Goal: Information Seeking & Learning: Learn about a topic

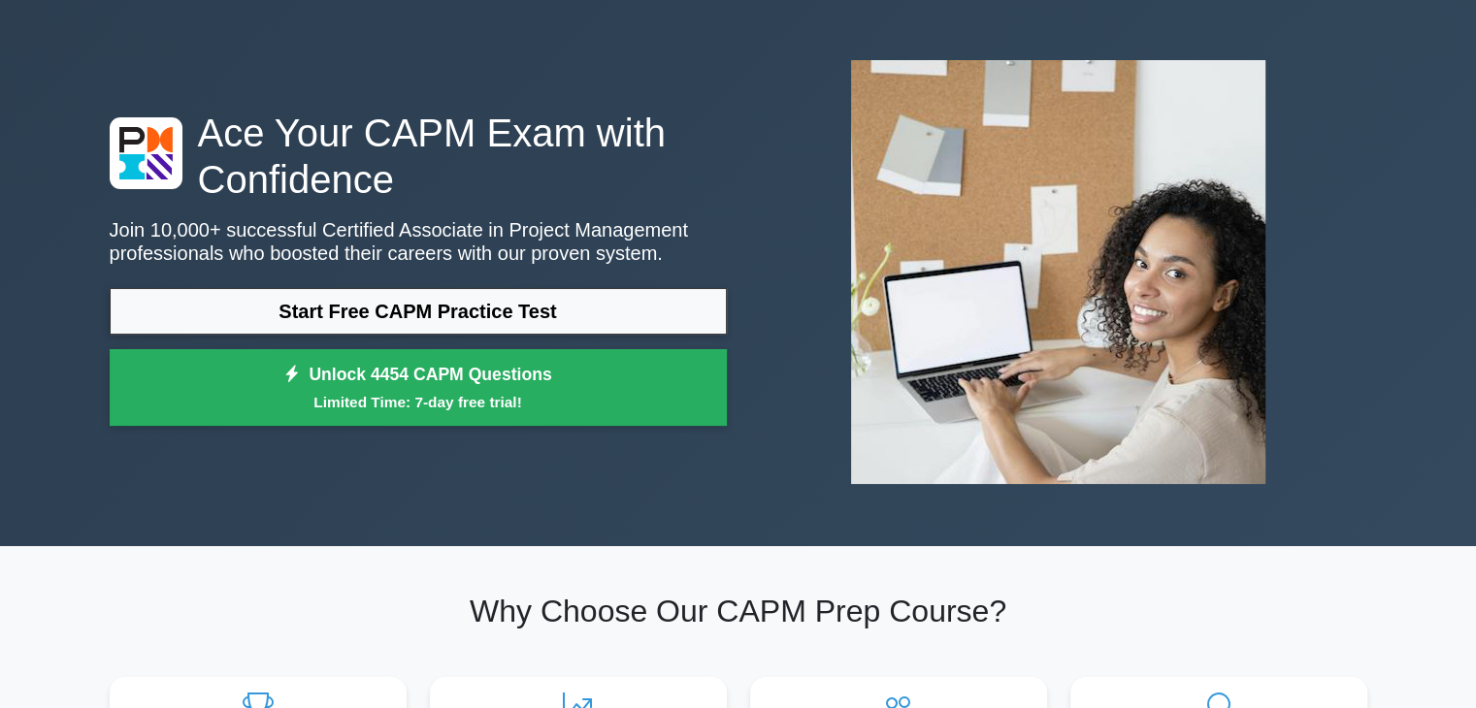
scroll to position [58, 0]
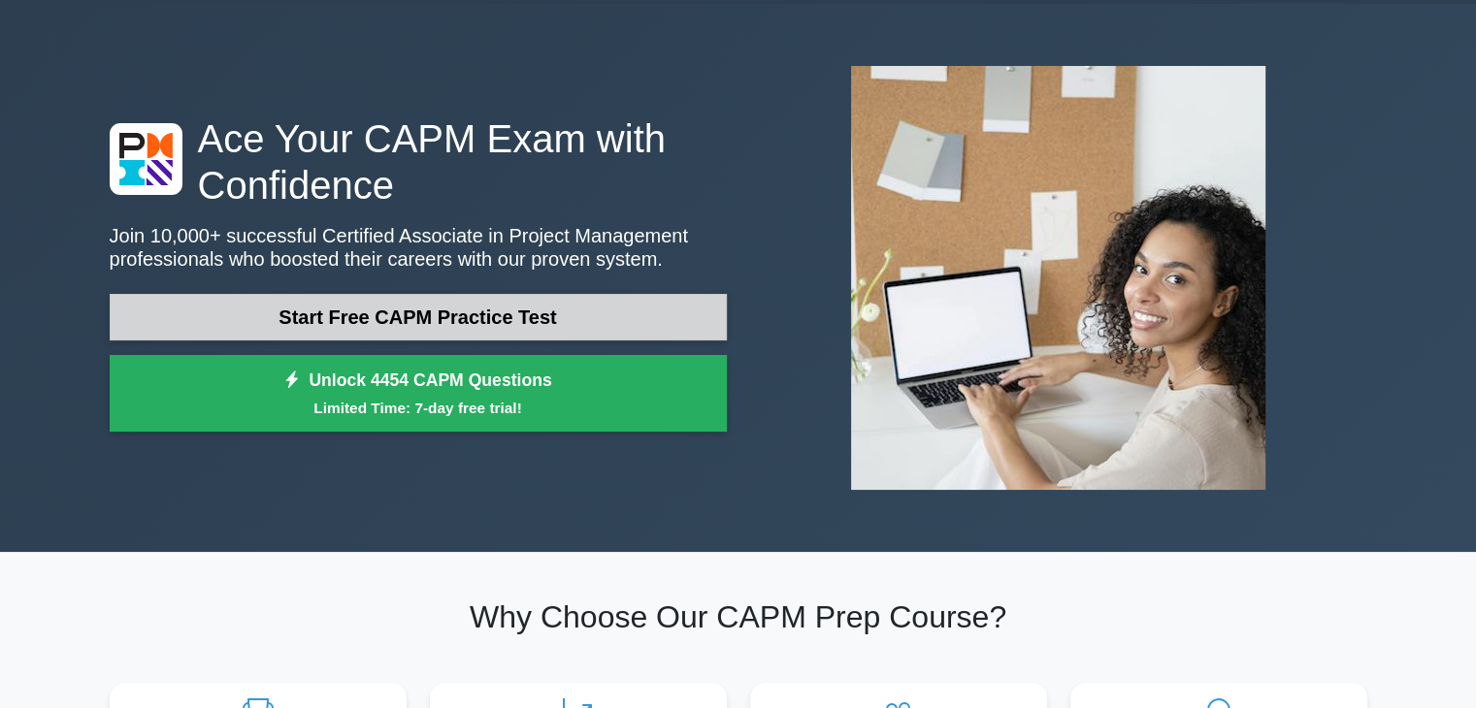
click at [453, 323] on link "Start Free CAPM Practice Test" at bounding box center [418, 317] width 617 height 47
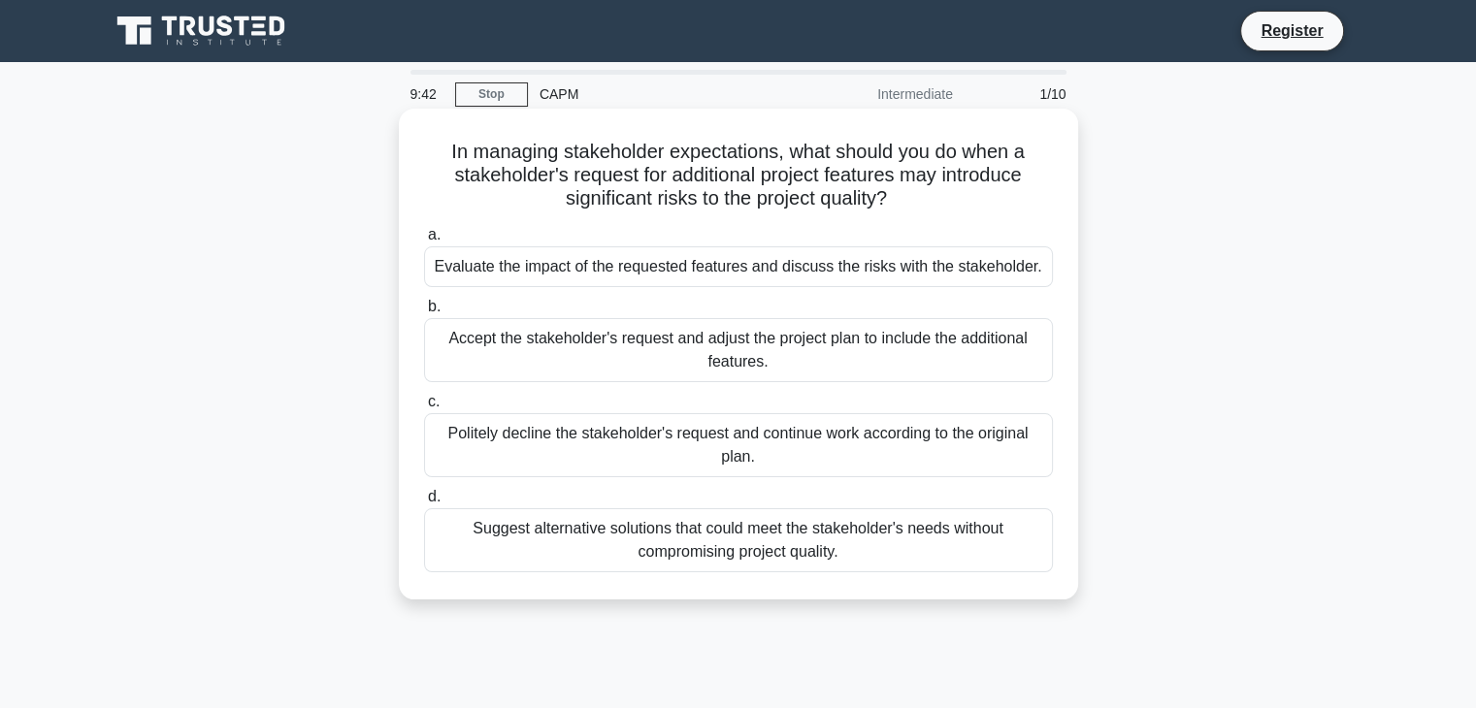
click at [782, 552] on div "Suggest alternative solutions that could meet the stakeholder's needs without c…" at bounding box center [738, 541] width 629 height 64
click at [424, 504] on input "d. Suggest alternative solutions that could meet the stakeholder's needs withou…" at bounding box center [424, 497] width 0 height 13
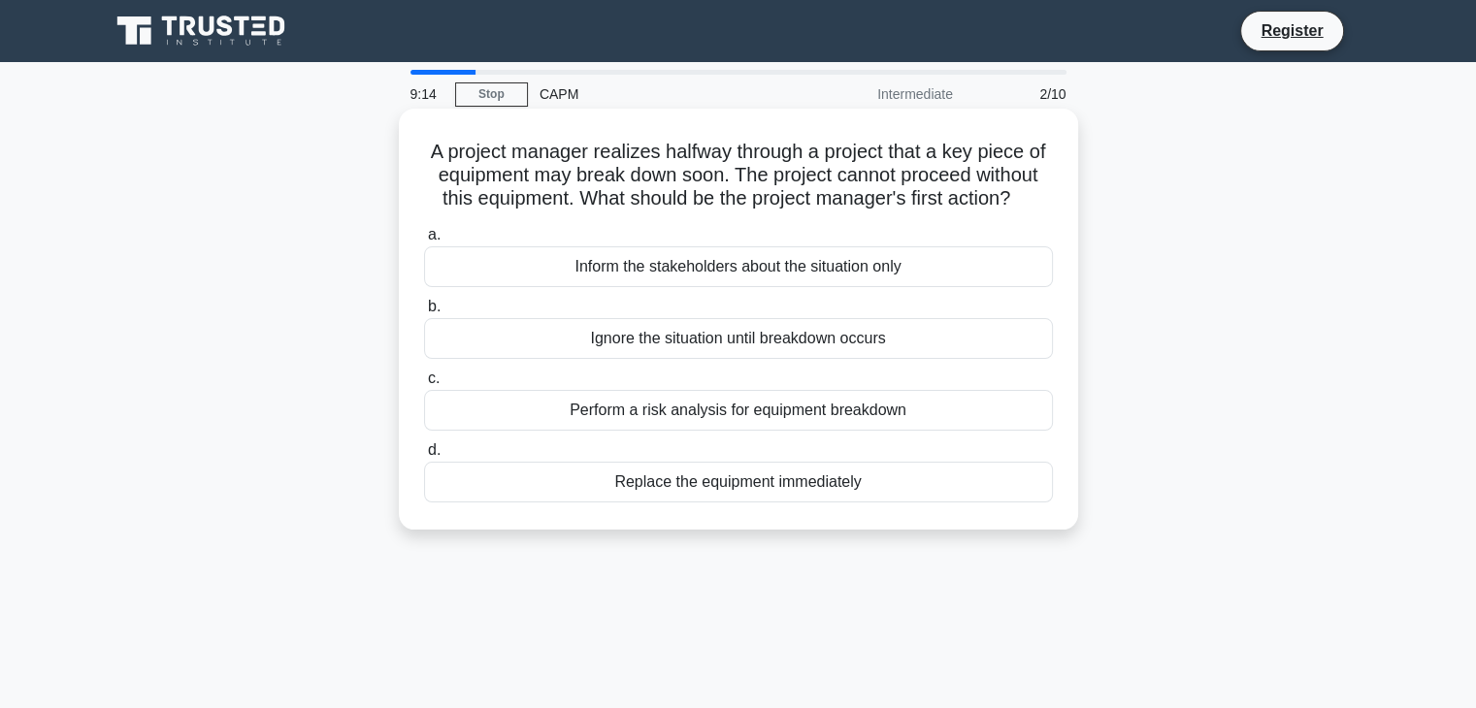
click at [802, 502] on div "Replace the equipment immediately" at bounding box center [738, 482] width 629 height 41
click at [424, 457] on input "d. Replace the equipment immediately" at bounding box center [424, 450] width 0 height 13
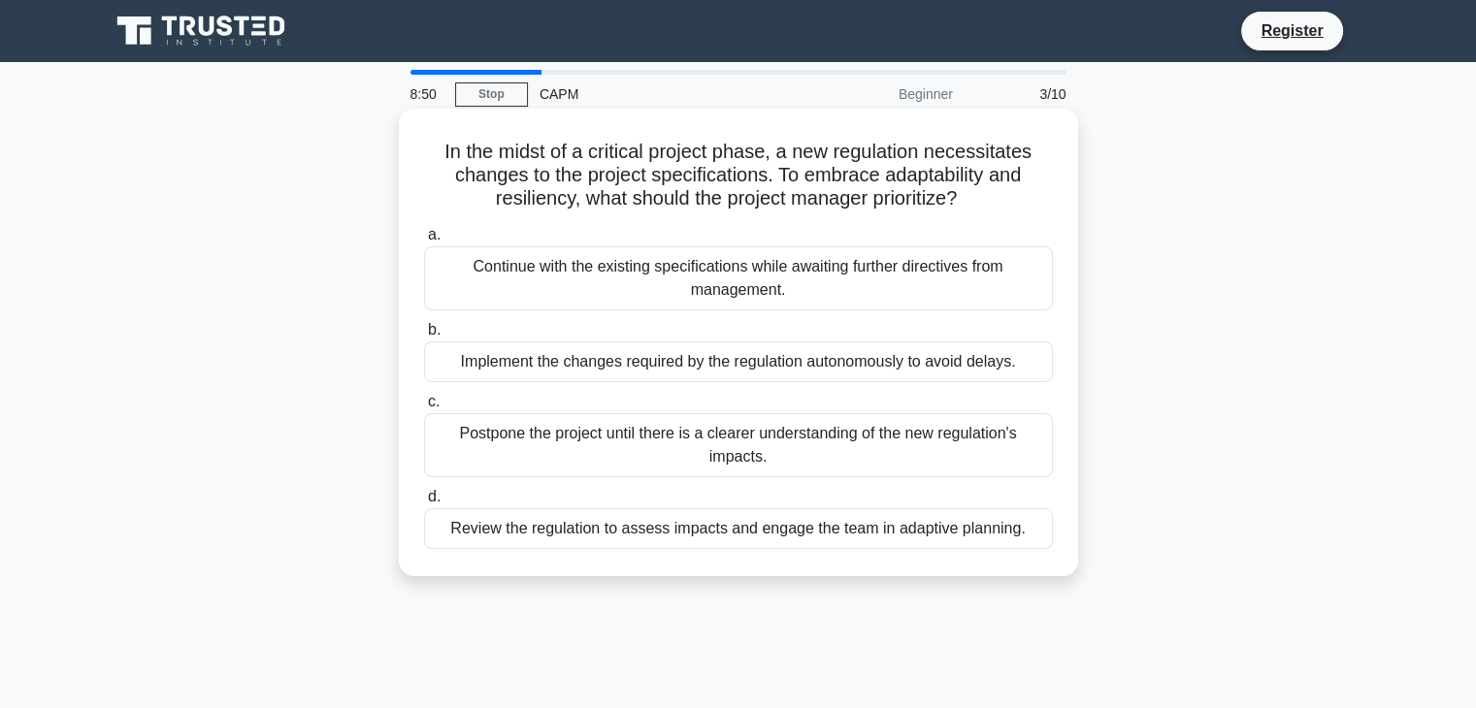
click at [889, 538] on div "Review the regulation to assess impacts and engage the team in adaptive plannin…" at bounding box center [738, 529] width 629 height 41
click at [424, 504] on input "d. Review the regulation to assess impacts and engage the team in adaptive plan…" at bounding box center [424, 497] width 0 height 13
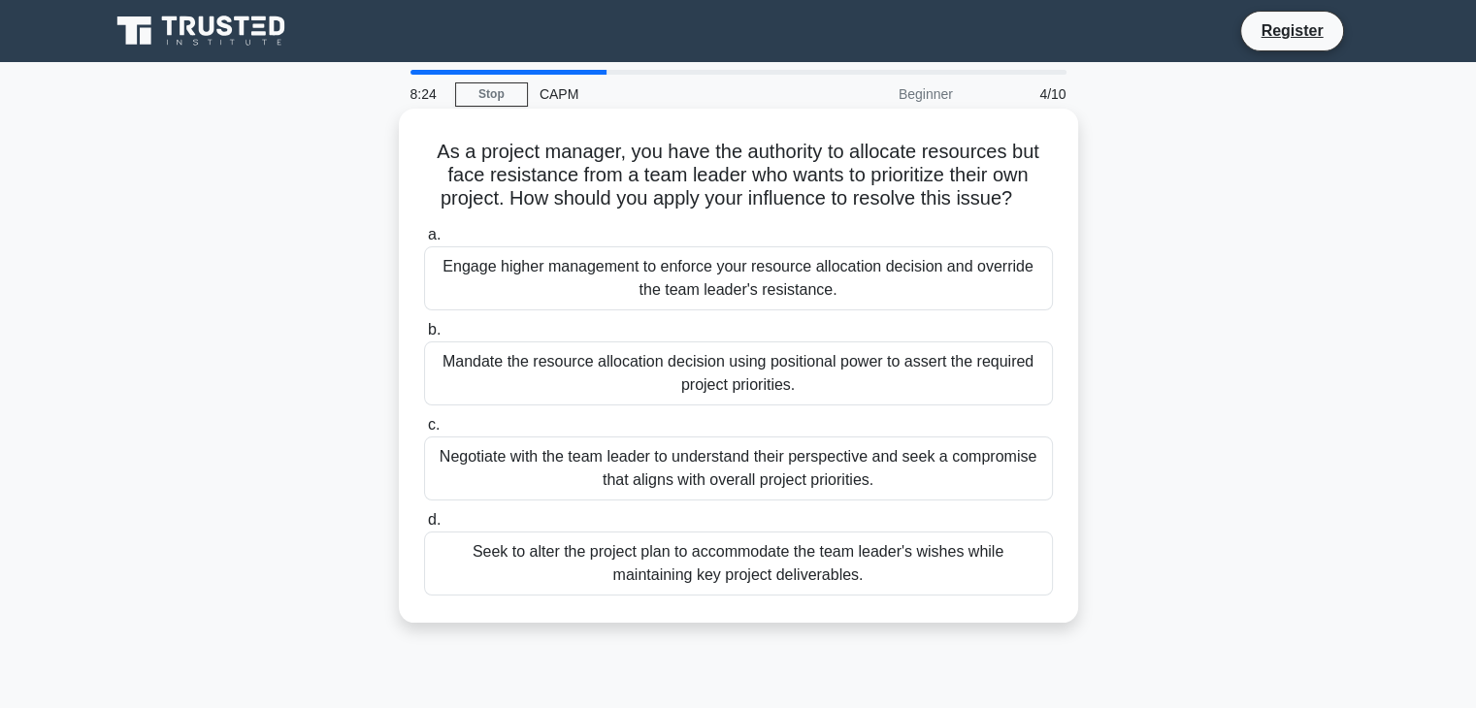
click at [827, 476] on div "Negotiate with the team leader to understand their perspective and seek a compr…" at bounding box center [738, 469] width 629 height 64
click at [424, 432] on input "c. Negotiate with the team leader to understand their perspective and seek a co…" at bounding box center [424, 425] width 0 height 13
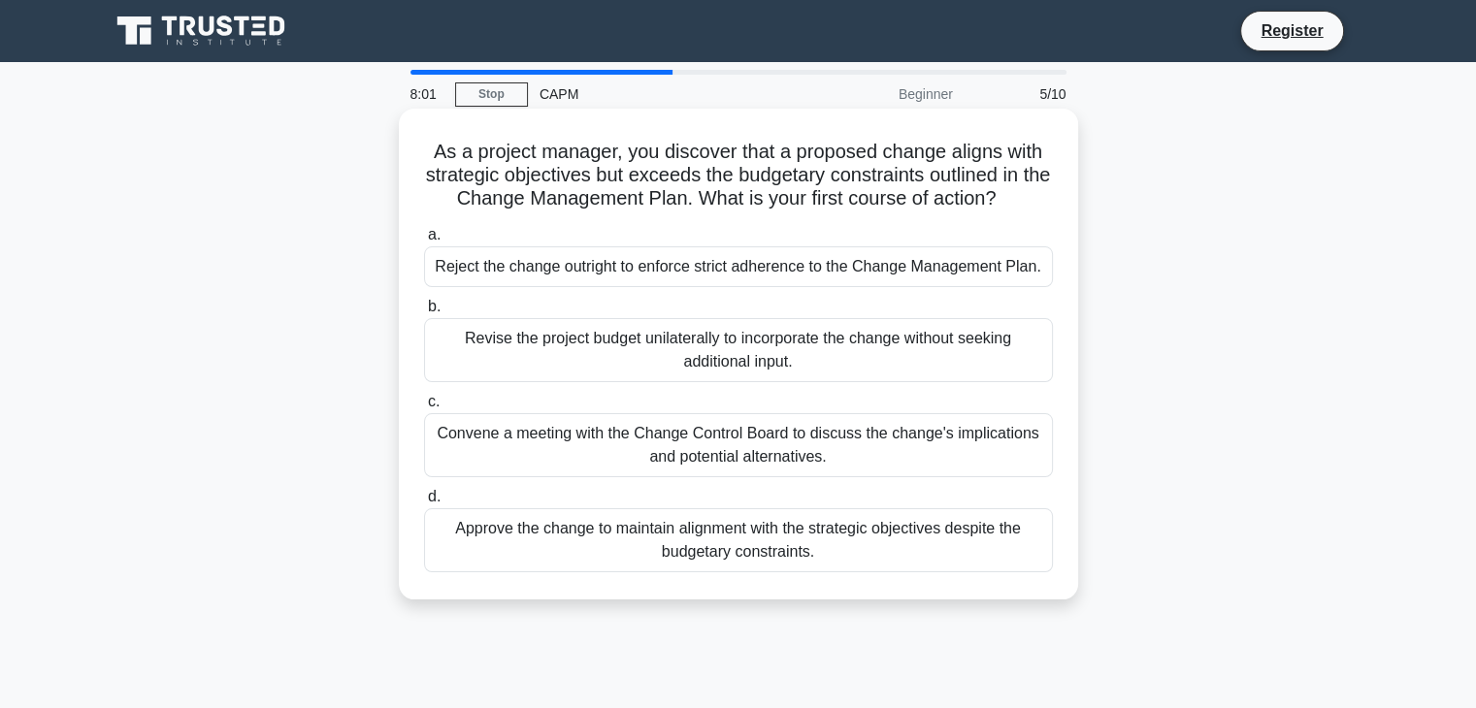
click at [906, 450] on div "Convene a meeting with the Change Control Board to discuss the change's implica…" at bounding box center [738, 445] width 629 height 64
click at [424, 409] on input "c. Convene a meeting with the Change Control Board to discuss the change's impl…" at bounding box center [424, 402] width 0 height 13
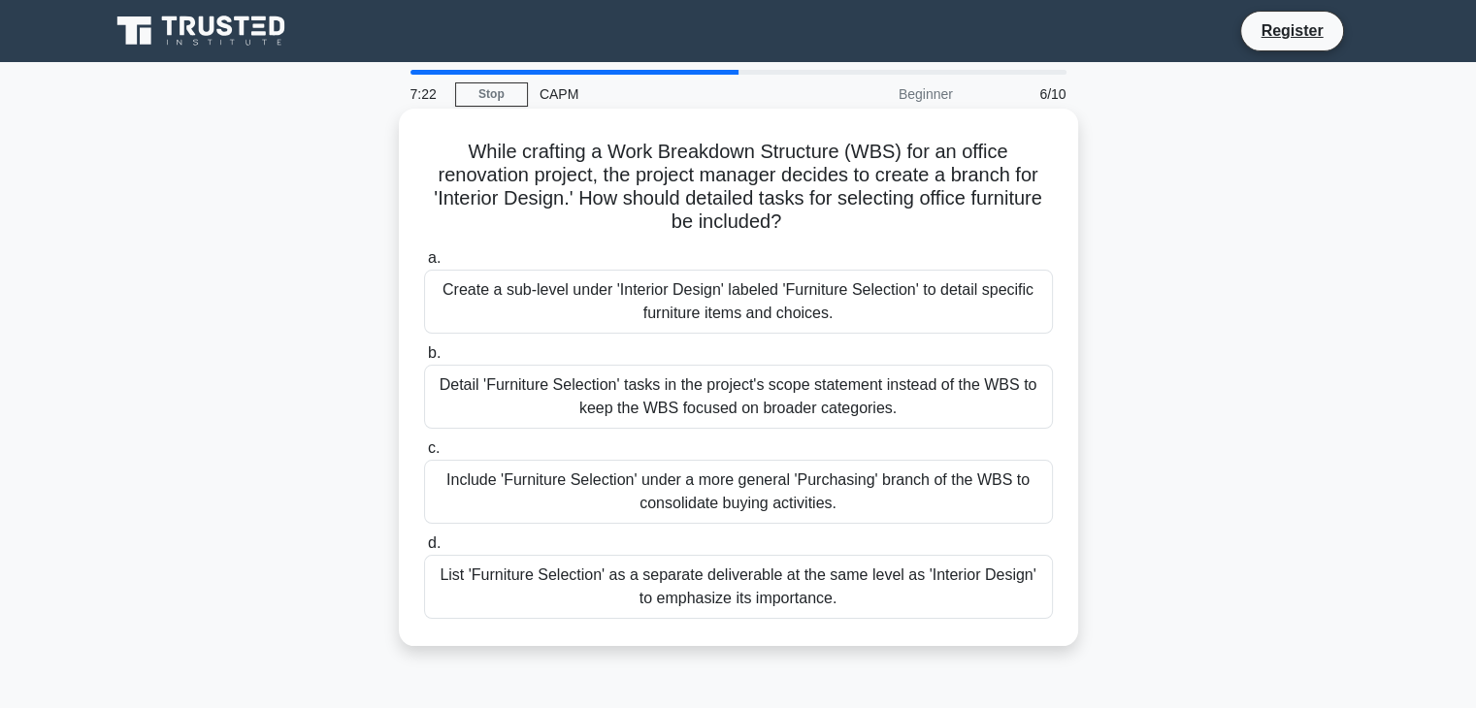
click at [905, 300] on div "Create a sub-level under 'Interior Design' labeled 'Furniture Selection' to det…" at bounding box center [738, 302] width 629 height 64
click at [424, 265] on input "a. Create a sub-level under 'Interior Design' labeled 'Furniture Selection' to …" at bounding box center [424, 258] width 0 height 13
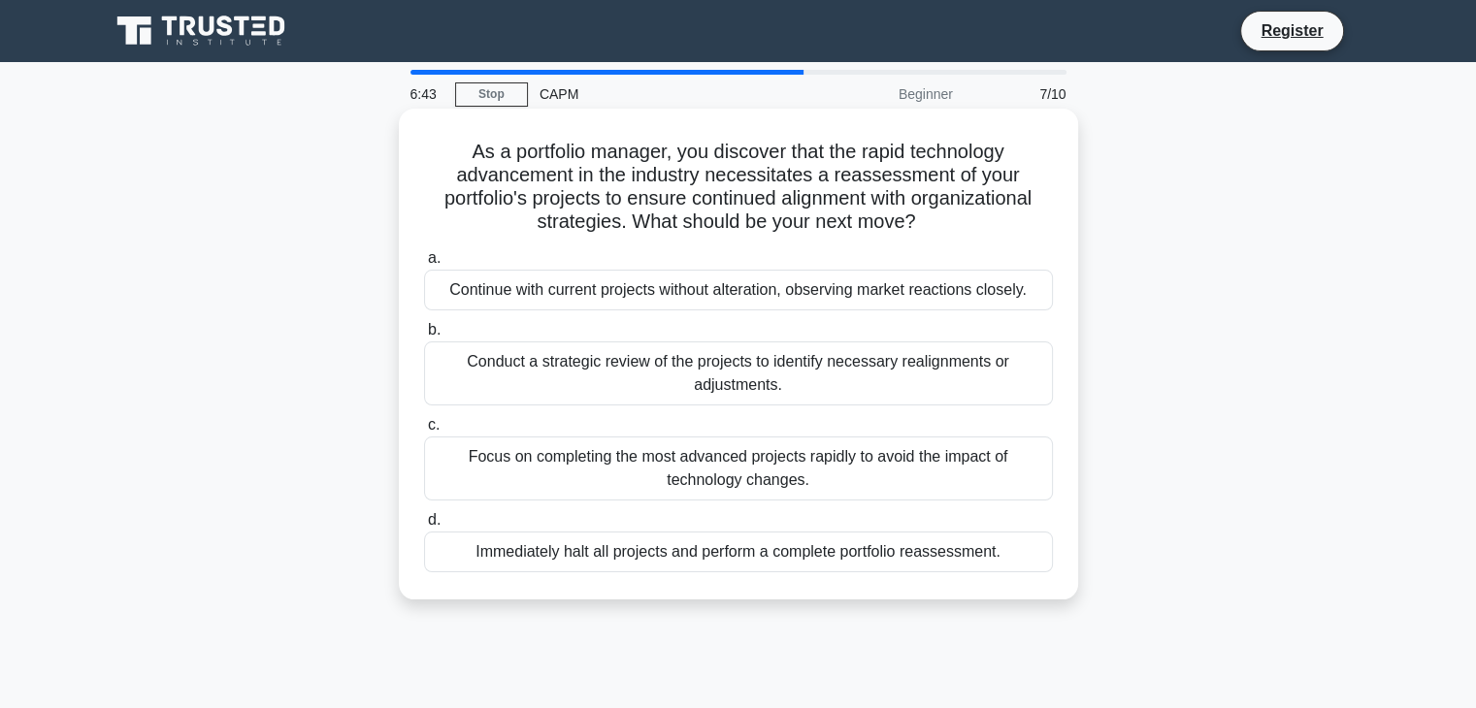
click at [901, 378] on div "Conduct a strategic review of the projects to identify necessary realignments o…" at bounding box center [738, 374] width 629 height 64
click at [424, 337] on input "b. Conduct a strategic review of the projects to identify necessary realignment…" at bounding box center [424, 330] width 0 height 13
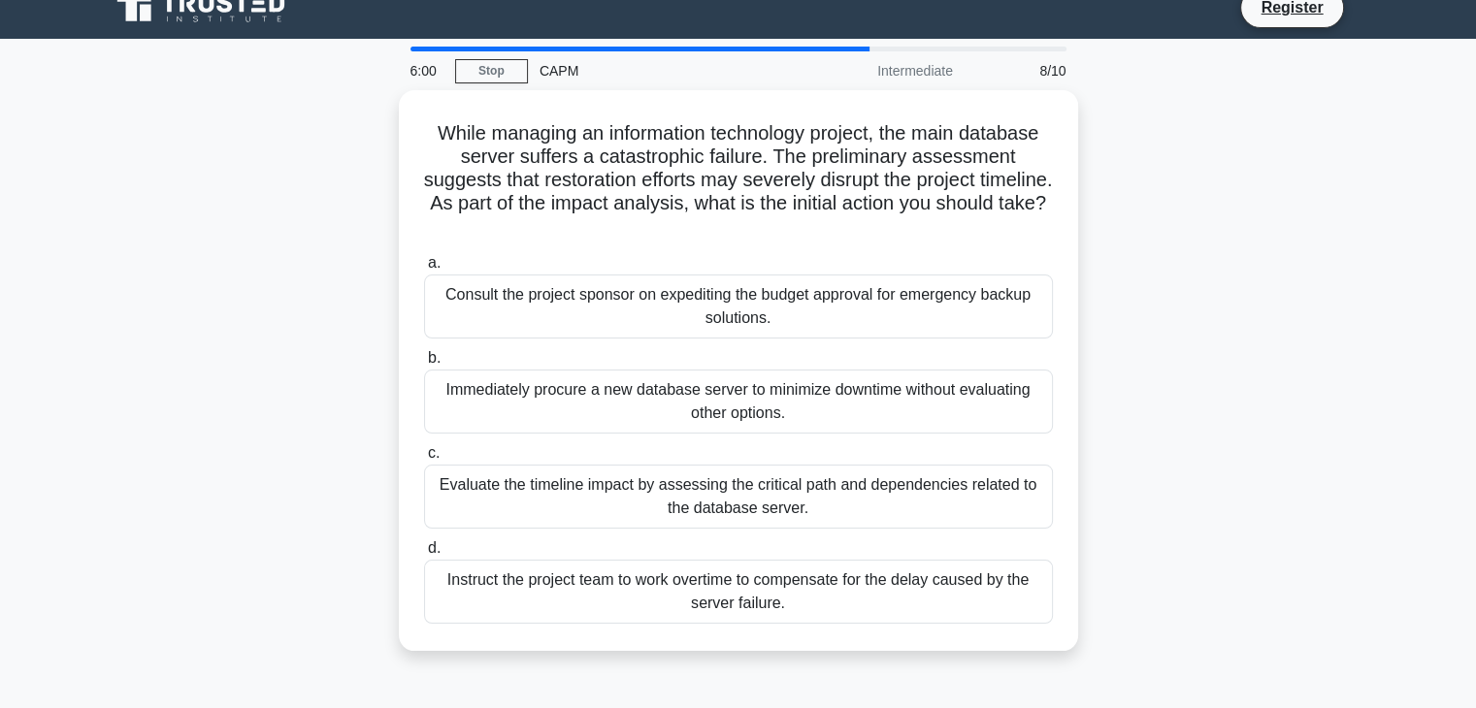
scroll to position [19, 0]
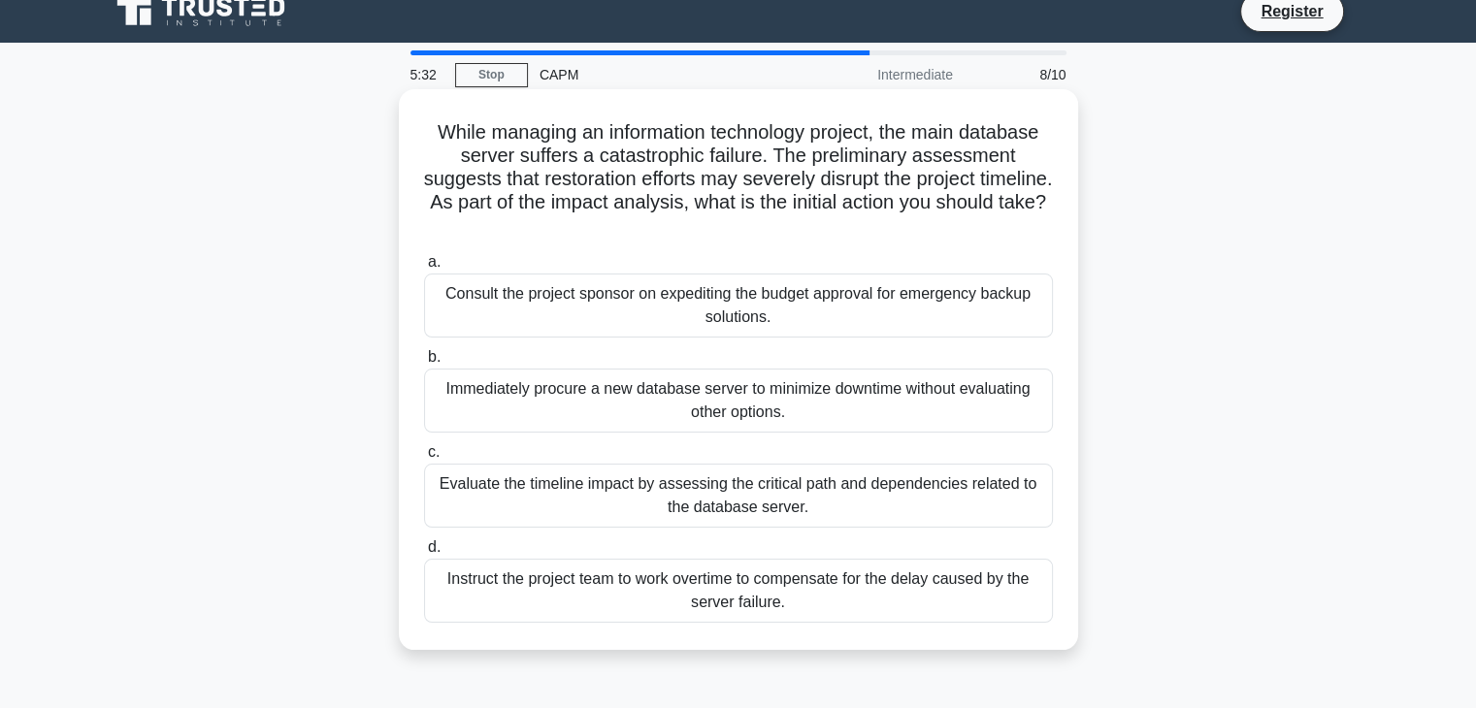
click at [859, 493] on div "Evaluate the timeline impact by assessing the critical path and dependencies re…" at bounding box center [738, 496] width 629 height 64
click at [424, 459] on input "c. Evaluate the timeline impact by assessing the critical path and dependencies…" at bounding box center [424, 452] width 0 height 13
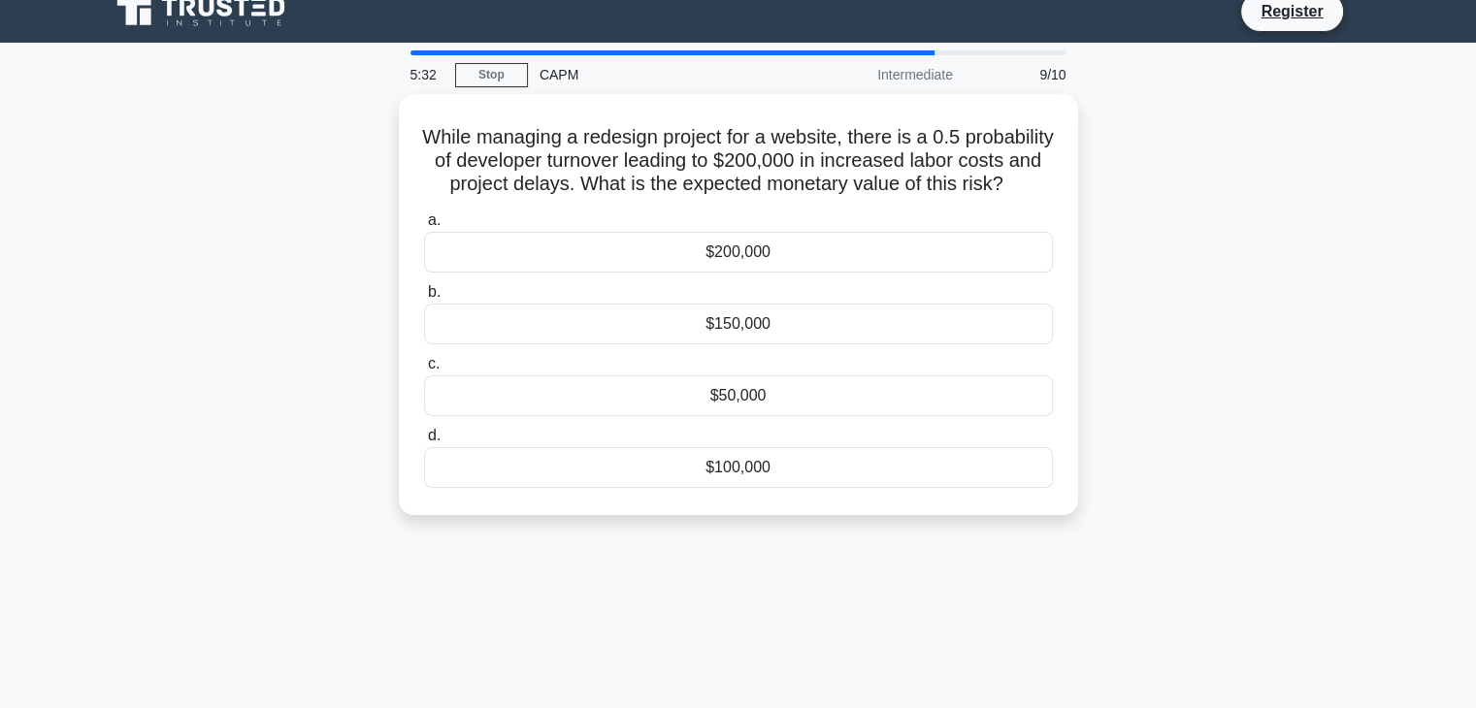
scroll to position [0, 0]
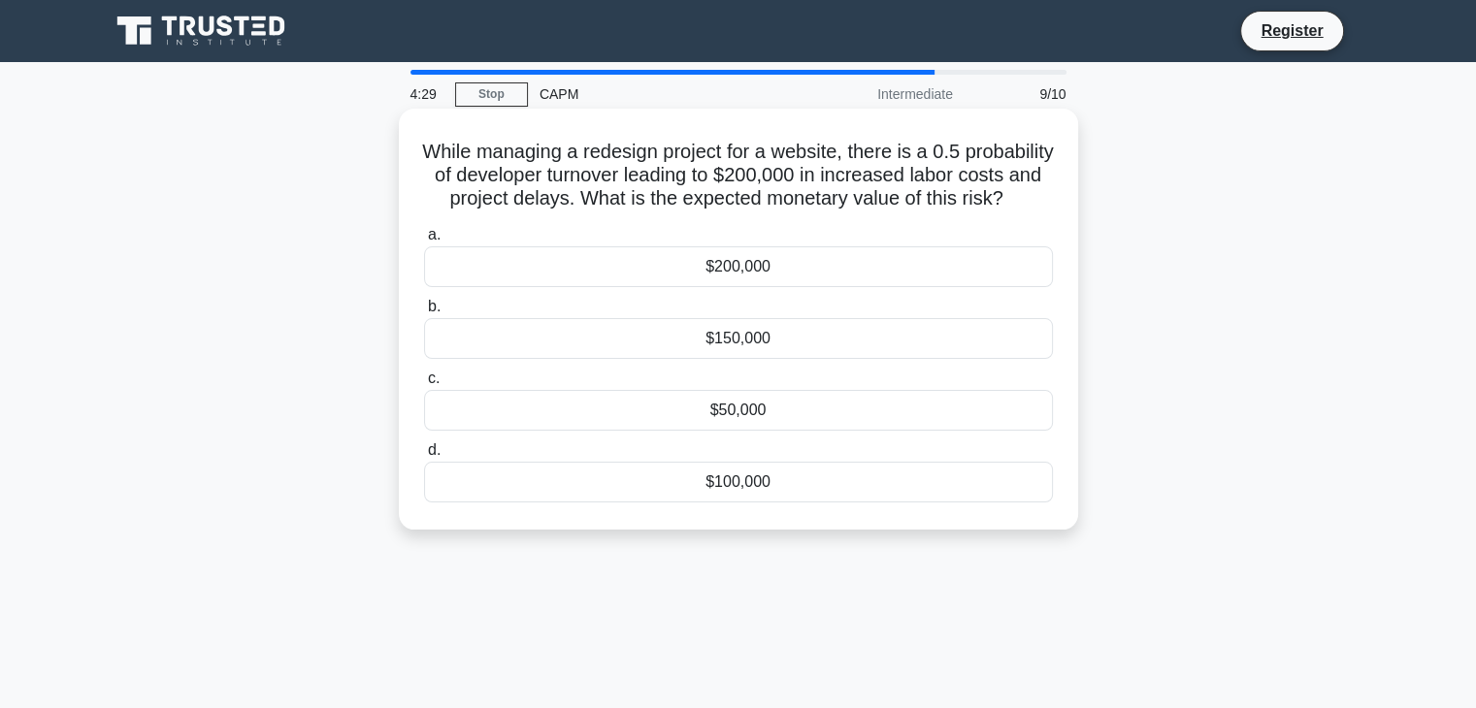
click at [753, 503] on div "$100,000" at bounding box center [738, 482] width 629 height 41
click at [424, 457] on input "d. $100,000" at bounding box center [424, 450] width 0 height 13
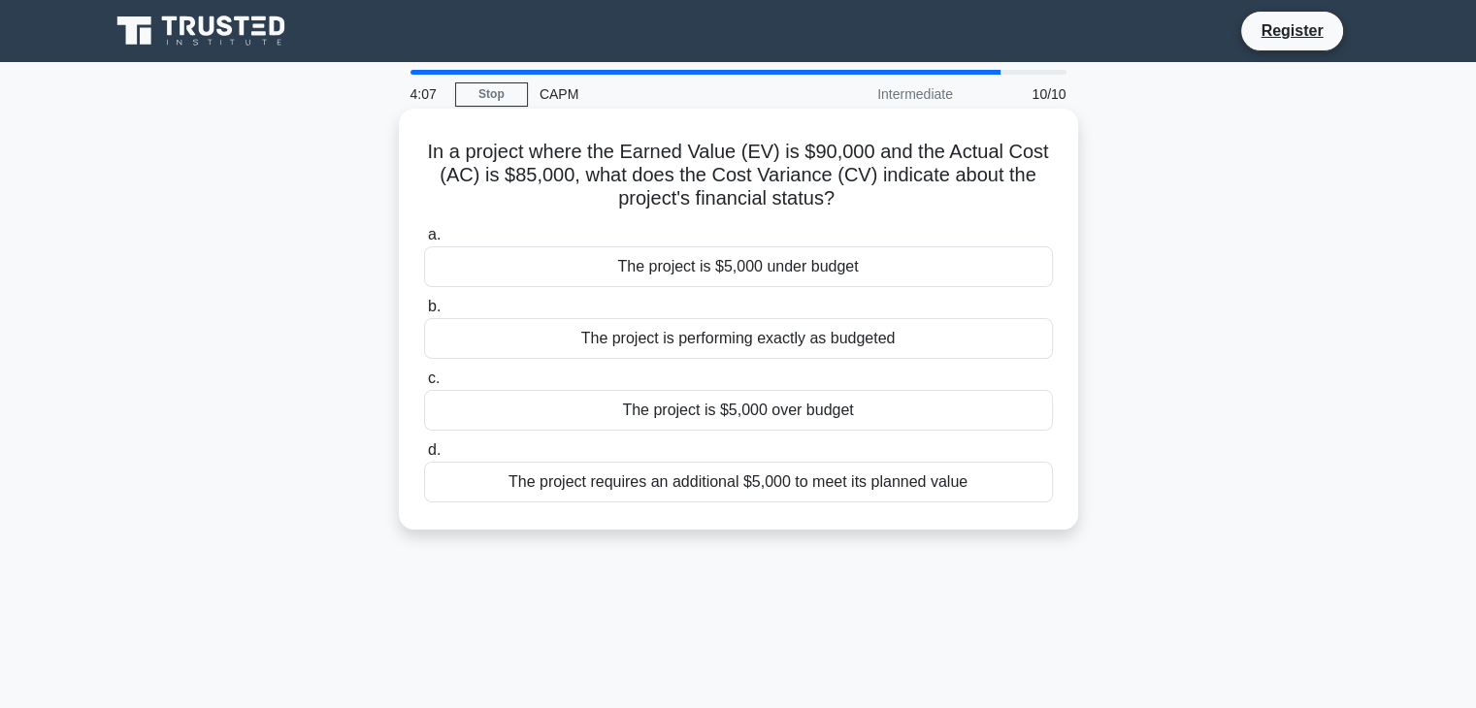
click at [799, 265] on div "The project is $5,000 under budget" at bounding box center [738, 267] width 629 height 41
click at [424, 242] on input "a. The project is $5,000 under budget" at bounding box center [424, 235] width 0 height 13
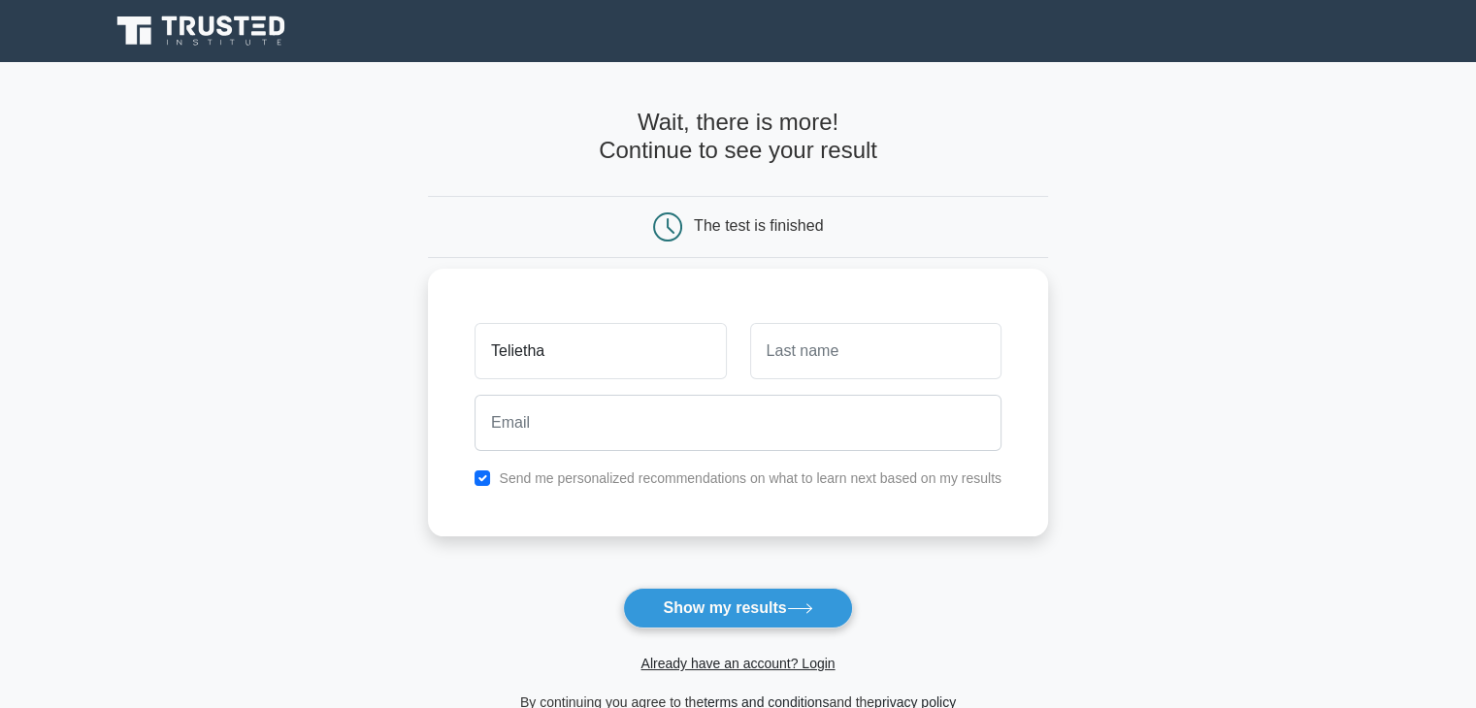
type input "Telietha"
click at [796, 343] on input "text" at bounding box center [875, 351] width 251 height 56
type input "Strachan"
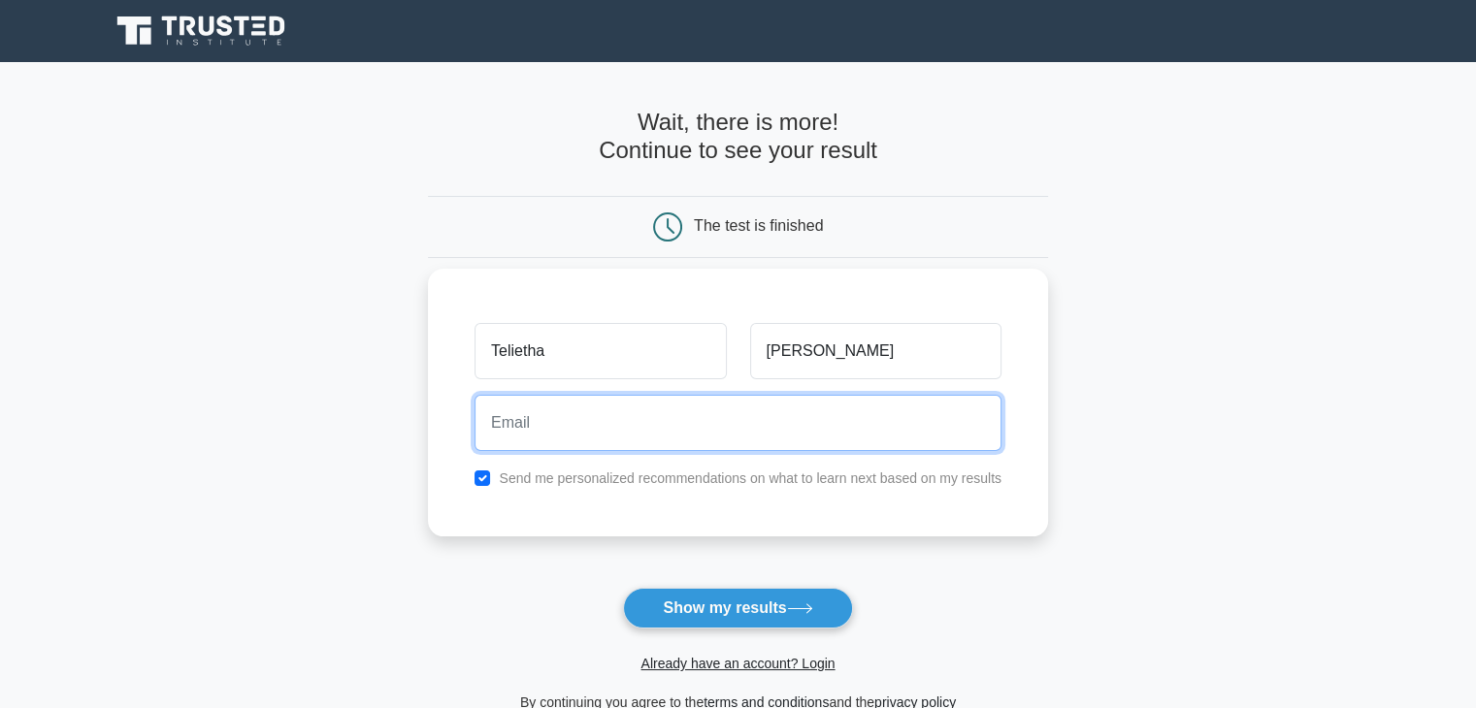
click at [778, 428] on input "email" at bounding box center [738, 423] width 527 height 56
type input "misstelietha@gmail.com"
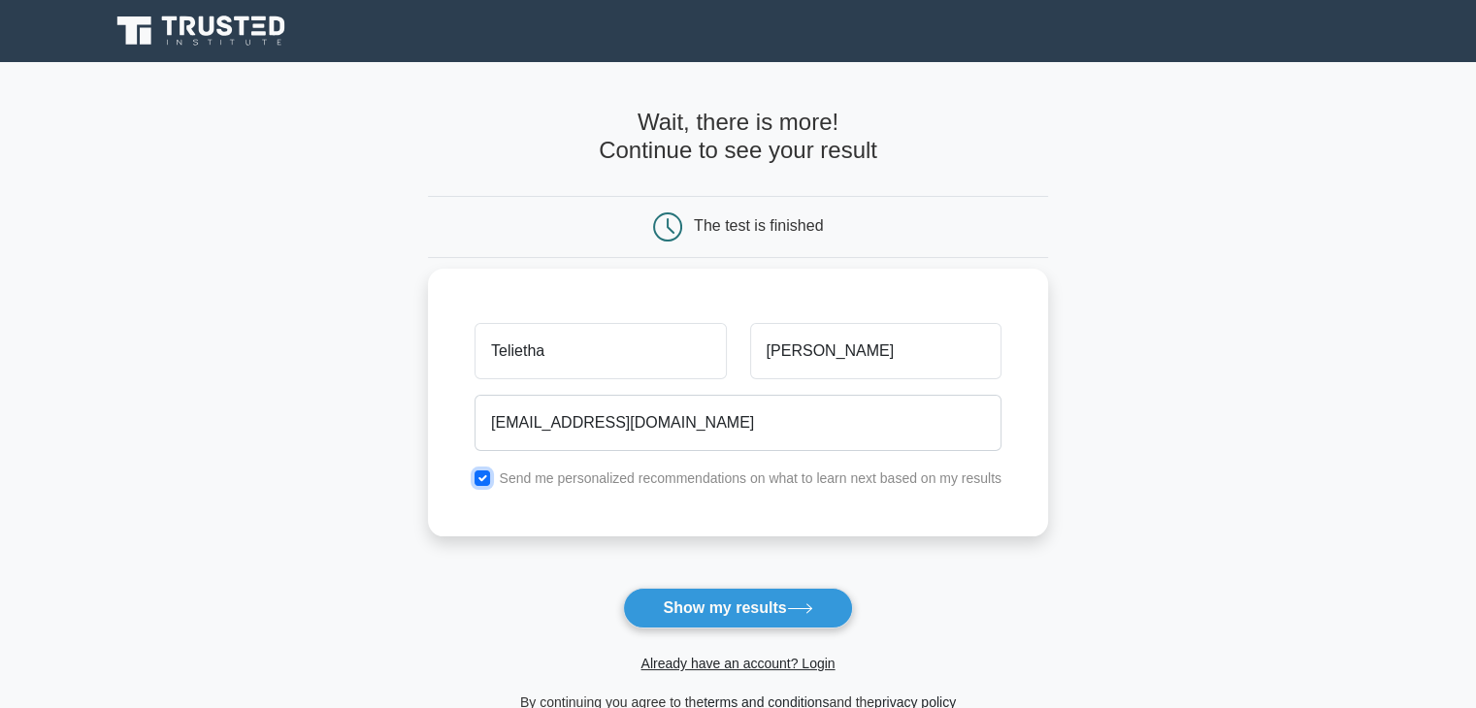
click at [478, 476] on input "checkbox" at bounding box center [483, 479] width 16 height 16
checkbox input "false"
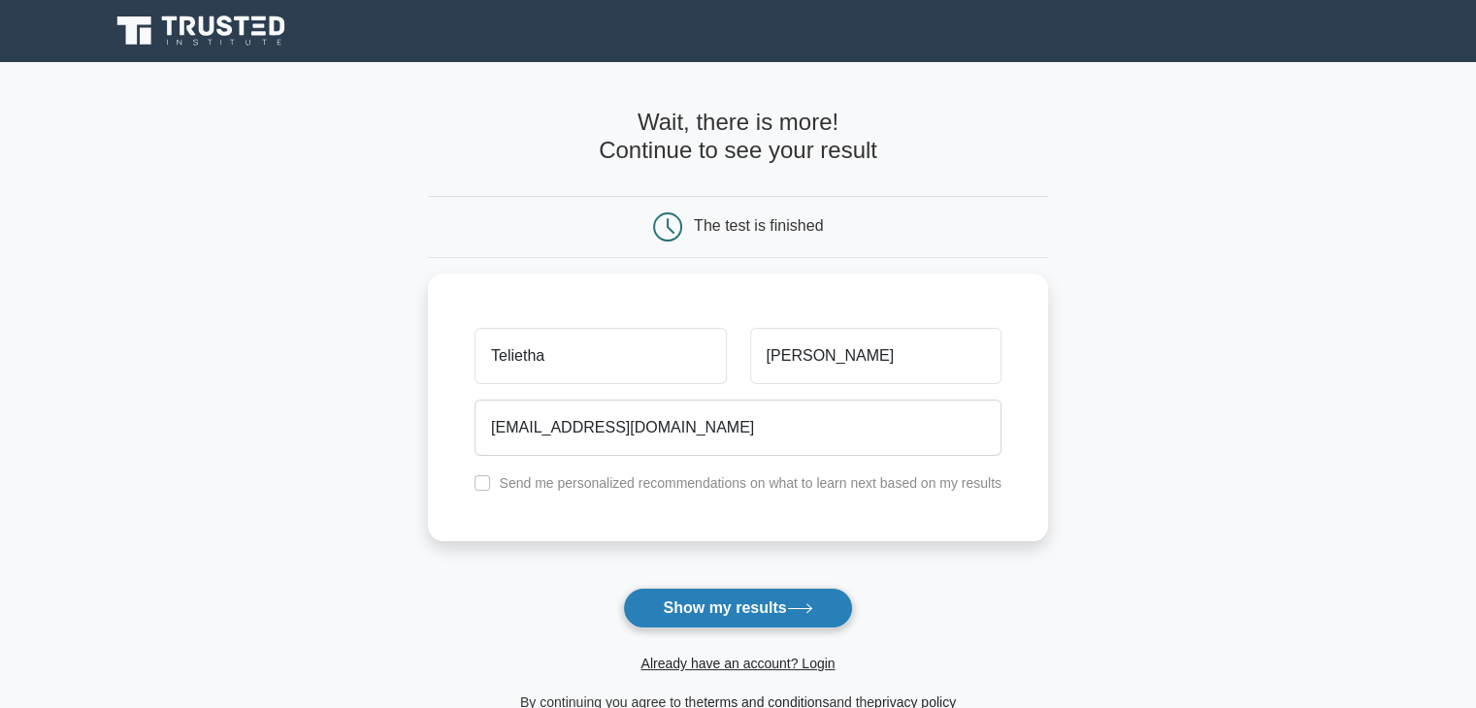
click at [735, 597] on button "Show my results" at bounding box center [737, 608] width 229 height 41
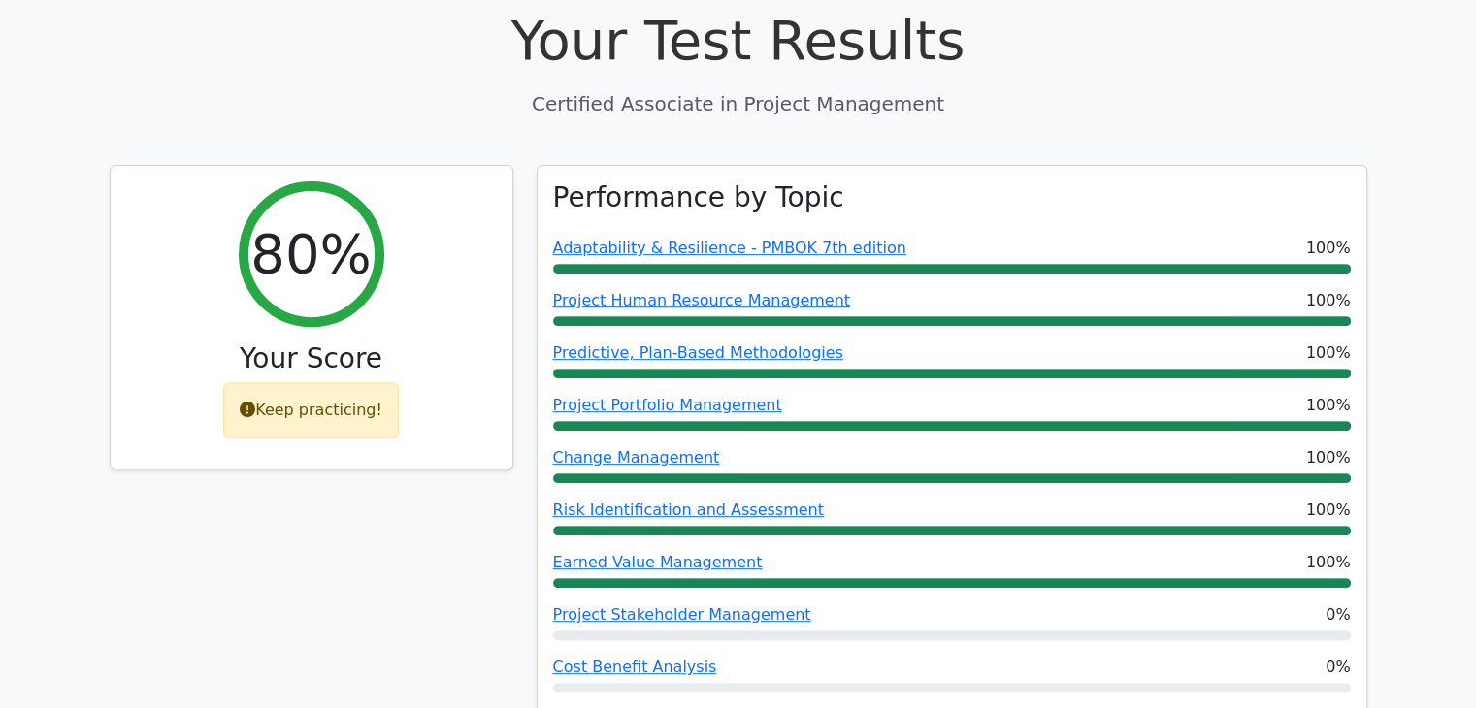
scroll to position [713, 0]
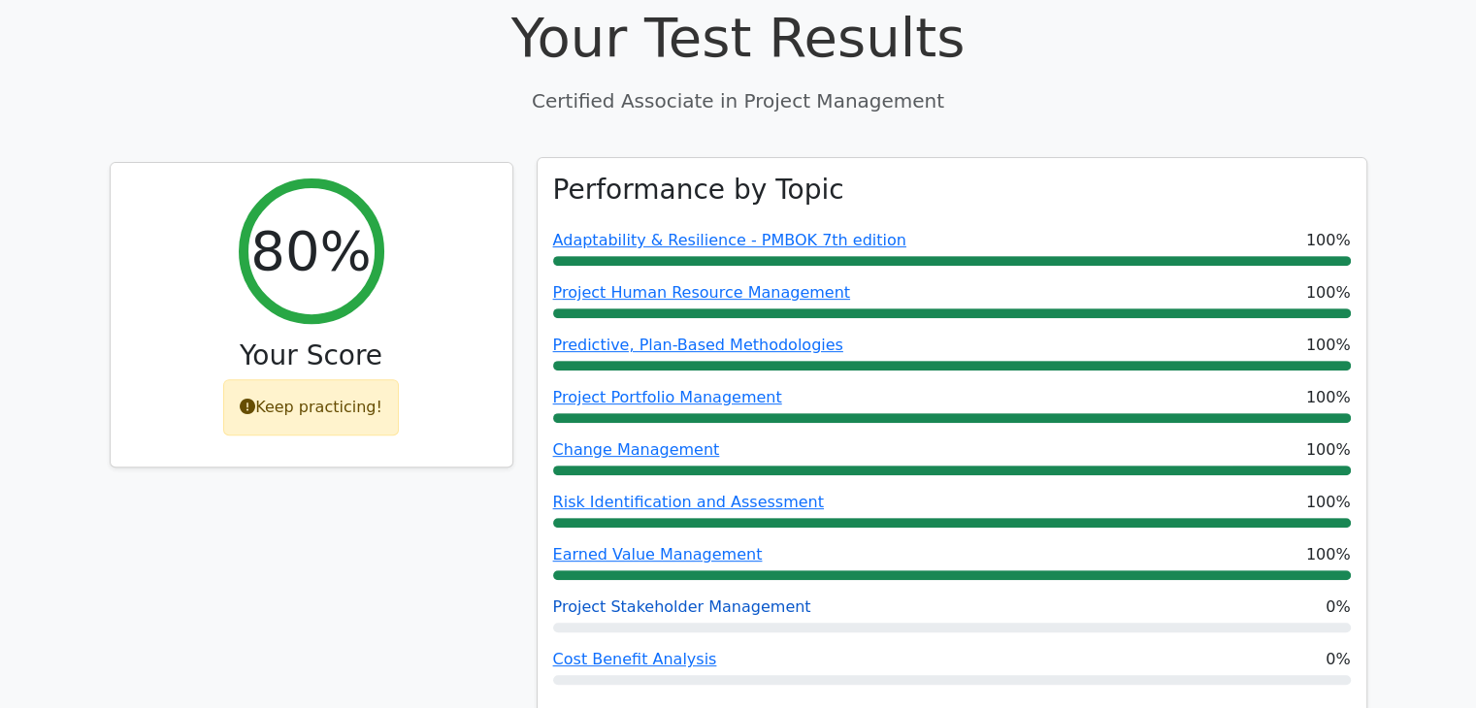
click at [625, 598] on link "Project Stakeholder Management" at bounding box center [682, 607] width 258 height 18
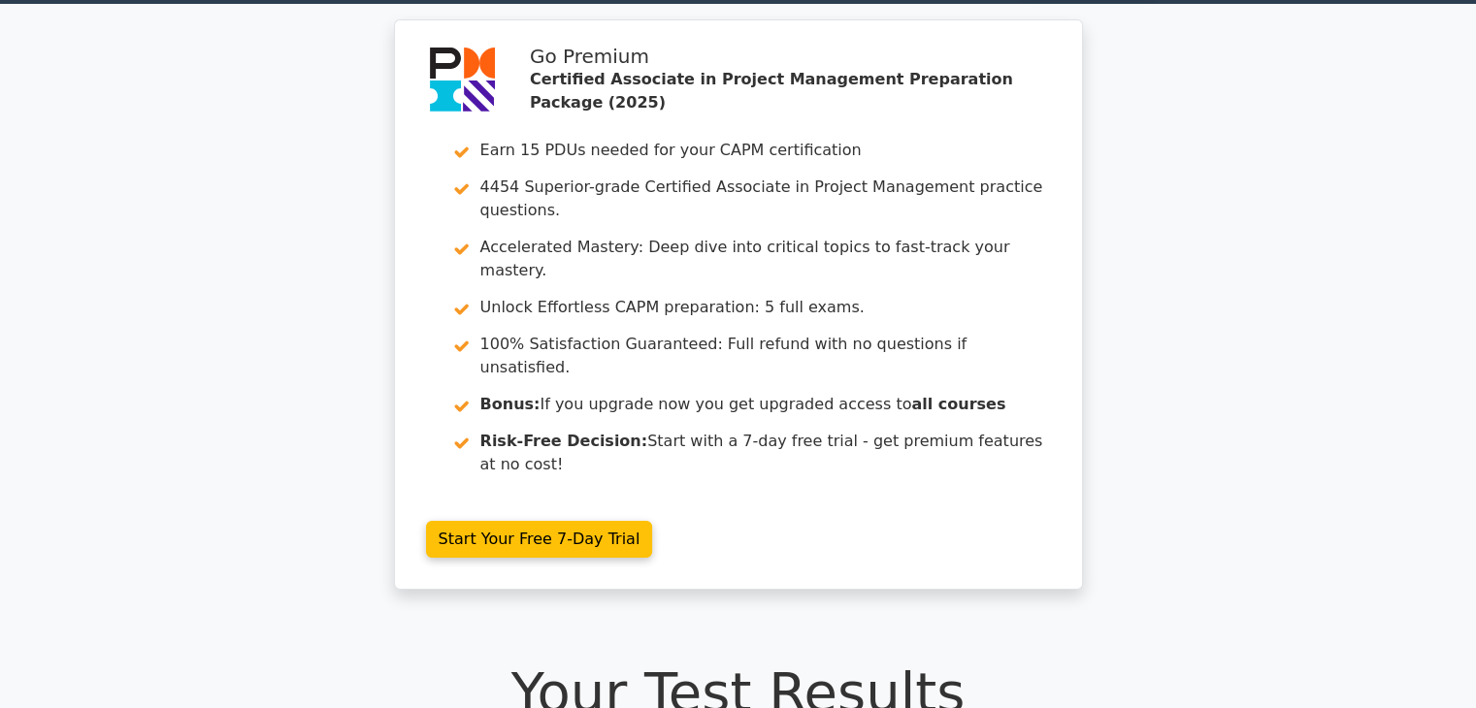
scroll to position [0, 0]
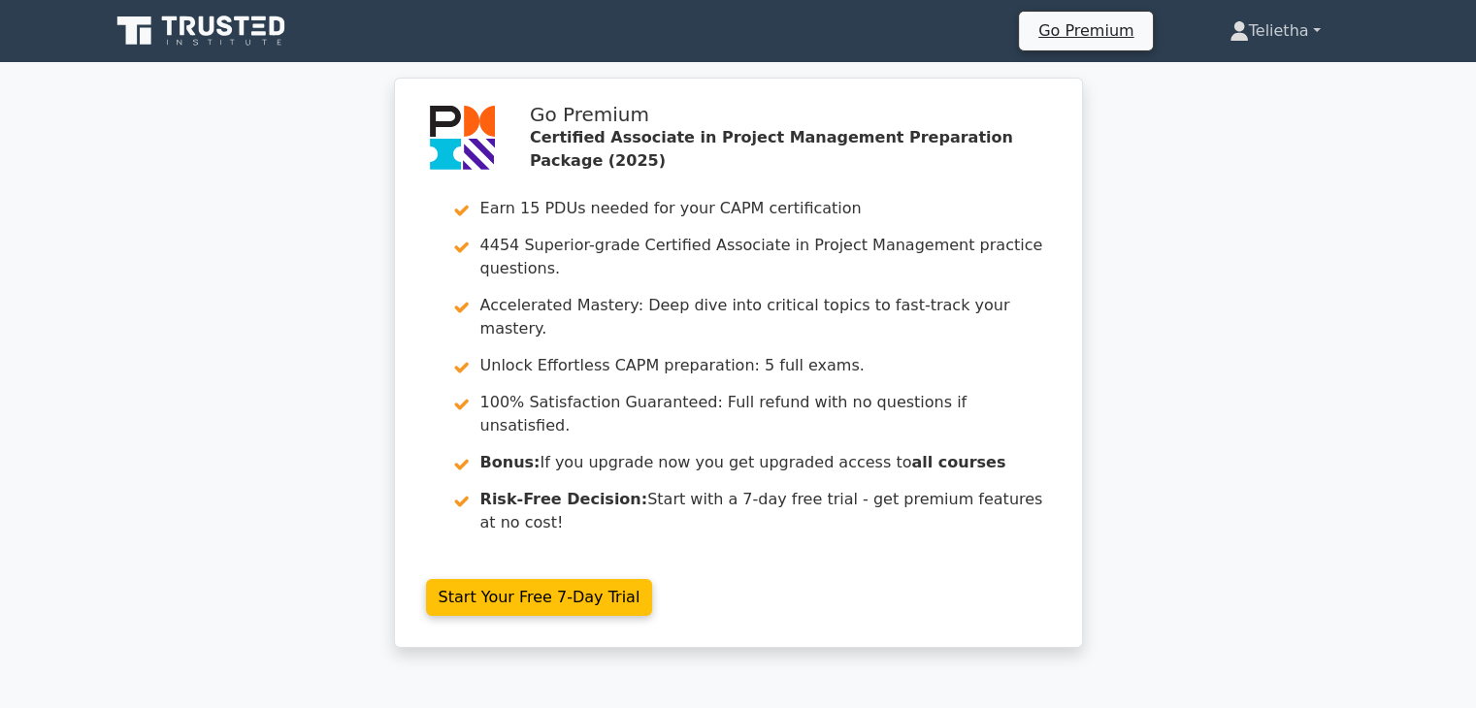
click at [1311, 32] on link "Telietha" at bounding box center [1275, 31] width 184 height 39
click at [1240, 243] on div "Go Premium Certified Associate in Project Management Preparation Package (2025)…" at bounding box center [738, 375] width 1476 height 594
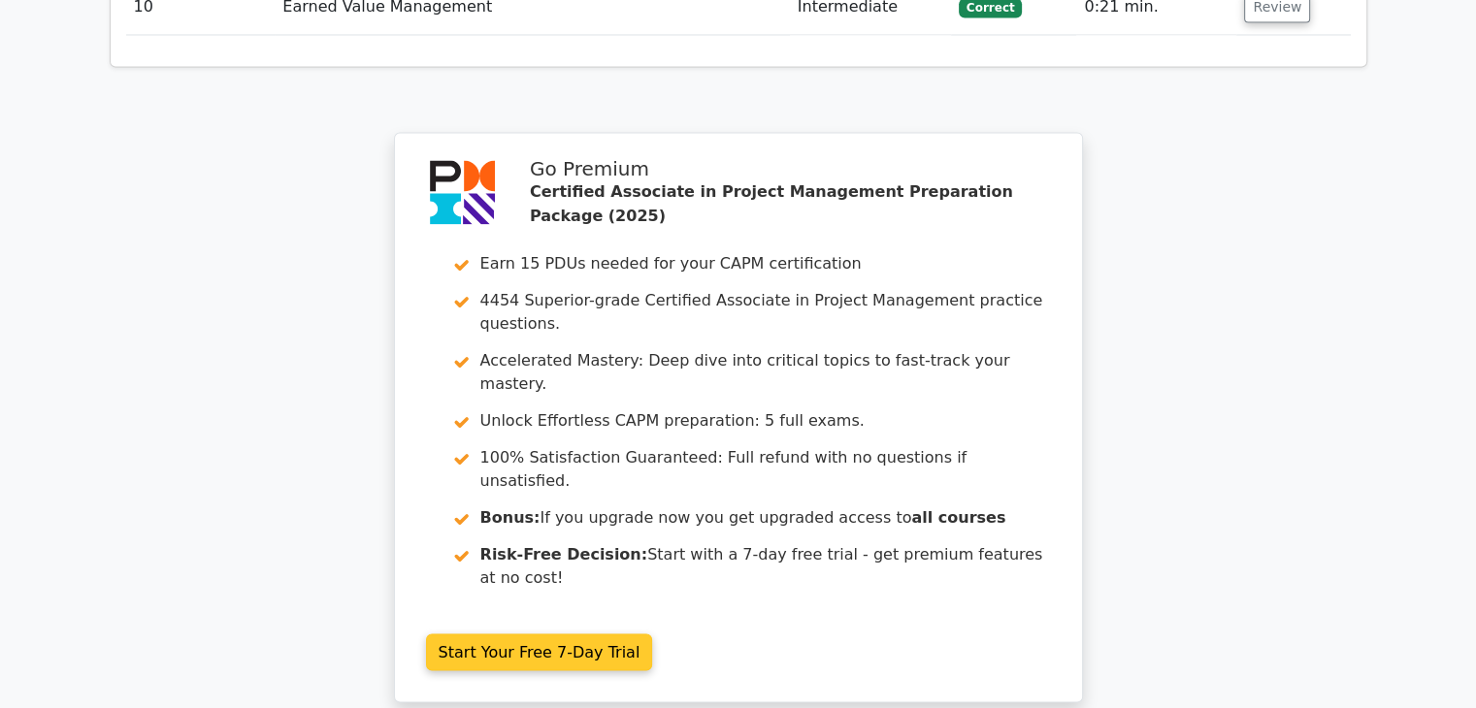
scroll to position [3417, 0]
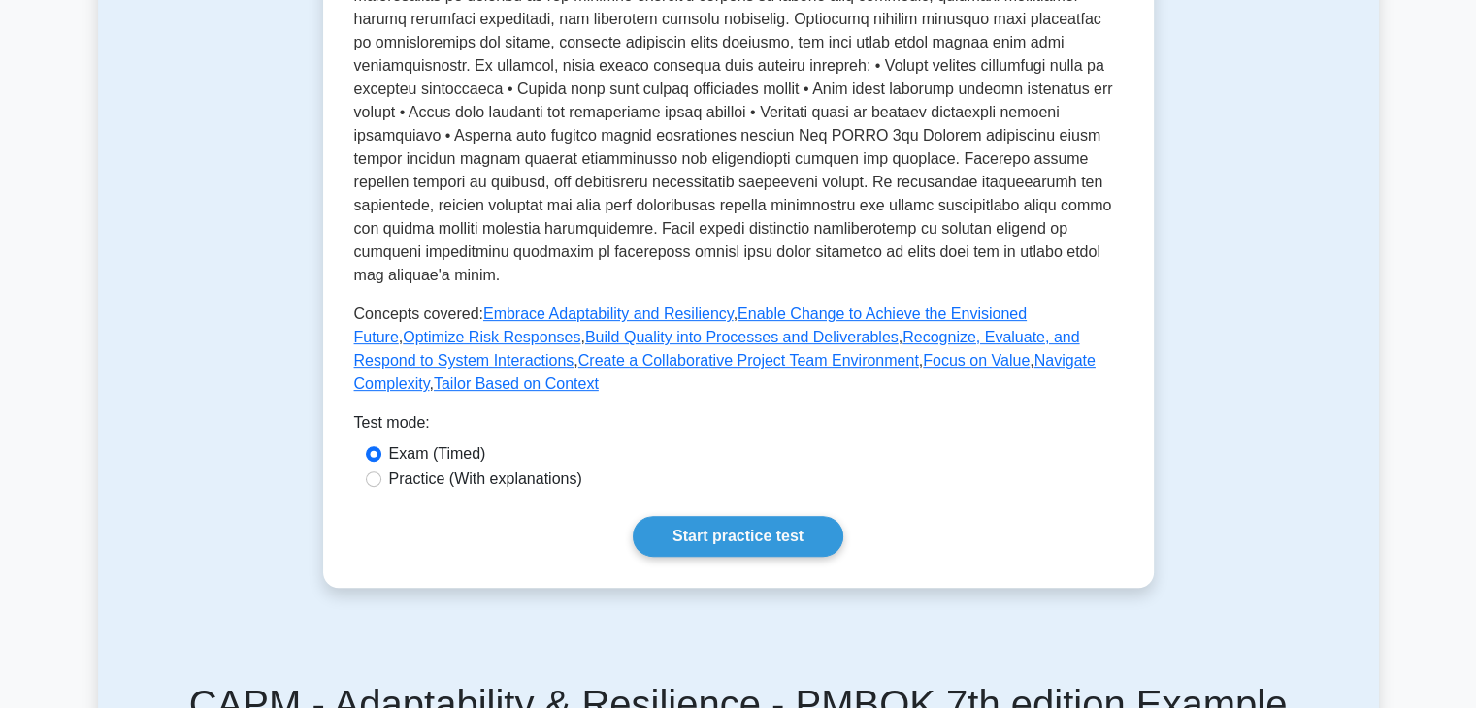
scroll to position [693, 0]
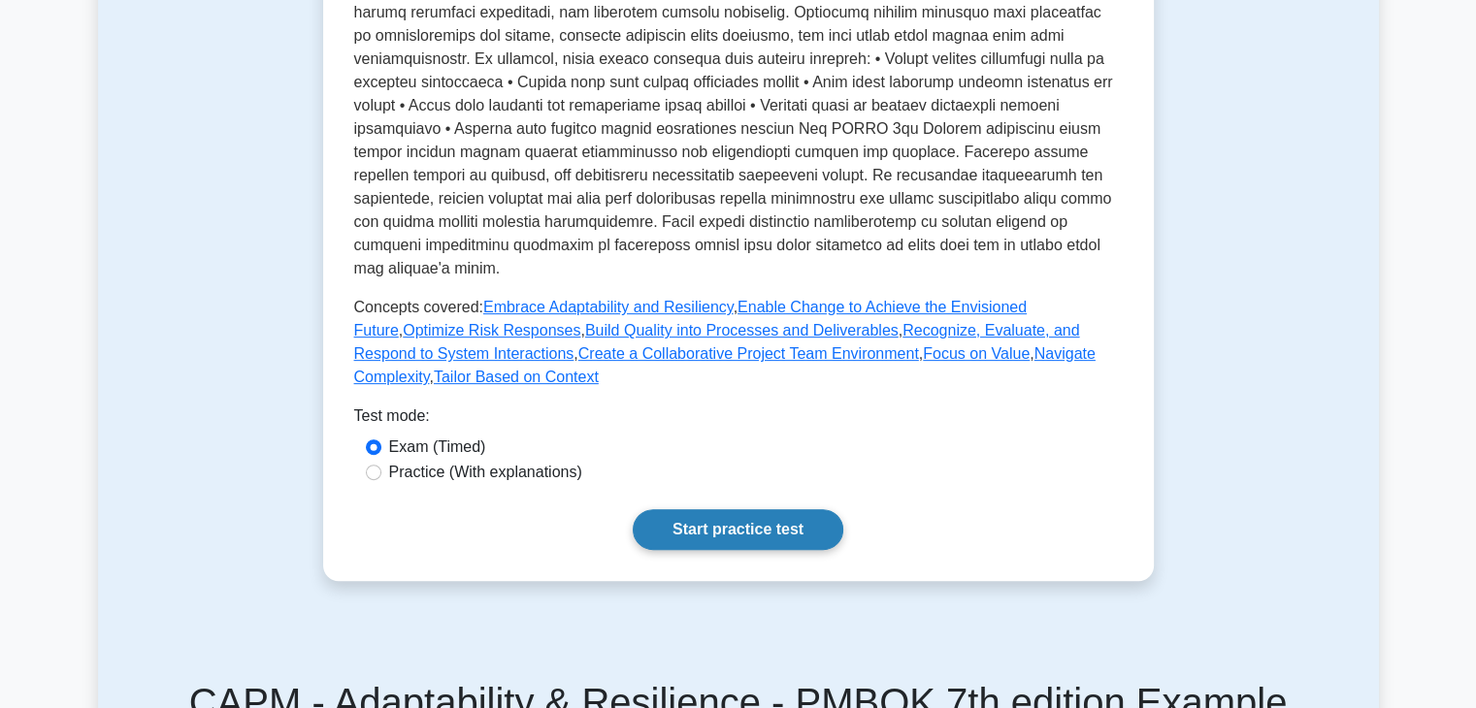
click at [746, 513] on link "Start practice test" at bounding box center [738, 530] width 211 height 41
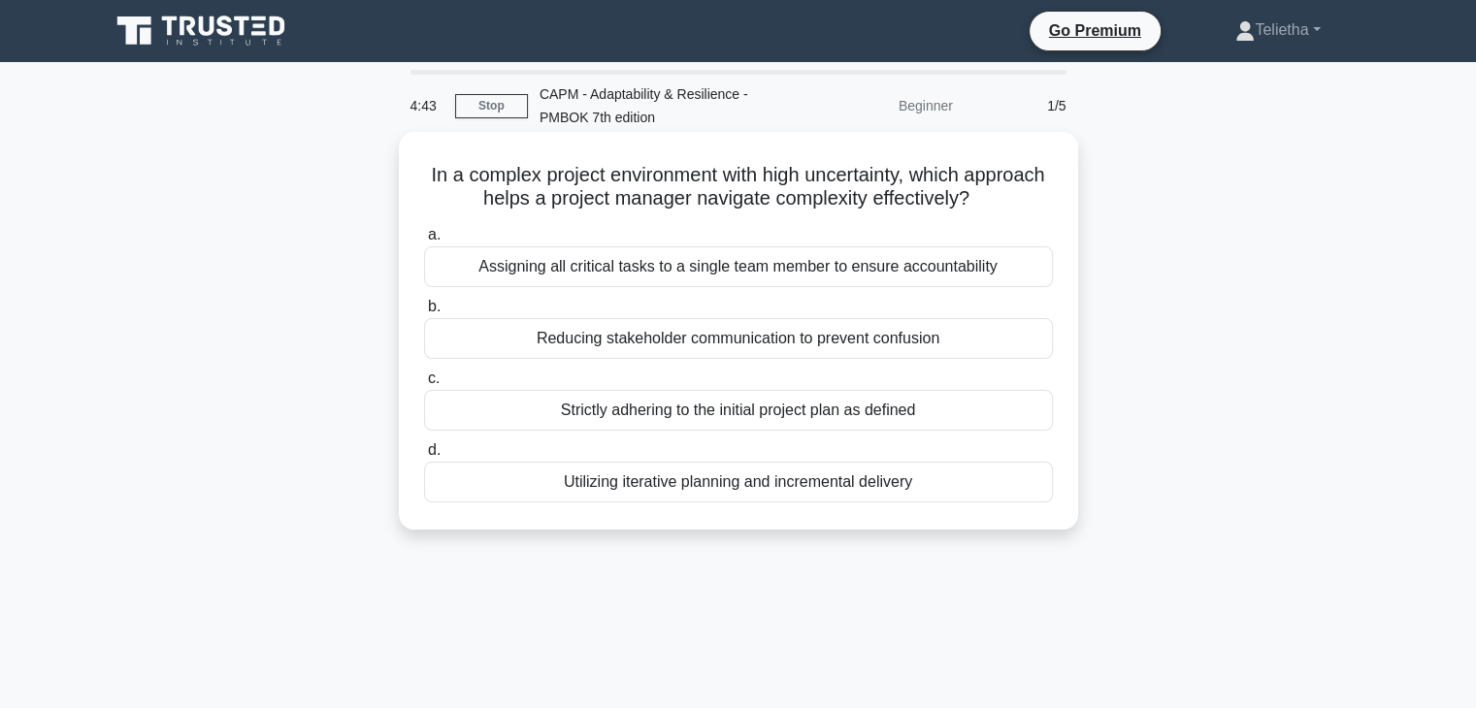
click at [731, 487] on div "Utilizing iterative planning and incremental delivery" at bounding box center [738, 482] width 629 height 41
click at [424, 457] on input "d. Utilizing iterative planning and incremental delivery" at bounding box center [424, 450] width 0 height 13
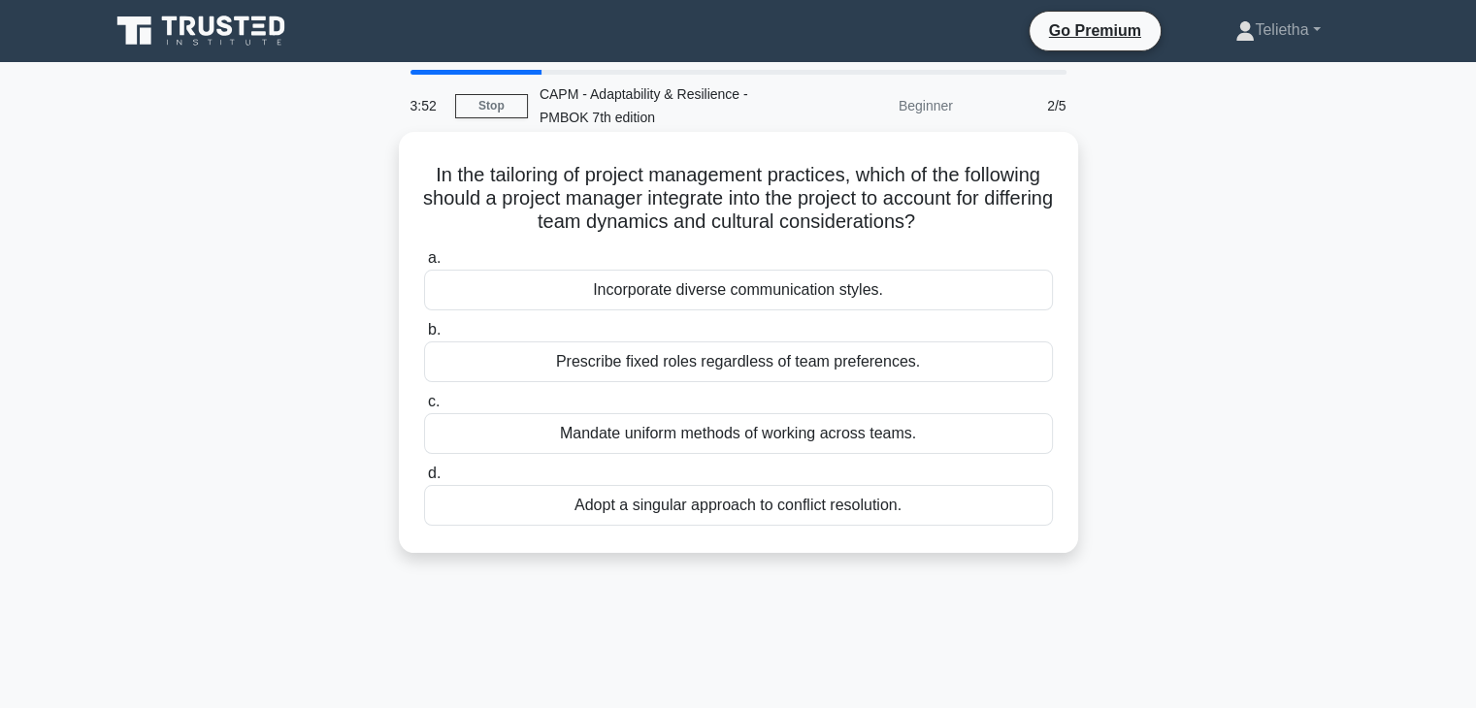
click at [730, 291] on div "Incorporate diverse communication styles." at bounding box center [738, 290] width 629 height 41
click at [424, 265] on input "a. Incorporate diverse communication styles." at bounding box center [424, 258] width 0 height 13
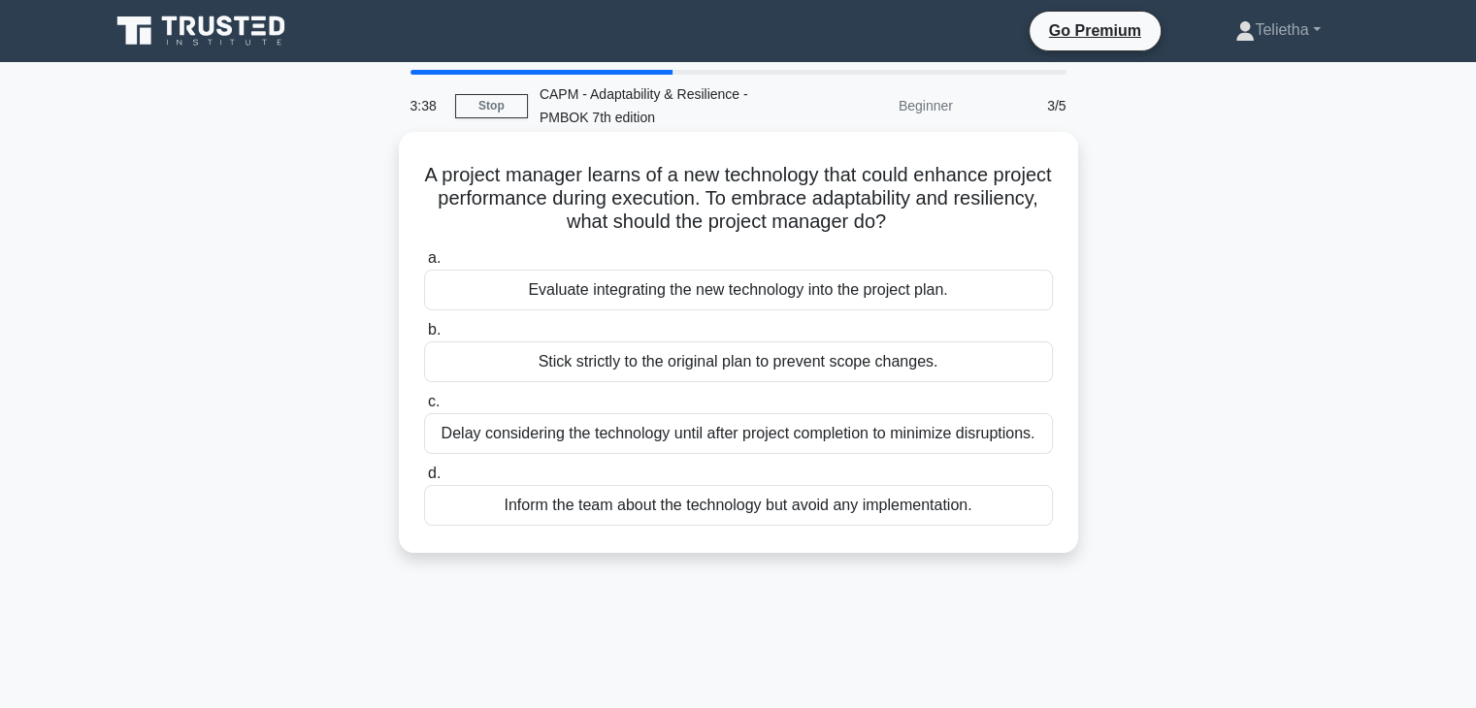
click at [830, 304] on div "Evaluate integrating the new technology into the project plan." at bounding box center [738, 290] width 629 height 41
click at [424, 265] on input "a. Evaluate integrating the new technology into the project plan." at bounding box center [424, 258] width 0 height 13
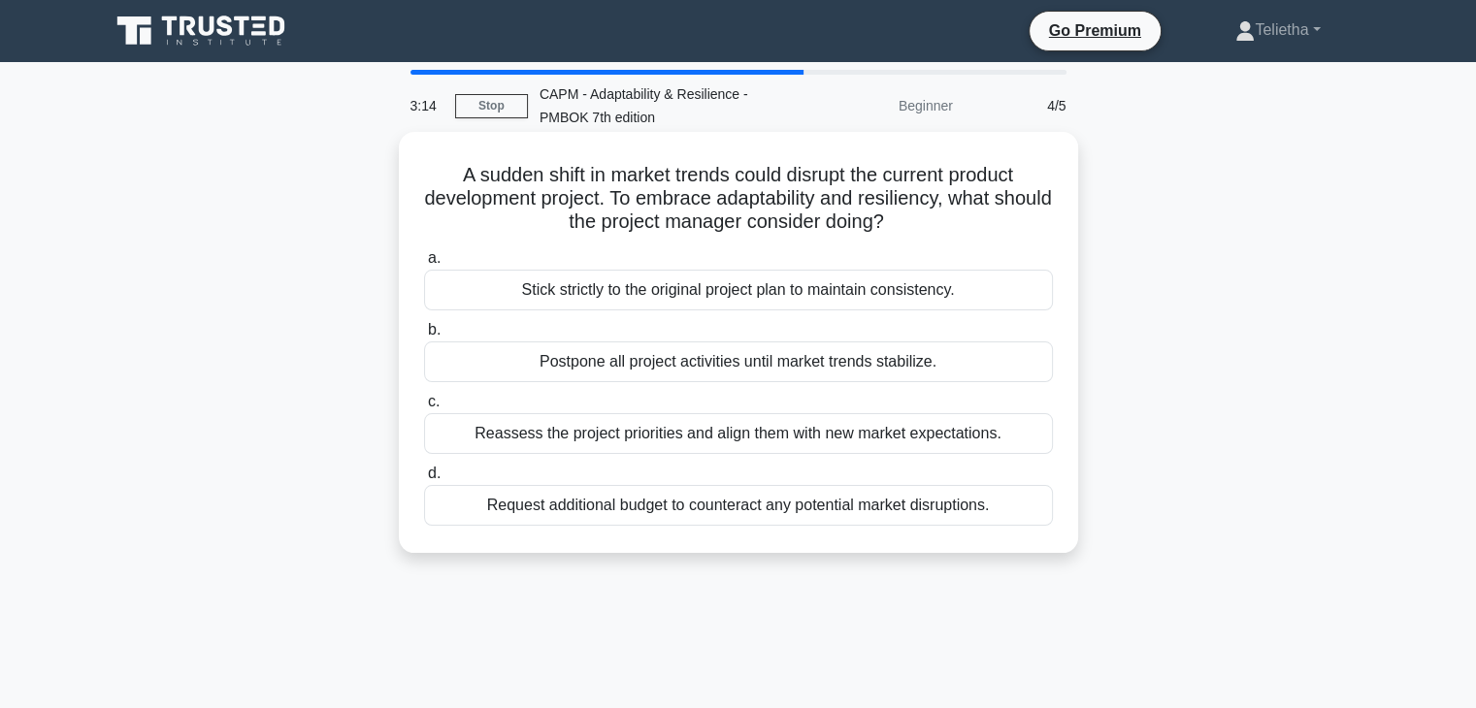
click at [920, 432] on div "Reassess the project priorities and align them with new market expectations." at bounding box center [738, 433] width 629 height 41
click at [424, 409] on input "c. Reassess the project priorities and align them with new market expectations." at bounding box center [424, 402] width 0 height 13
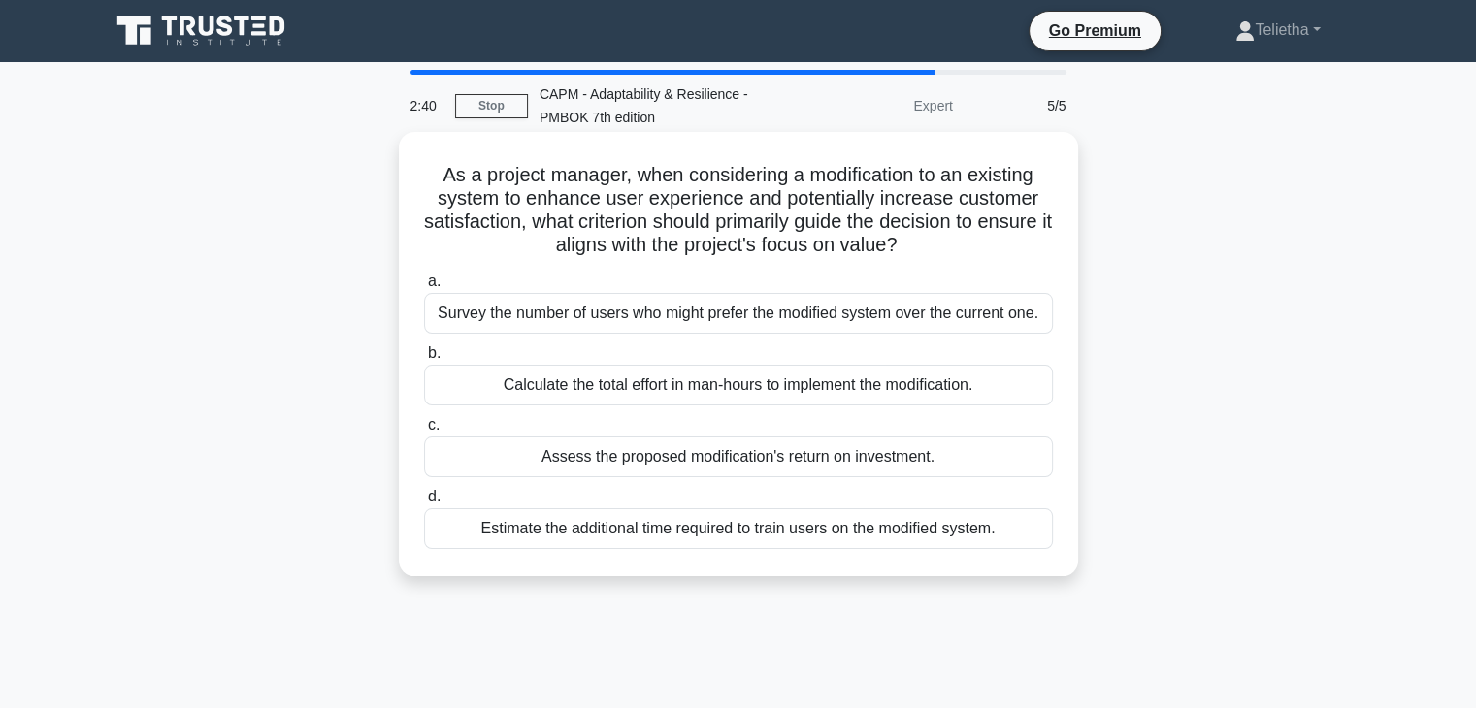
click at [855, 456] on div "Assess the proposed modification's return on investment." at bounding box center [738, 457] width 629 height 41
click at [424, 432] on input "c. Assess the proposed modification's return on investment." at bounding box center [424, 425] width 0 height 13
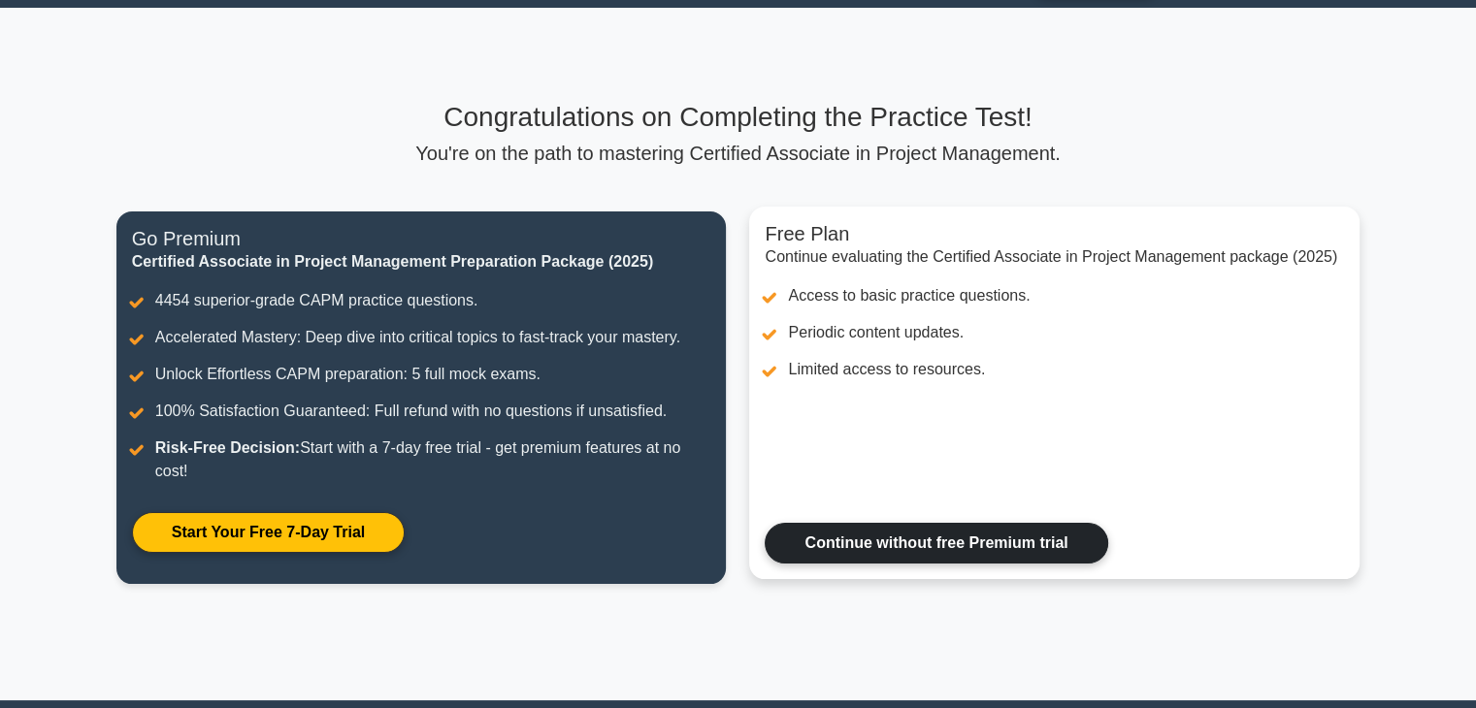
scroll to position [54, 0]
click at [983, 546] on link "Continue without free Premium trial" at bounding box center [936, 543] width 343 height 41
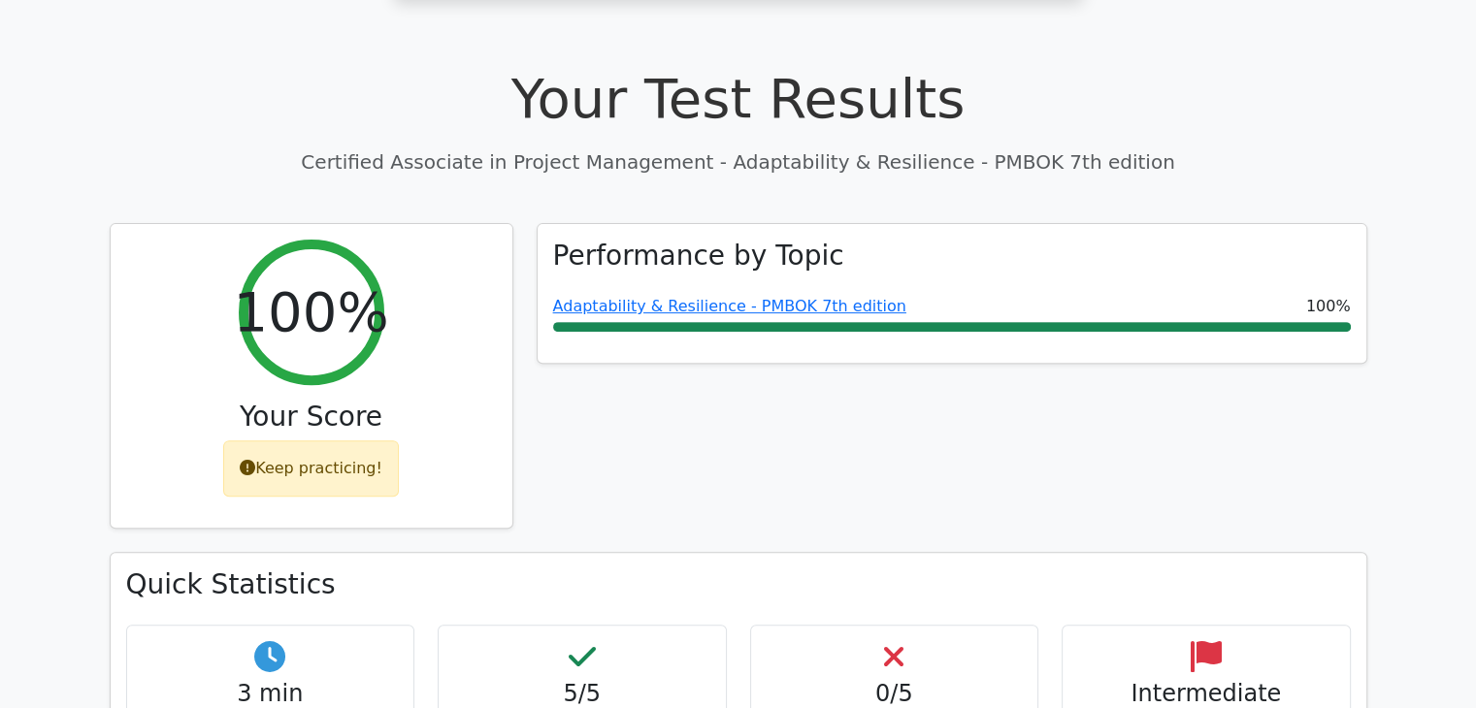
scroll to position [652, 0]
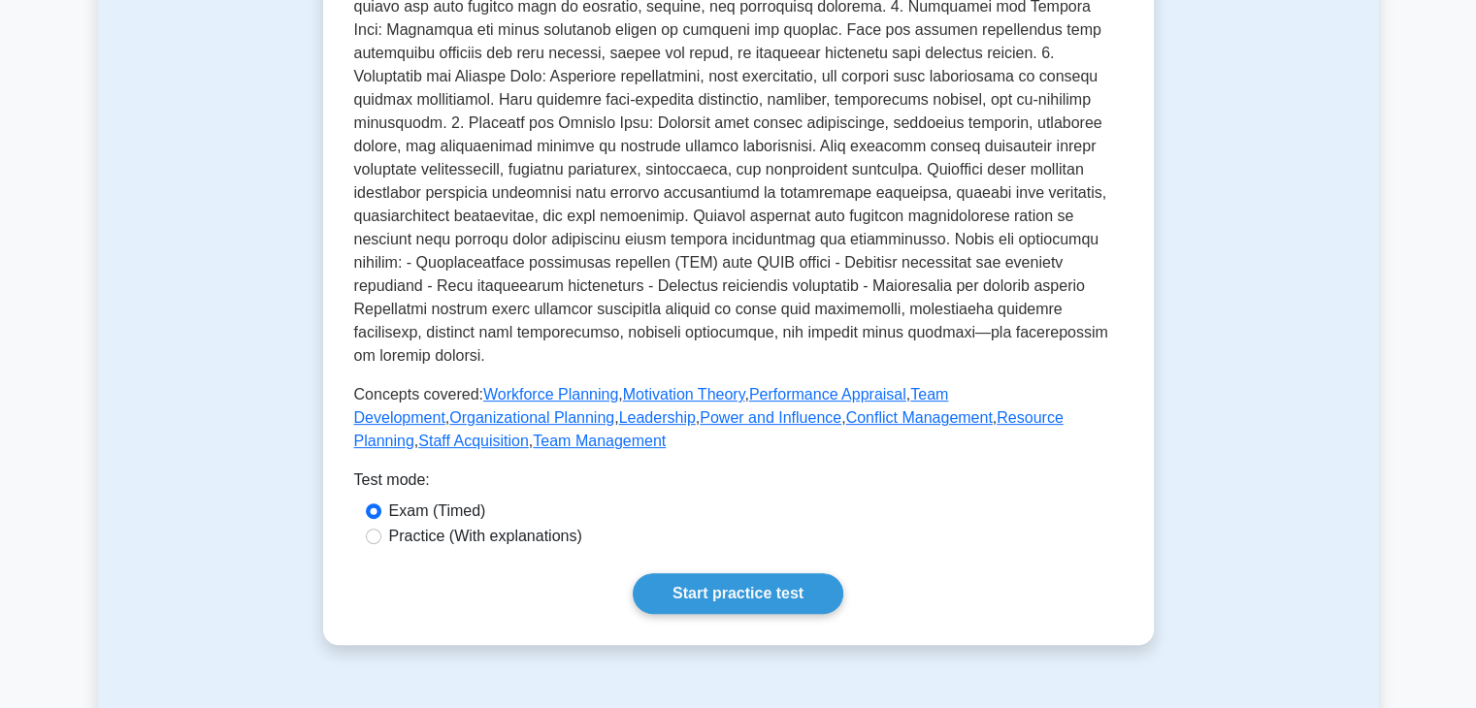
scroll to position [606, 0]
click at [748, 574] on link "Start practice test" at bounding box center [738, 594] width 211 height 41
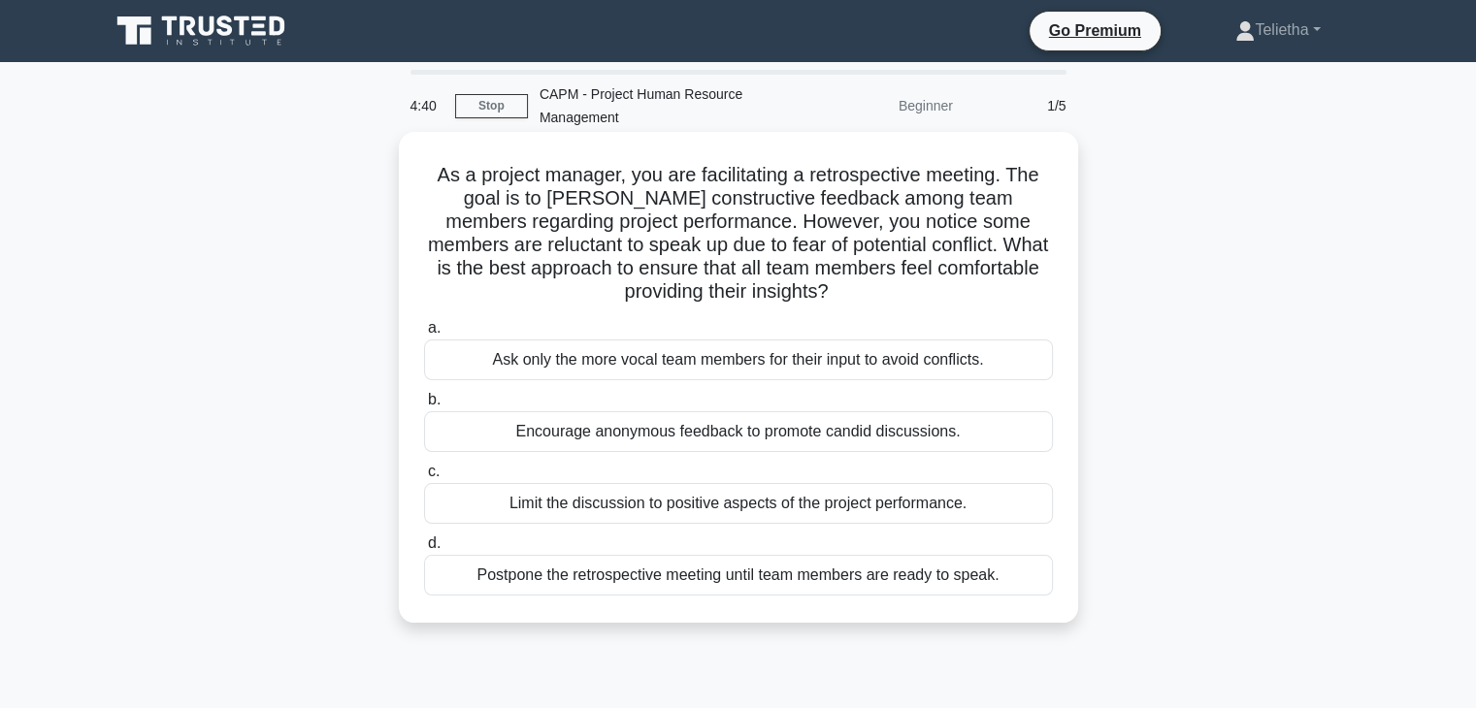
click at [817, 430] on div "Encourage anonymous feedback to promote candid discussions." at bounding box center [738, 431] width 629 height 41
click at [424, 407] on input "b. Encourage anonymous feedback to promote candid discussions." at bounding box center [424, 400] width 0 height 13
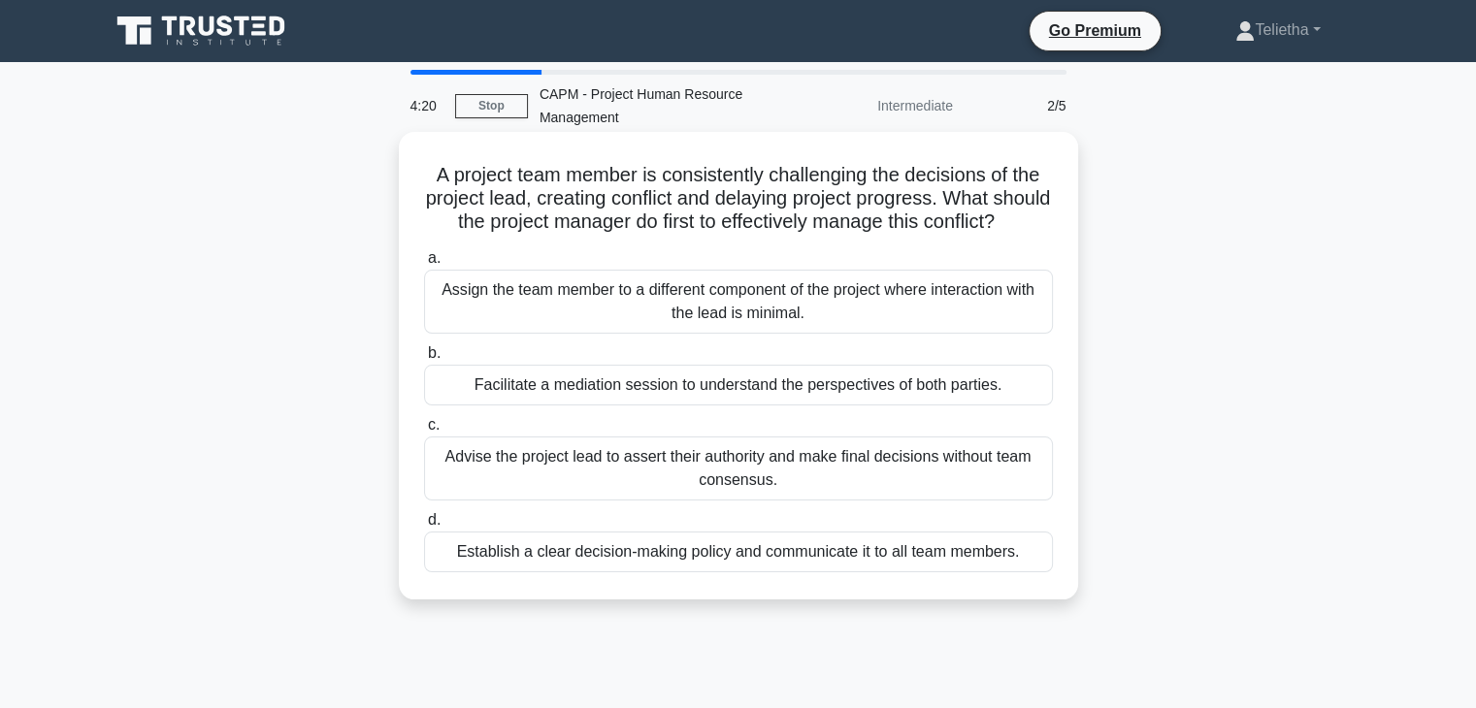
click at [906, 406] on div "Facilitate a mediation session to understand the perspectives of both parties." at bounding box center [738, 385] width 629 height 41
click at [424, 360] on input "b. Facilitate a mediation session to understand the perspectives of both partie…" at bounding box center [424, 353] width 0 height 13
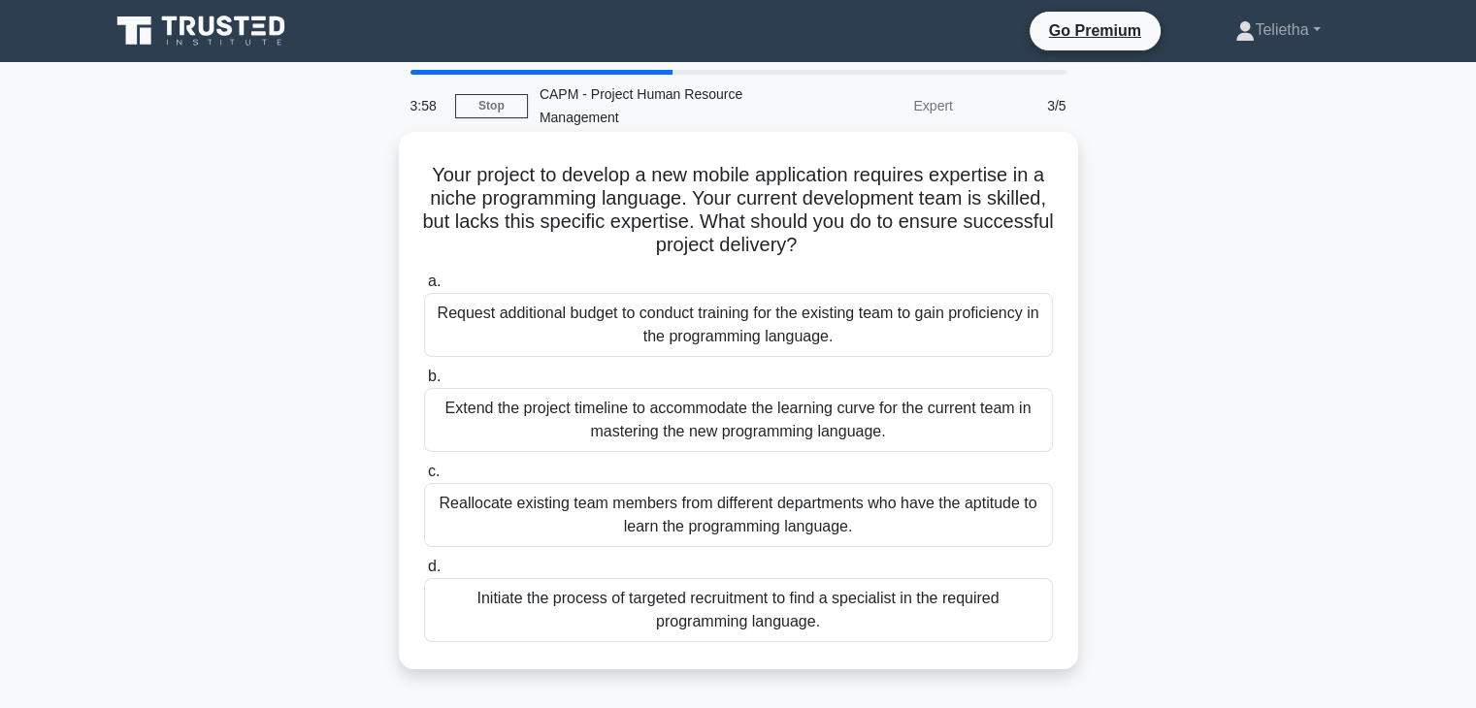
click at [835, 619] on div "Initiate the process of targeted recruitment to find a specialist in the requir…" at bounding box center [738, 610] width 629 height 64
click at [424, 574] on input "d. Initiate the process of targeted recruitment to find a specialist in the req…" at bounding box center [424, 567] width 0 height 13
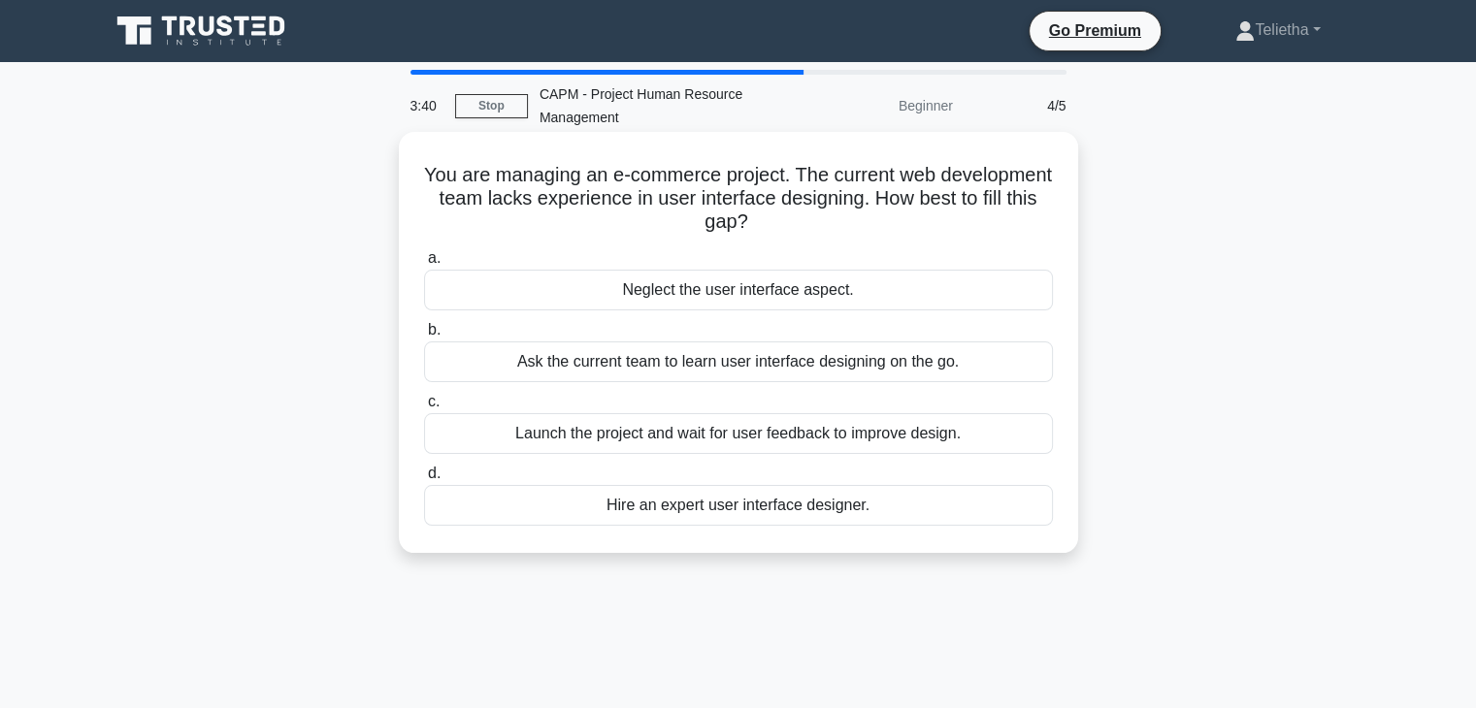
click at [833, 504] on div "Hire an expert user interface designer." at bounding box center [738, 505] width 629 height 41
click at [424, 480] on input "d. Hire an expert user interface designer." at bounding box center [424, 474] width 0 height 13
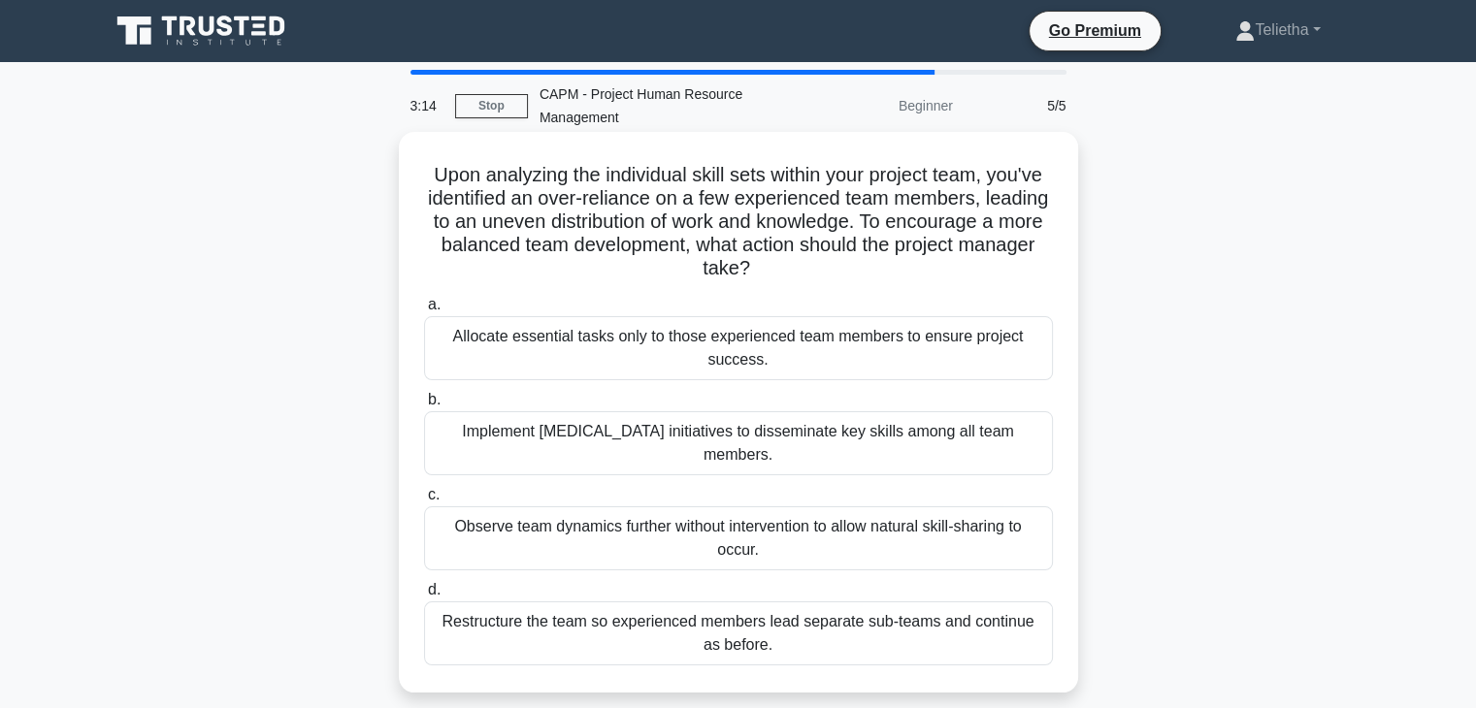
click at [943, 447] on div "Implement cross-training initiatives to disseminate key skills among all team m…" at bounding box center [738, 443] width 629 height 64
click at [424, 407] on input "b. Implement cross-training initiatives to disseminate key skills among all tea…" at bounding box center [424, 400] width 0 height 13
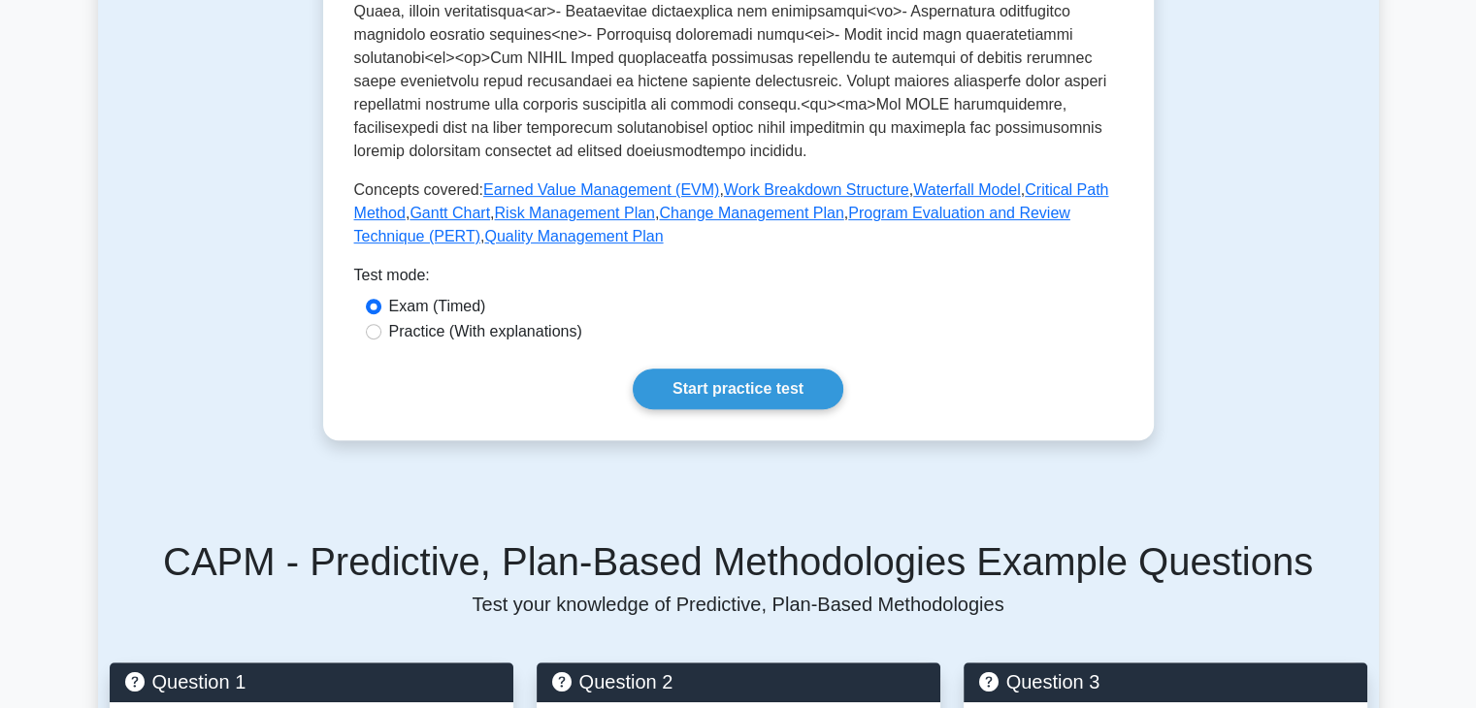
scroll to position [835, 0]
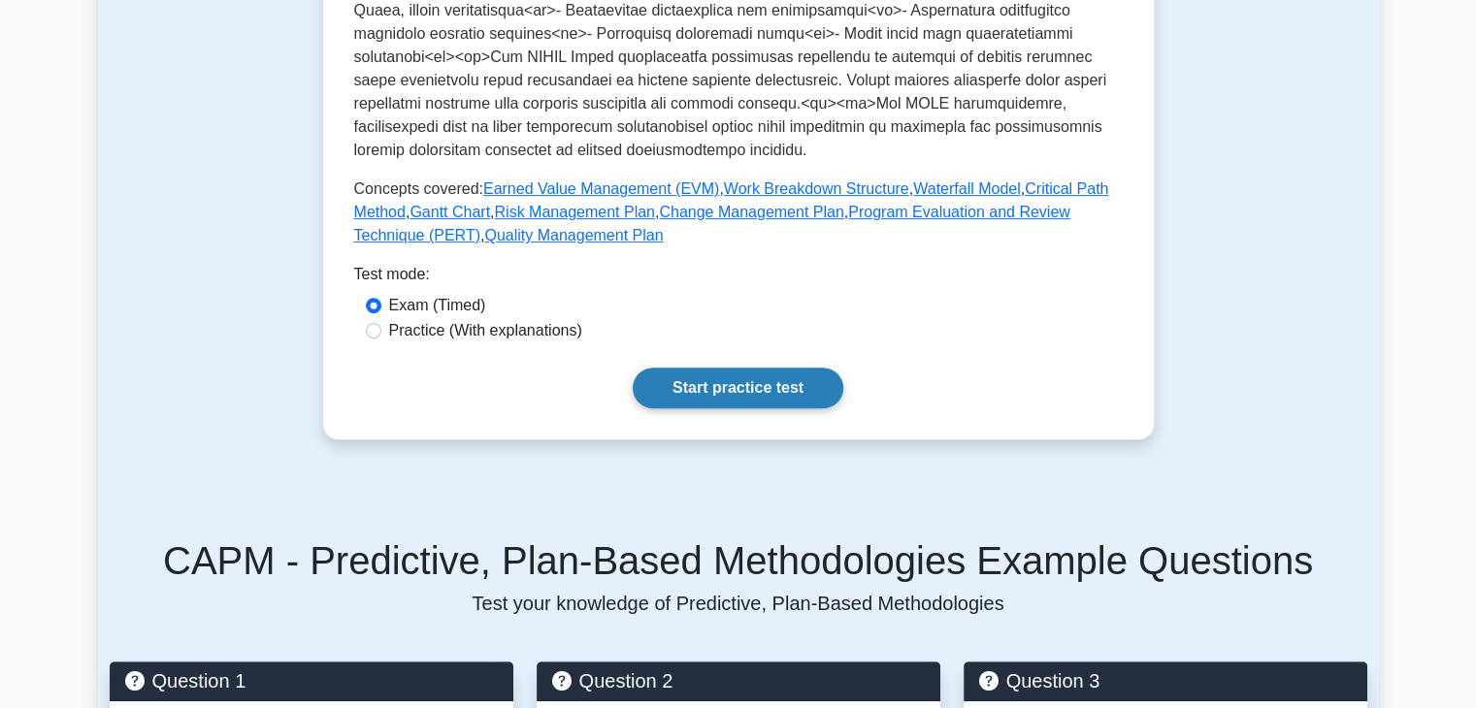
click at [750, 393] on link "Start practice test" at bounding box center [738, 388] width 211 height 41
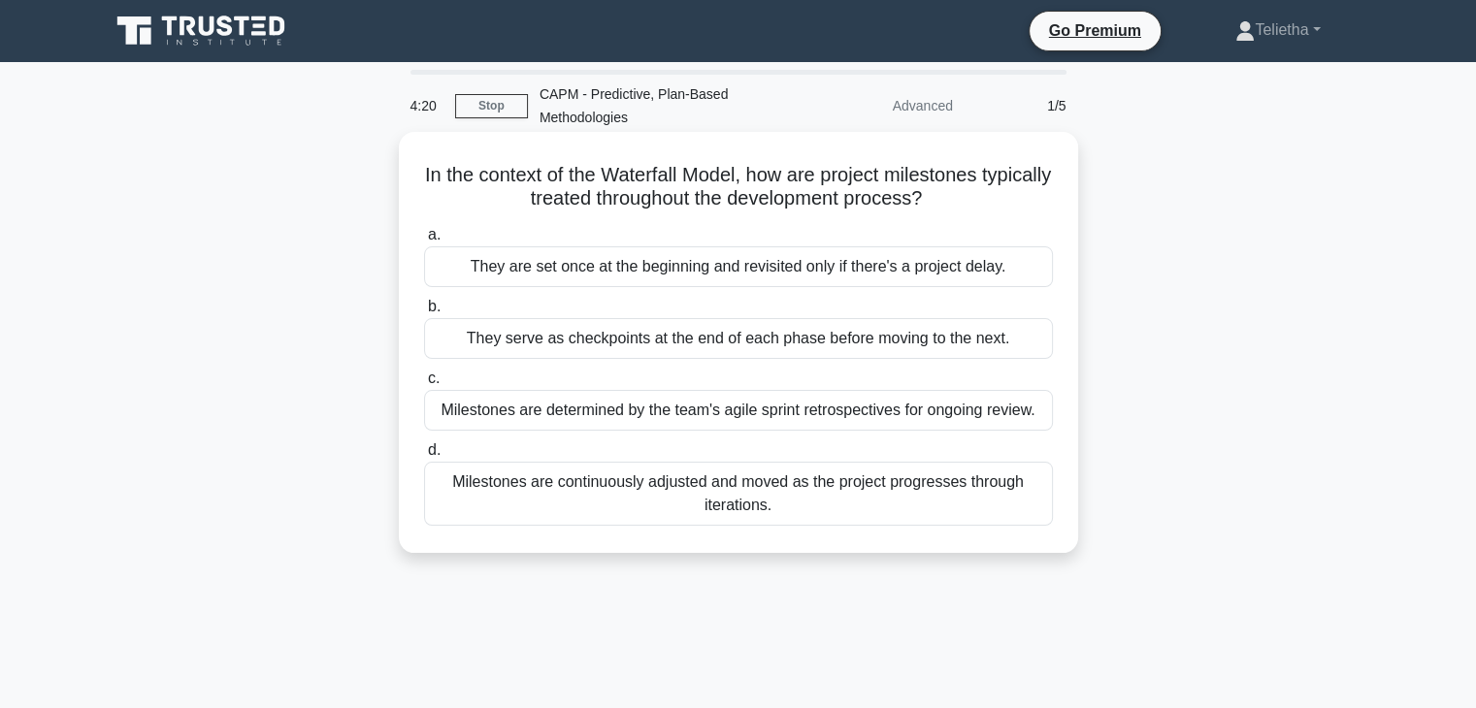
click at [752, 350] on div "They serve as checkpoints at the end of each phase before moving to the next." at bounding box center [738, 338] width 629 height 41
click at [424, 313] on input "b. They serve as checkpoints at the end of each phase before moving to the next." at bounding box center [424, 307] width 0 height 13
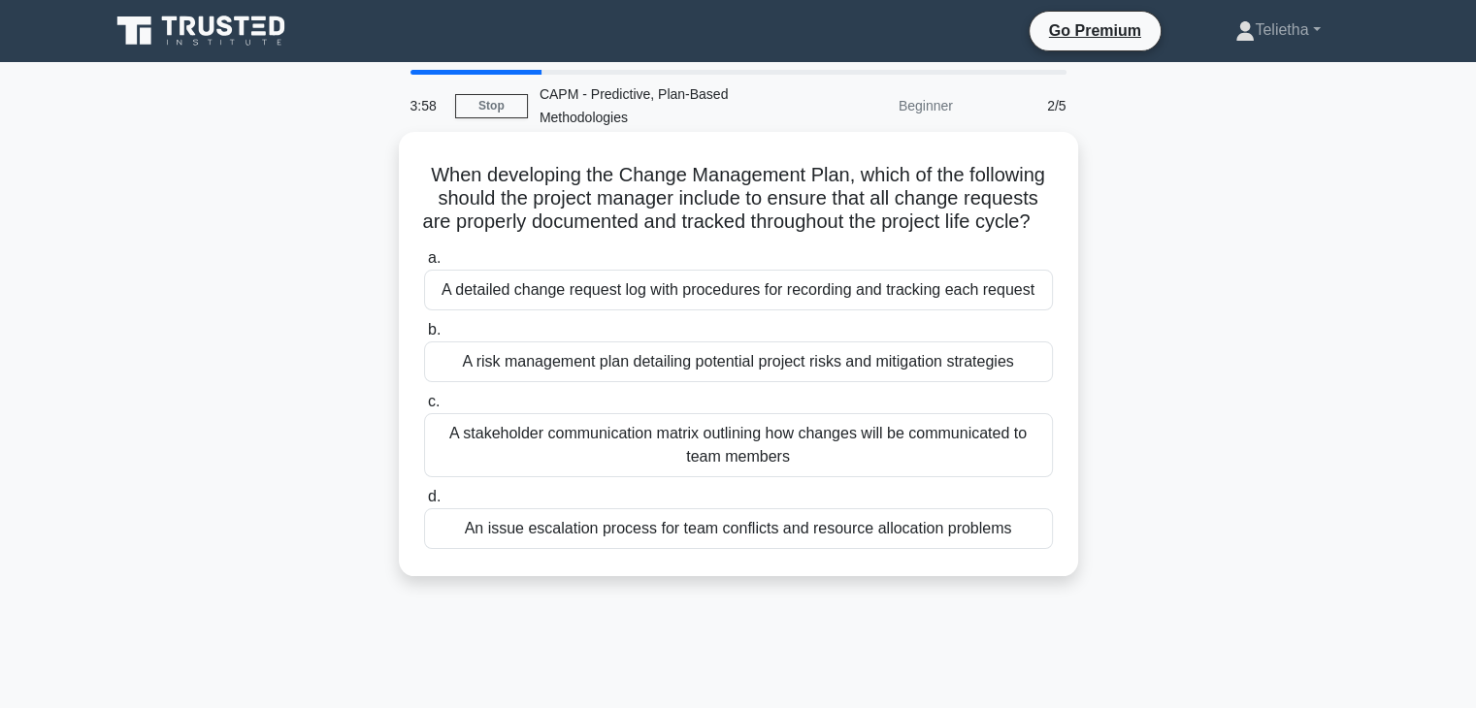
click at [891, 311] on div "A detailed change request log with procedures for recording and tracking each r…" at bounding box center [738, 290] width 629 height 41
click at [424, 265] on input "a. A detailed change request log with procedures for recording and tracking eac…" at bounding box center [424, 258] width 0 height 13
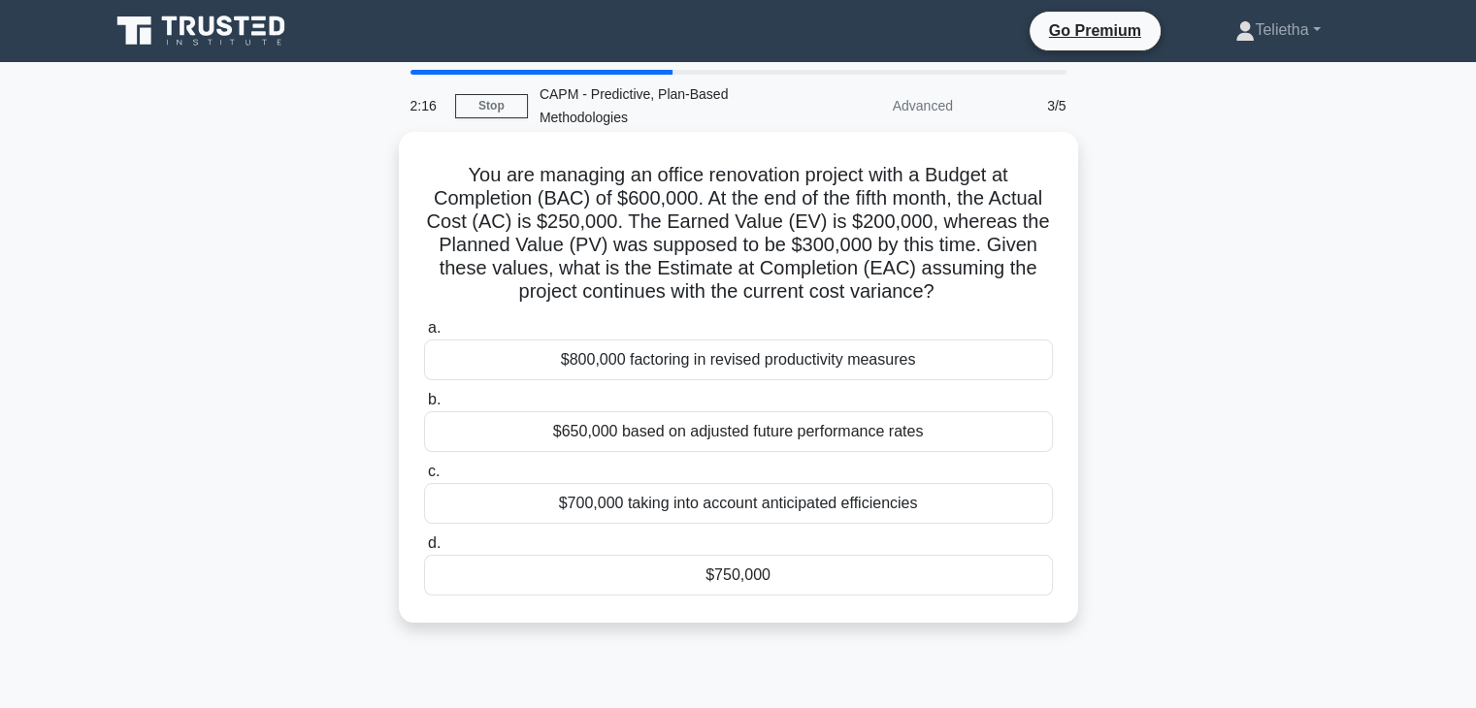
click at [779, 506] on div "$700,000 taking into account anticipated efficiencies" at bounding box center [738, 503] width 629 height 41
click at [424, 478] on input "c. $700,000 taking into account anticipated efficiencies" at bounding box center [424, 472] width 0 height 13
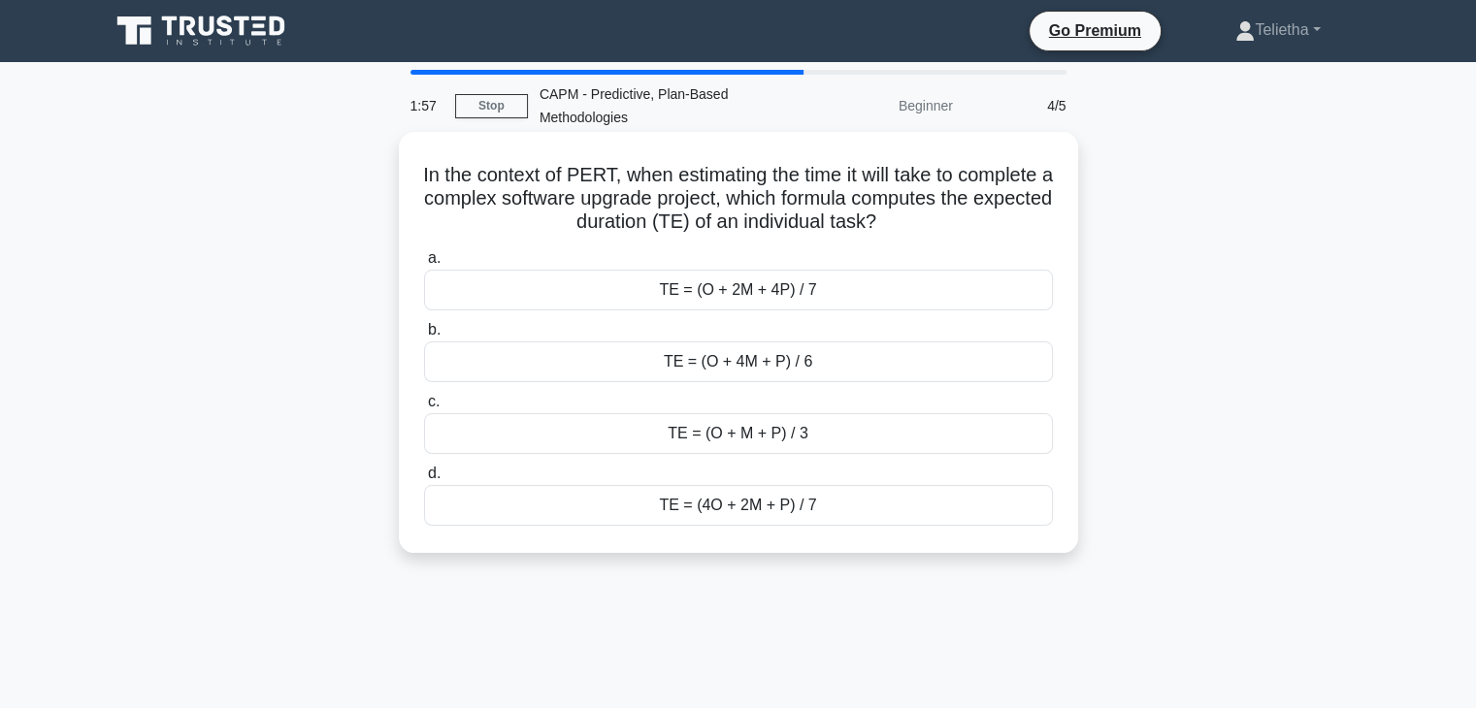
click at [771, 430] on div "TE = (O + M + P) / 3" at bounding box center [738, 433] width 629 height 41
click at [424, 409] on input "c. TE = (O + M + P) / 3" at bounding box center [424, 402] width 0 height 13
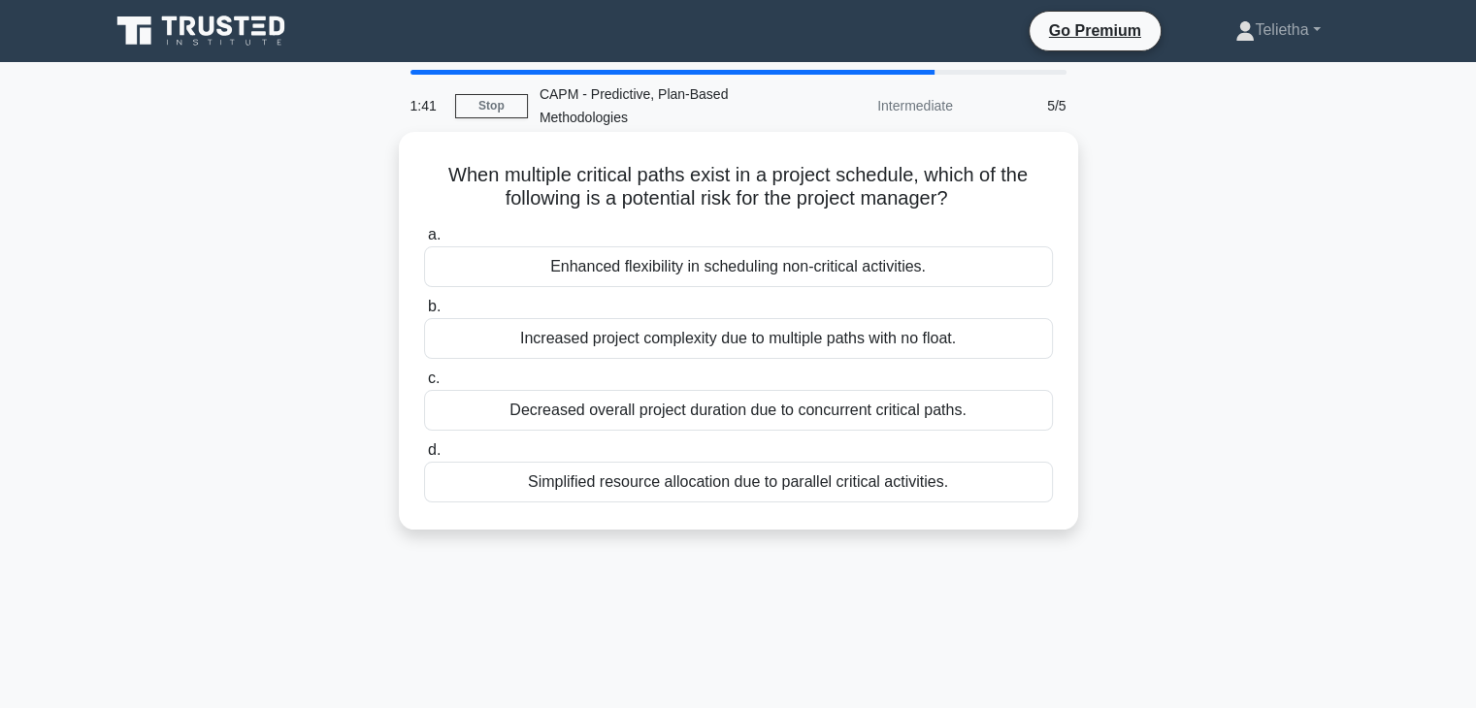
click at [960, 334] on div "Increased project complexity due to multiple paths with no float." at bounding box center [738, 338] width 629 height 41
click at [424, 313] on input "b. Increased project complexity due to multiple paths with no float." at bounding box center [424, 307] width 0 height 13
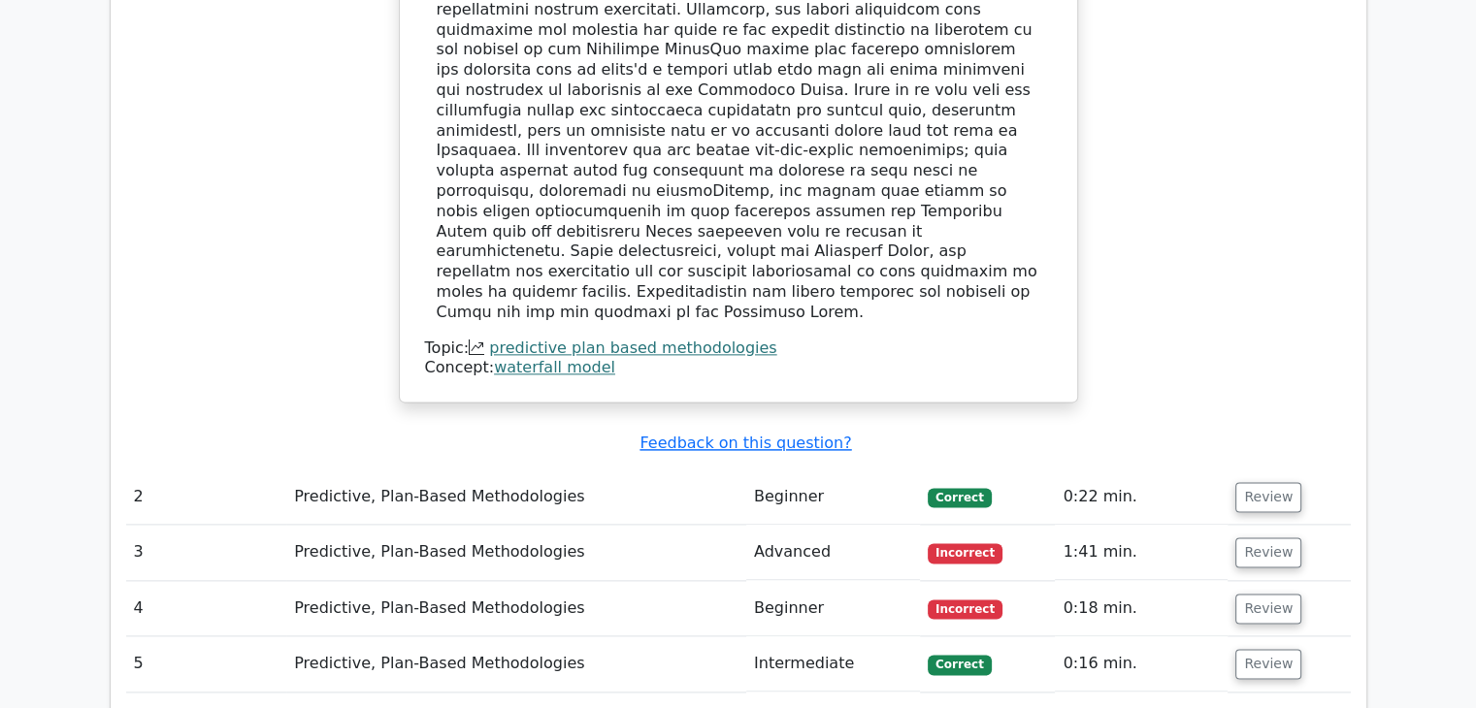
scroll to position [2370, 0]
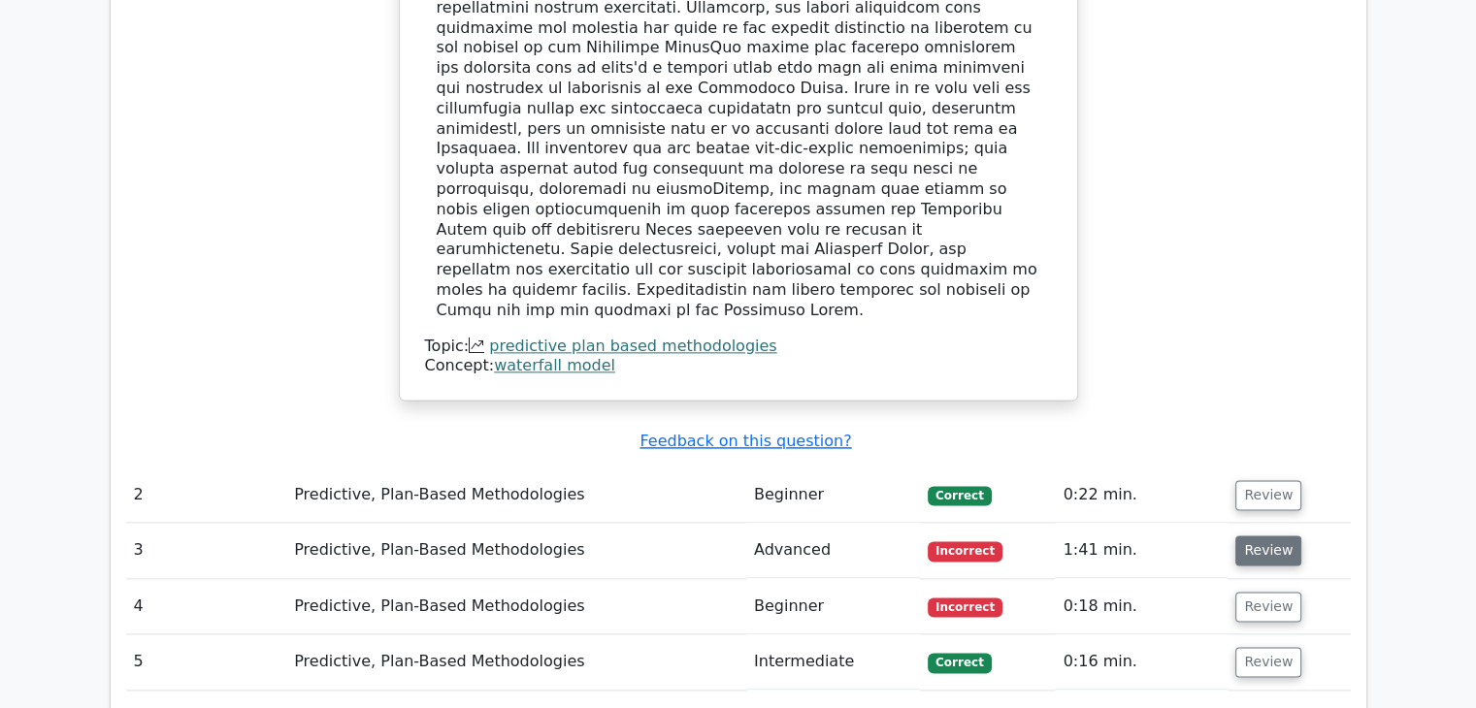
click at [1277, 536] on button "Review" at bounding box center [1268, 551] width 66 height 30
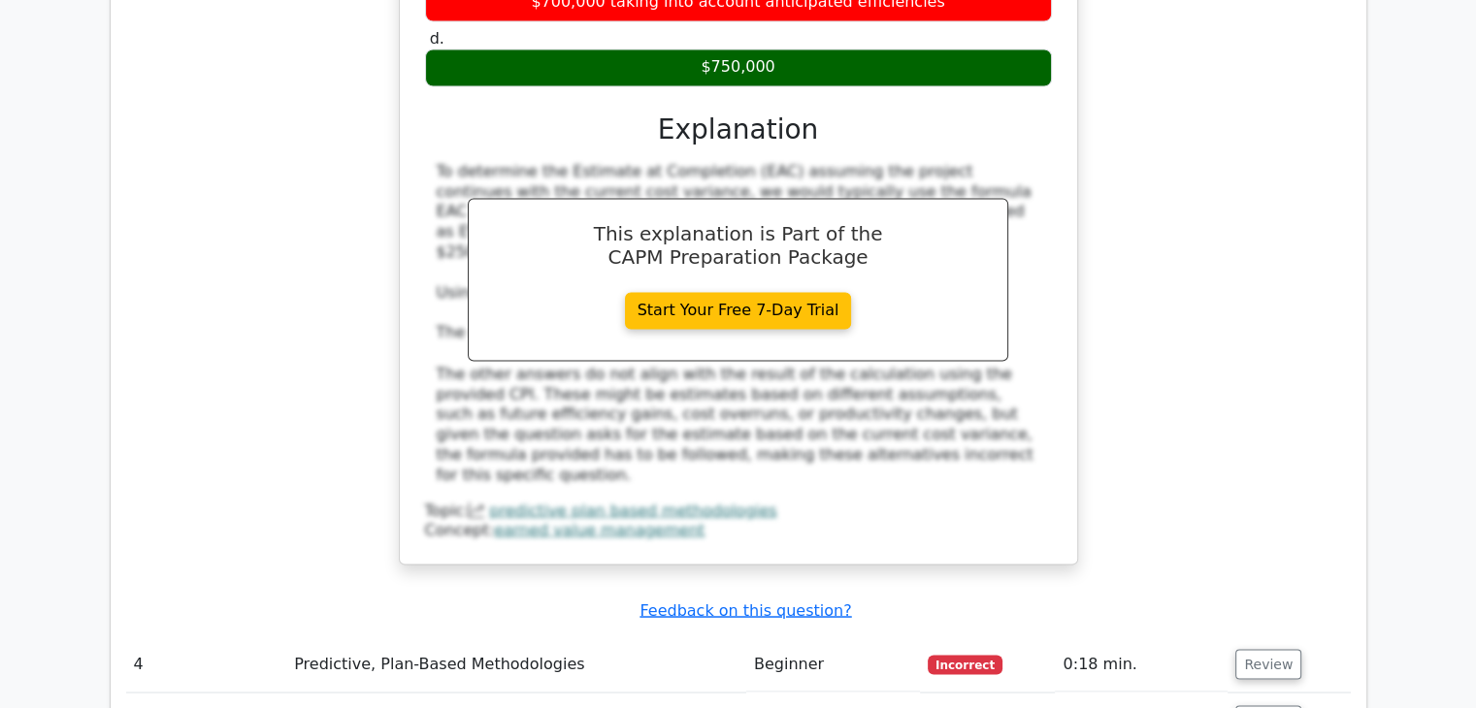
scroll to position [3319, 0]
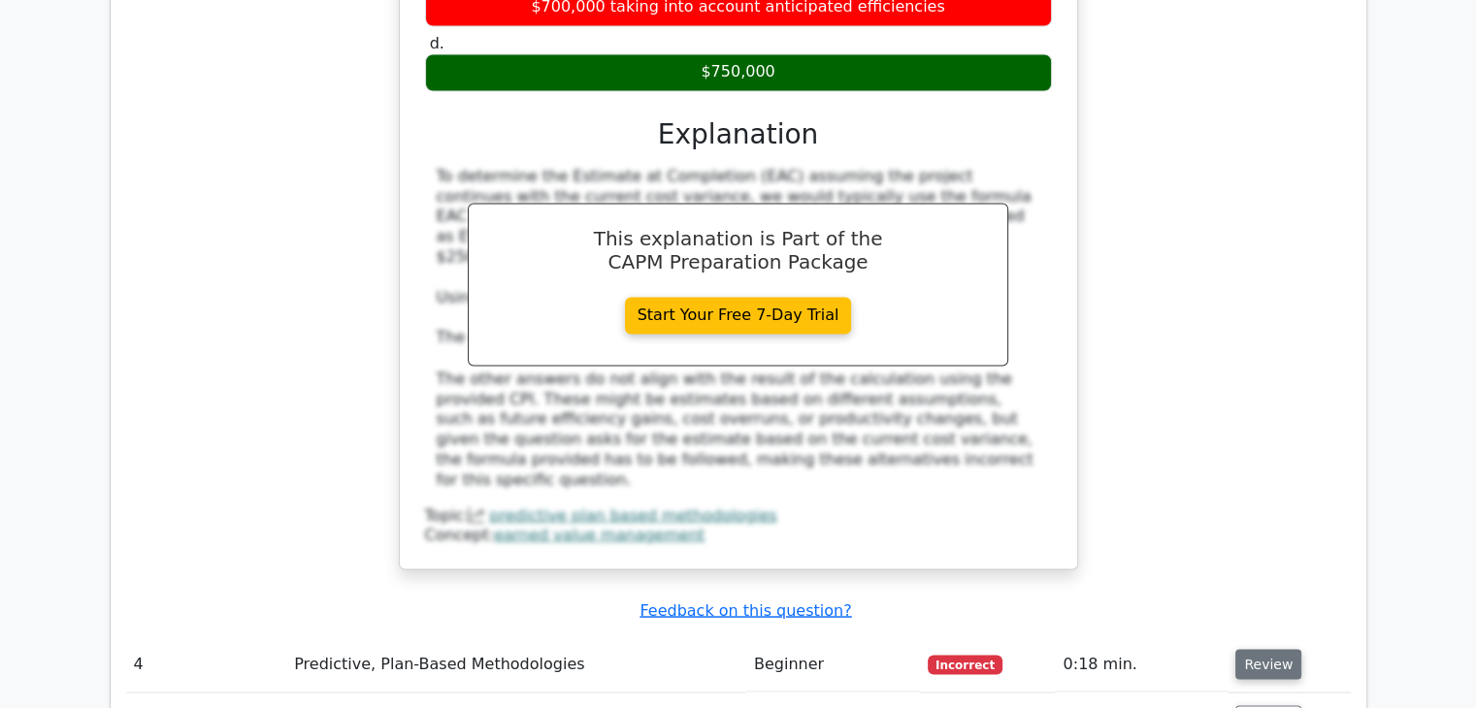
click at [1262, 649] on button "Review" at bounding box center [1268, 664] width 66 height 30
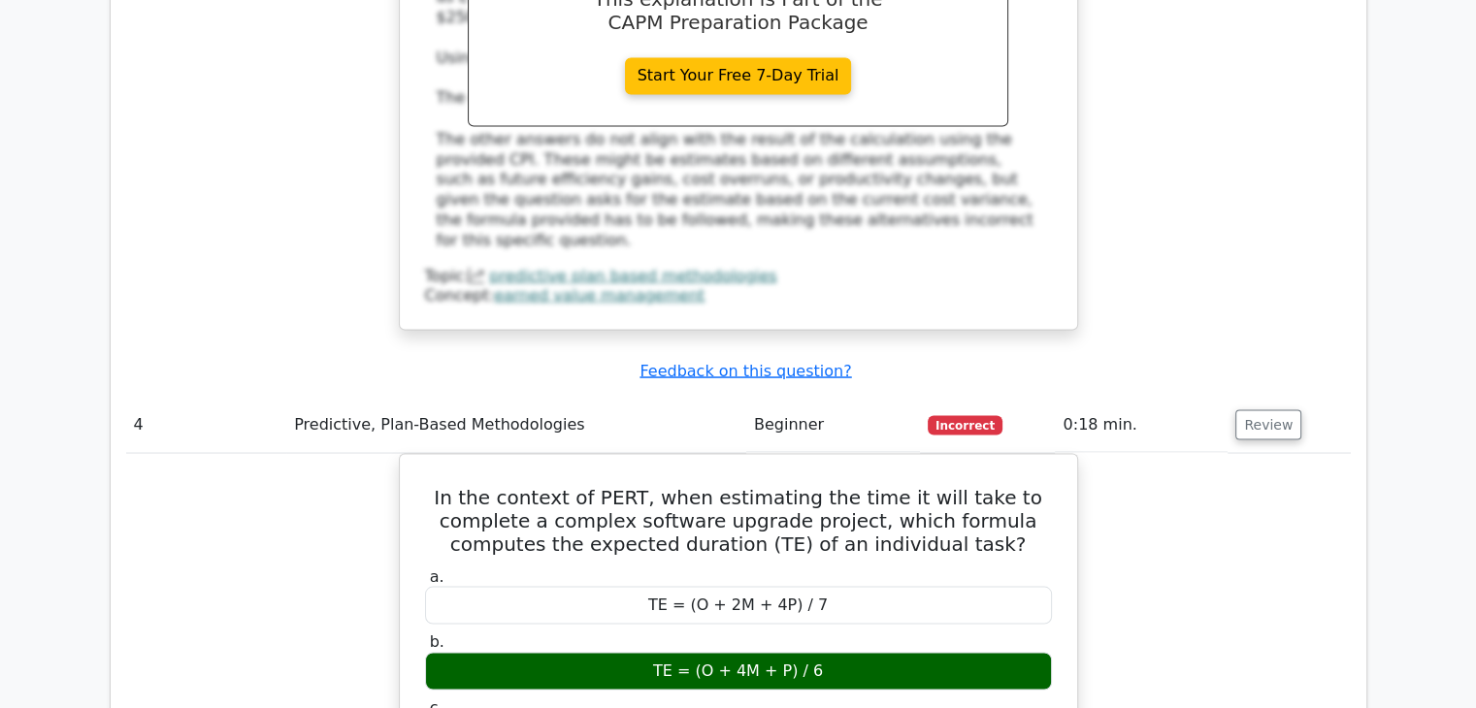
scroll to position [0, 12]
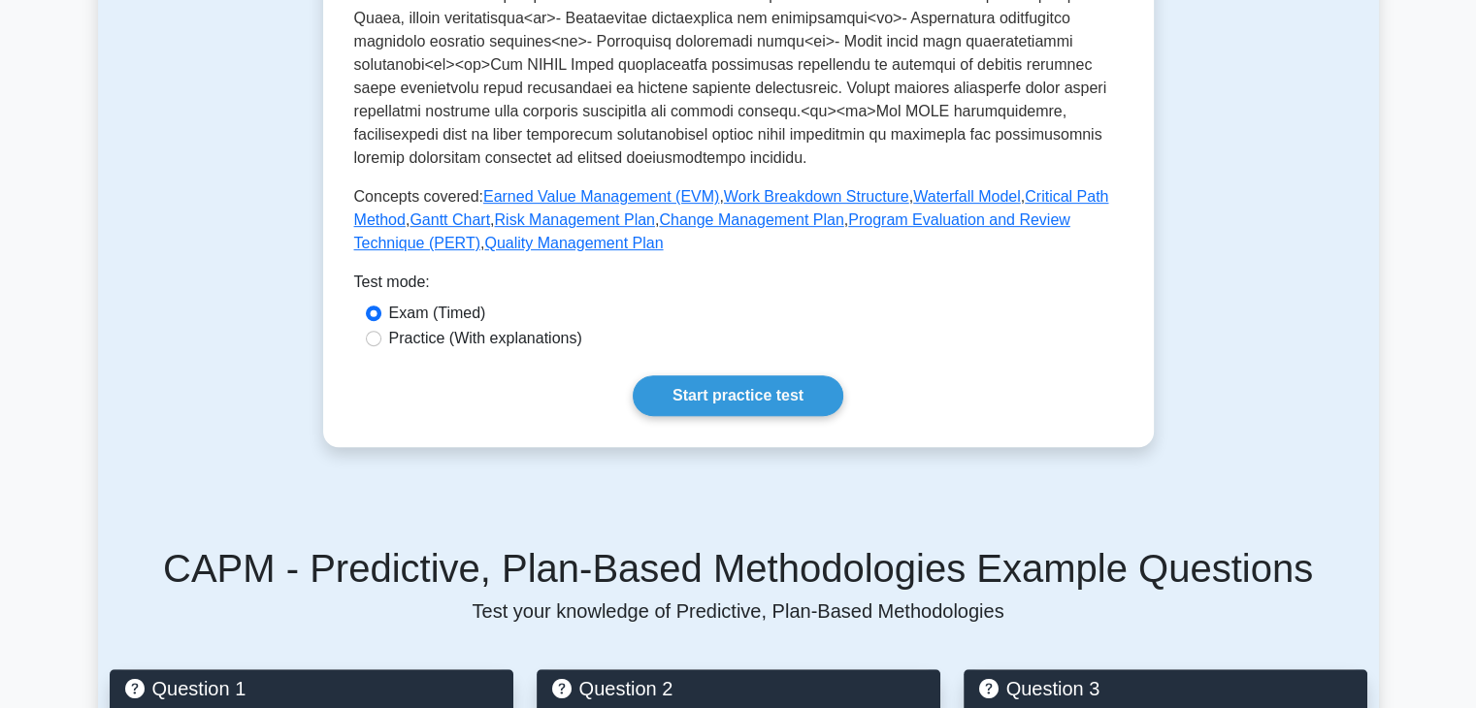
scroll to position [799, 0]
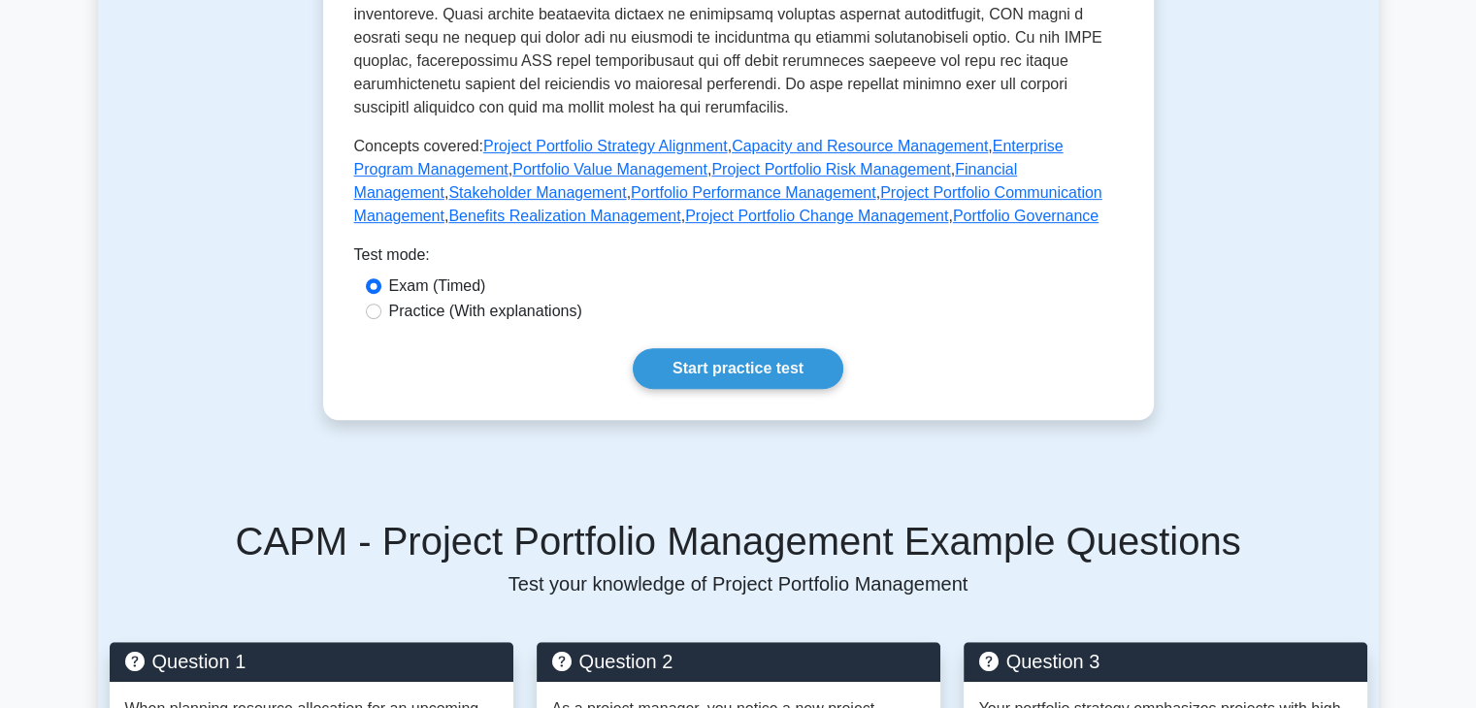
scroll to position [807, 0]
click at [733, 369] on link "Start practice test" at bounding box center [738, 368] width 211 height 41
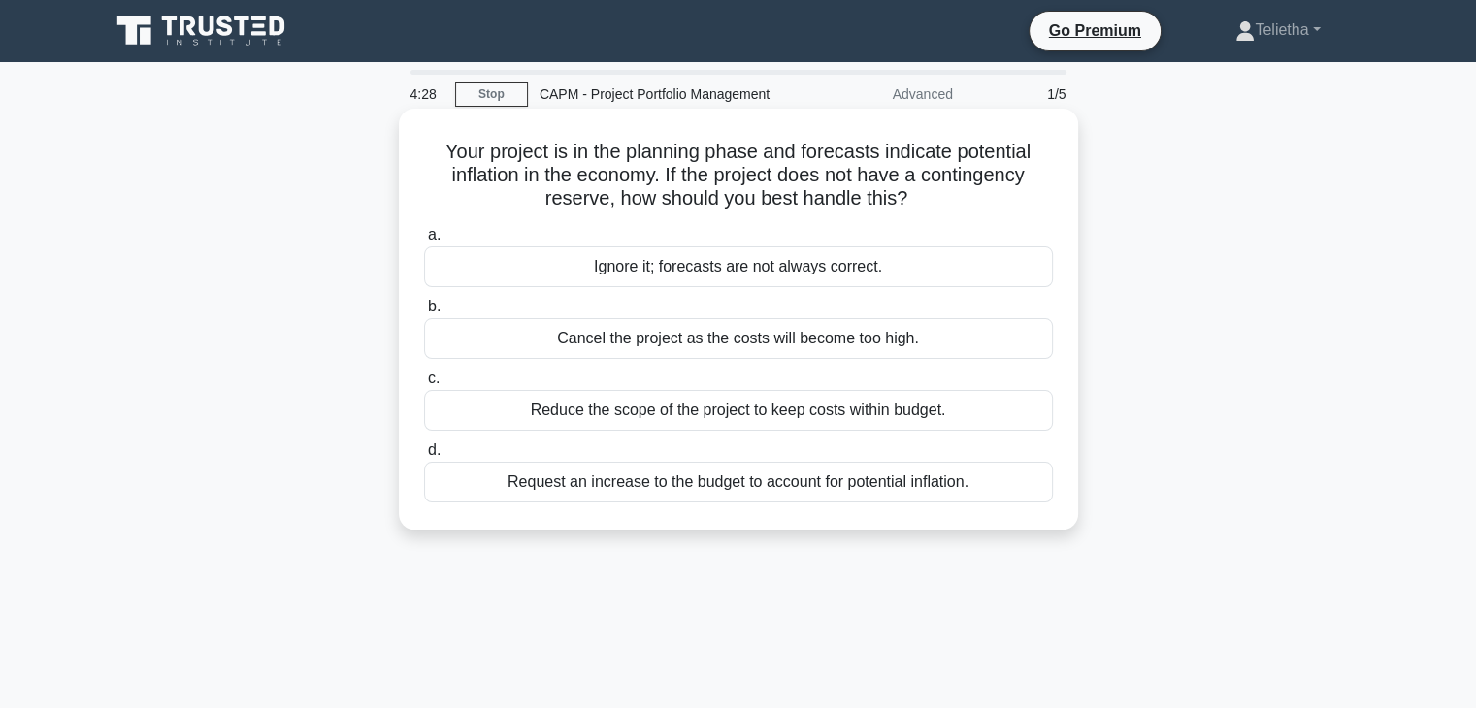
click at [780, 479] on div "Request an increase to the budget to account for potential inflation." at bounding box center [738, 482] width 629 height 41
click at [424, 457] on input "d. Request an increase to the budget to account for potential inflation." at bounding box center [424, 450] width 0 height 13
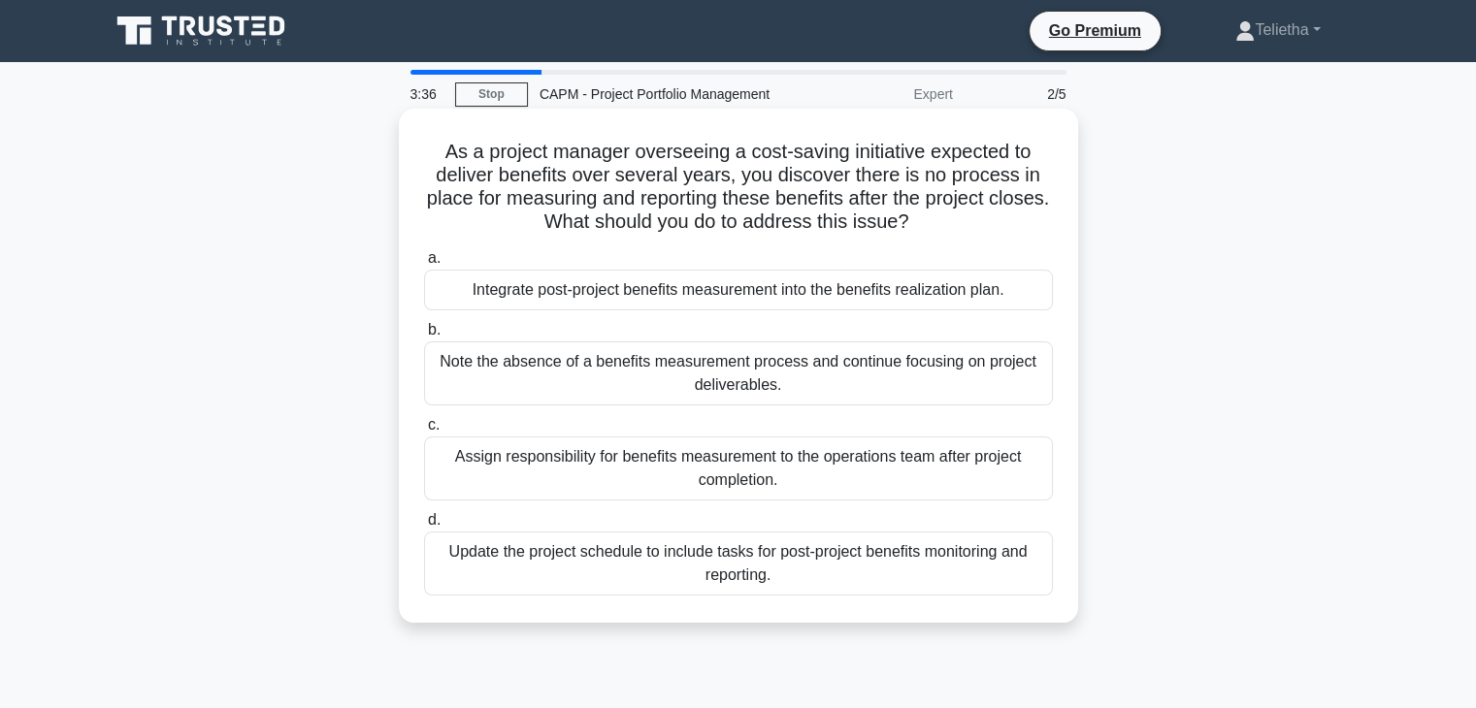
click at [807, 285] on div "Integrate post-project benefits measurement into the benefits realization plan." at bounding box center [738, 290] width 629 height 41
click at [424, 265] on input "a. Integrate post-project benefits measurement into the benefits realization pl…" at bounding box center [424, 258] width 0 height 13
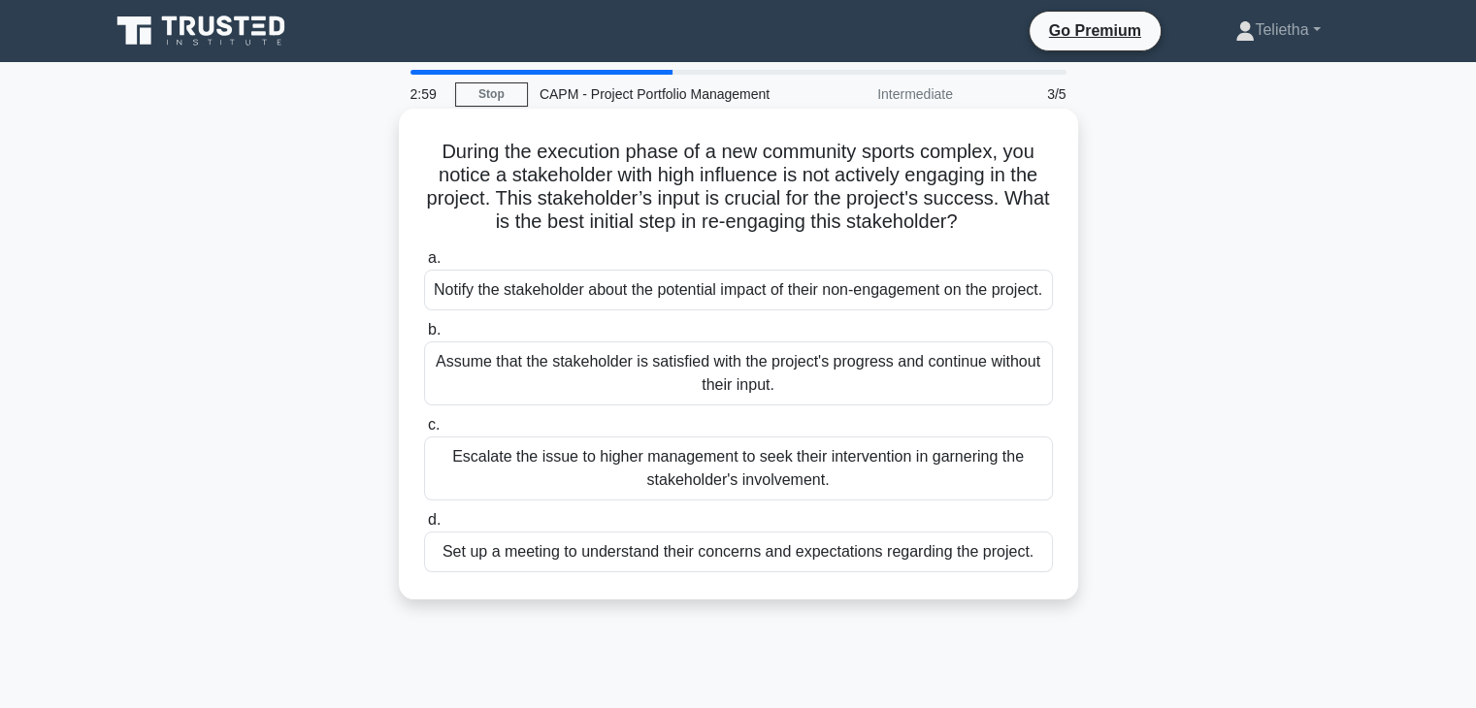
click at [995, 573] on div "Set up a meeting to understand their concerns and expectations regarding the pr…" at bounding box center [738, 552] width 629 height 41
click at [424, 527] on input "d. Set up a meeting to understand their concerns and expectations regarding the…" at bounding box center [424, 520] width 0 height 13
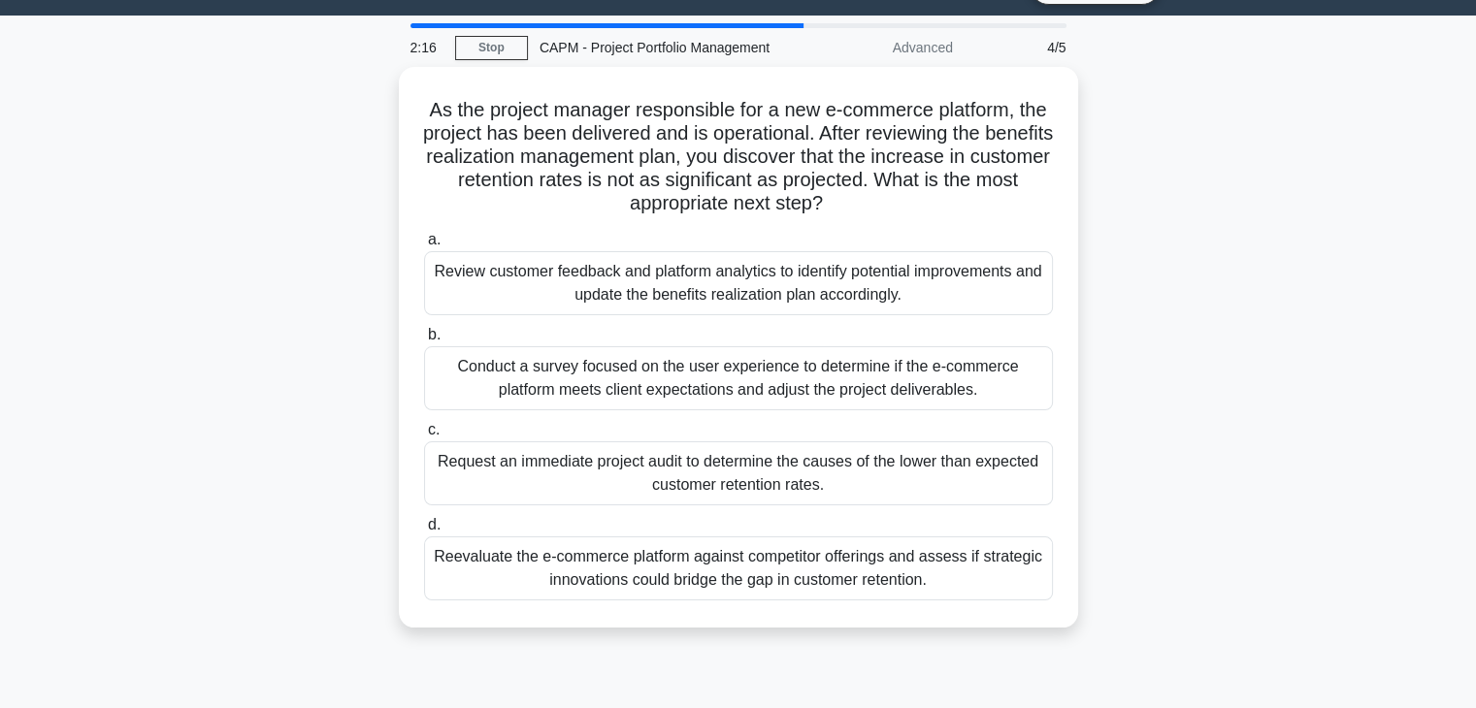
scroll to position [47, 0]
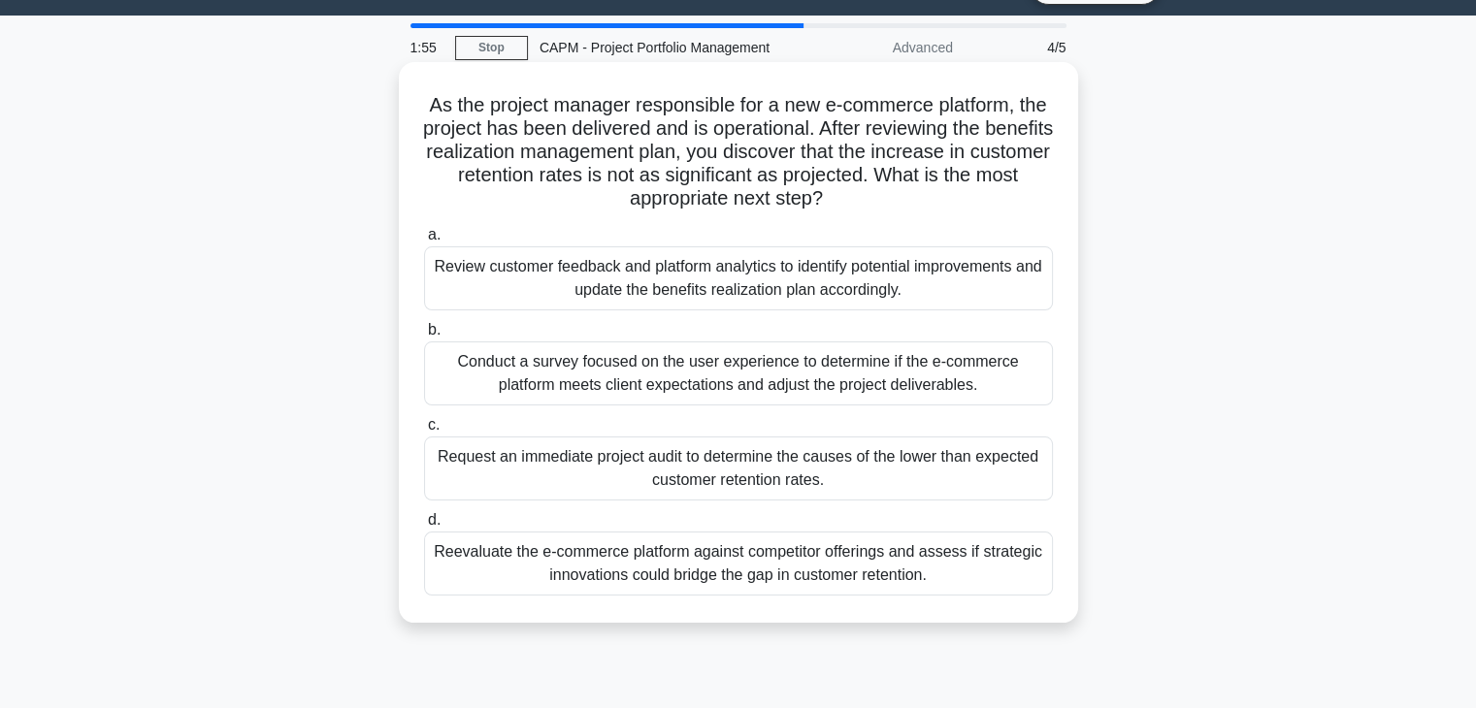
click at [862, 480] on div "Request an immediate project audit to determine the causes of the lower than ex…" at bounding box center [738, 469] width 629 height 64
click at [424, 432] on input "c. Request an immediate project audit to determine the causes of the lower than…" at bounding box center [424, 425] width 0 height 13
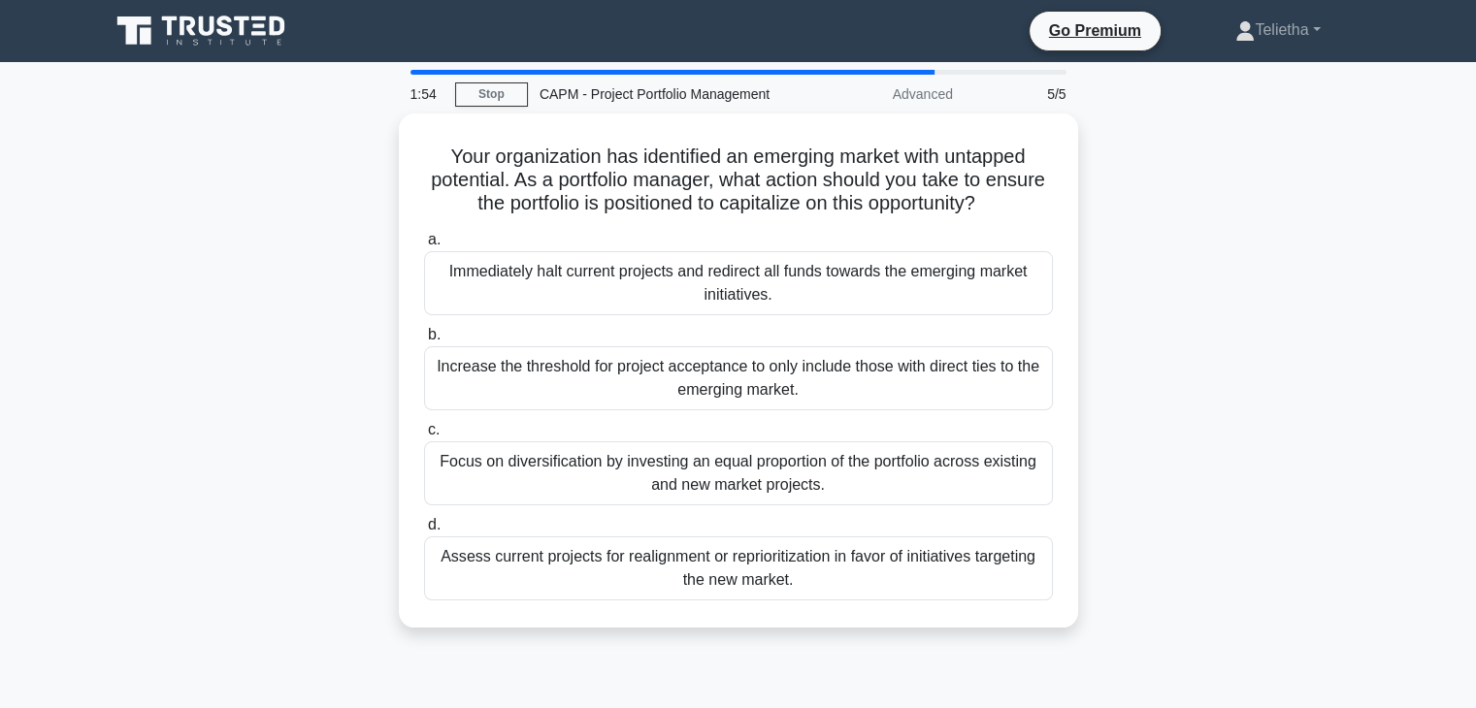
scroll to position [0, 0]
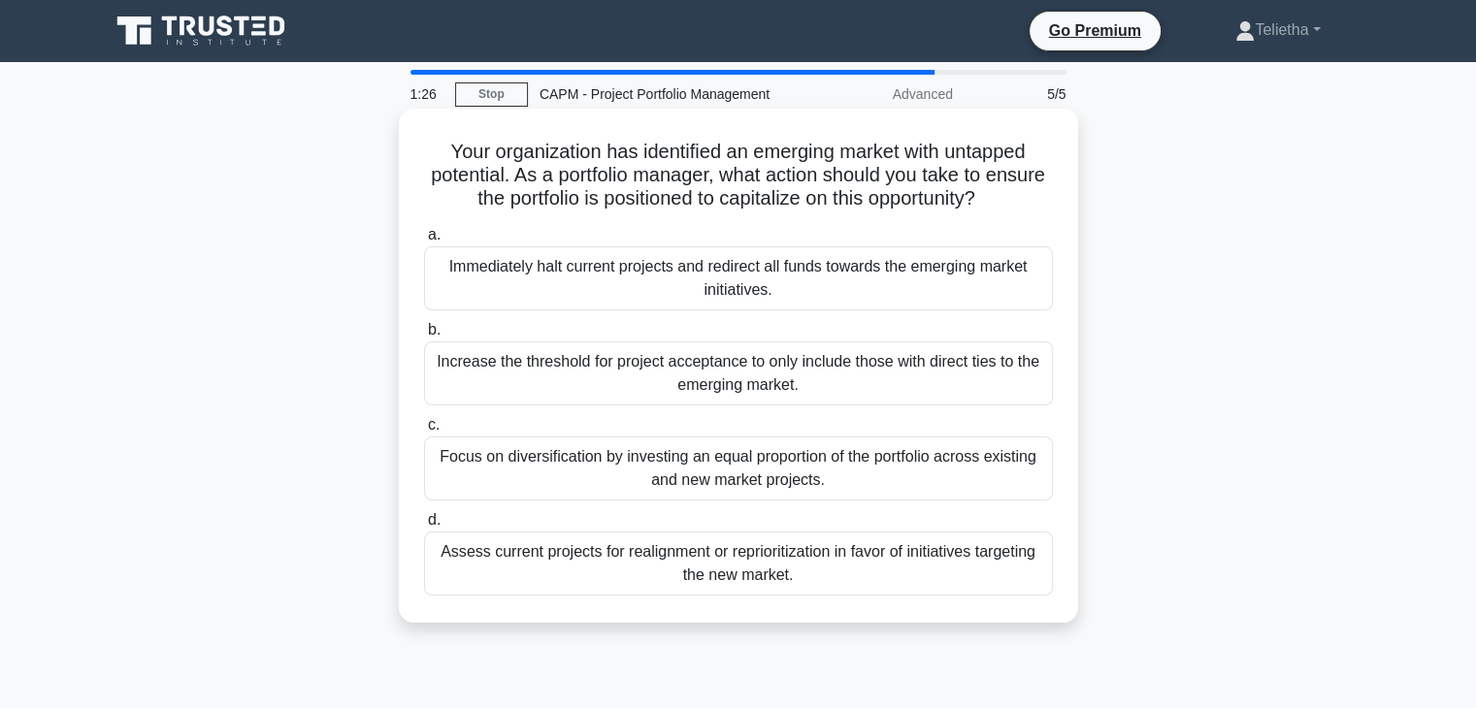
click at [891, 556] on div "Assess current projects for realignment or reprioritization in favor of initiat…" at bounding box center [738, 564] width 629 height 64
click at [424, 527] on input "d. Assess current projects for realignment or reprioritization in favor of init…" at bounding box center [424, 520] width 0 height 13
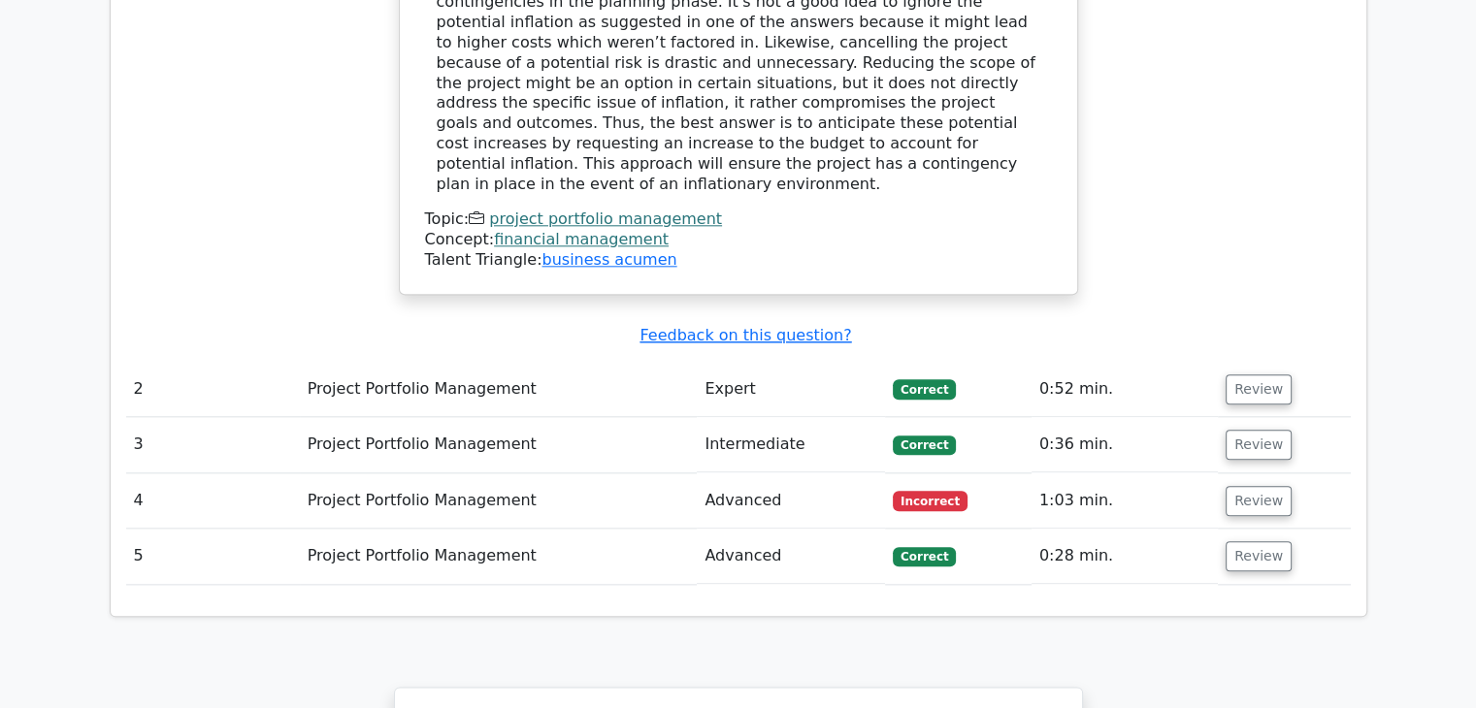
scroll to position [2156, 0]
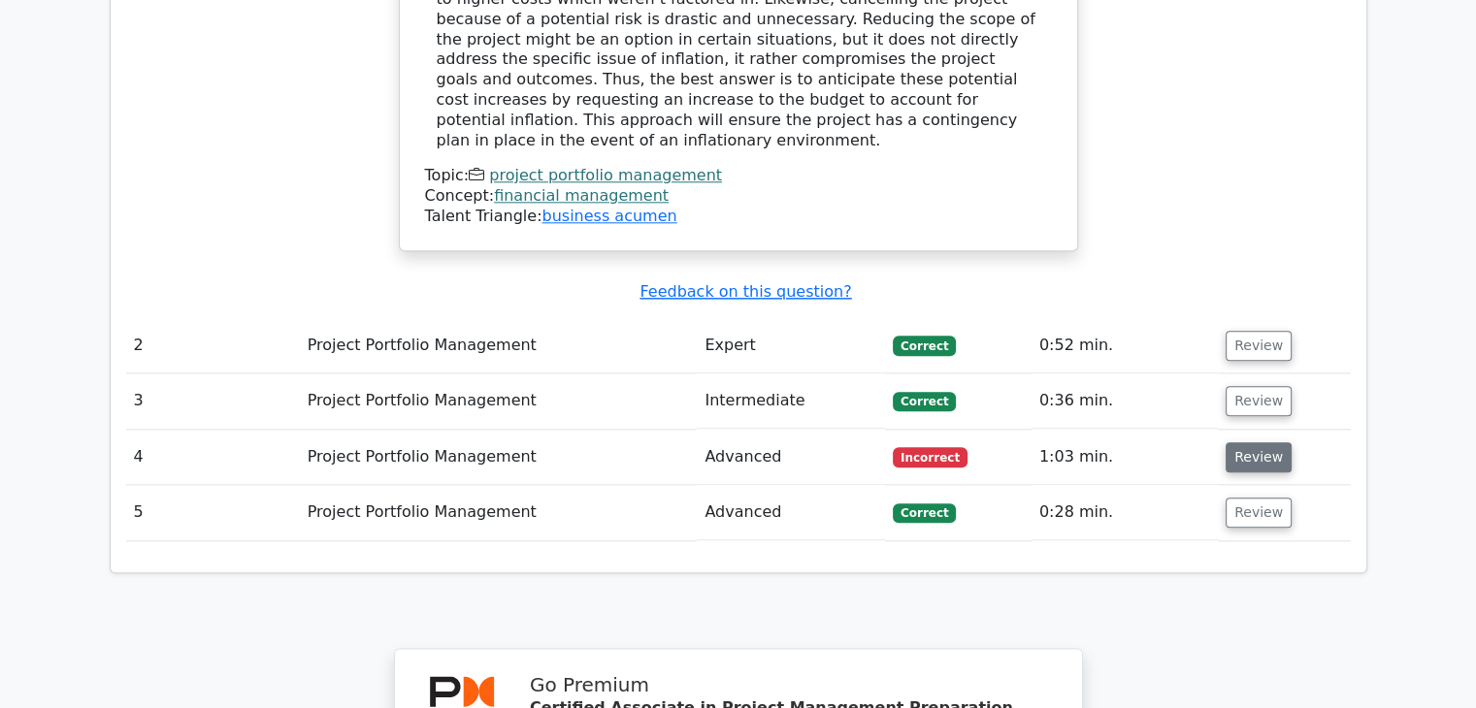
click at [1254, 443] on button "Review" at bounding box center [1259, 458] width 66 height 30
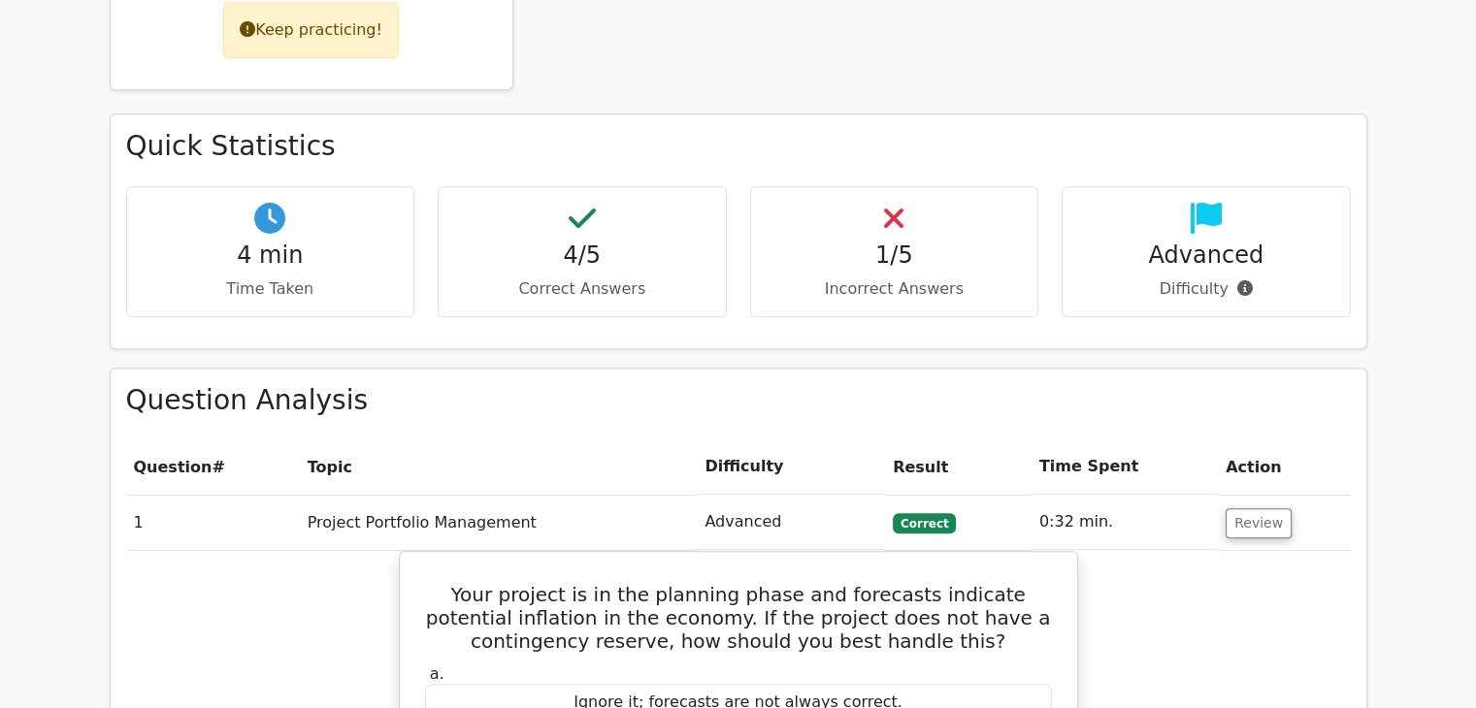
scroll to position [1083, 0]
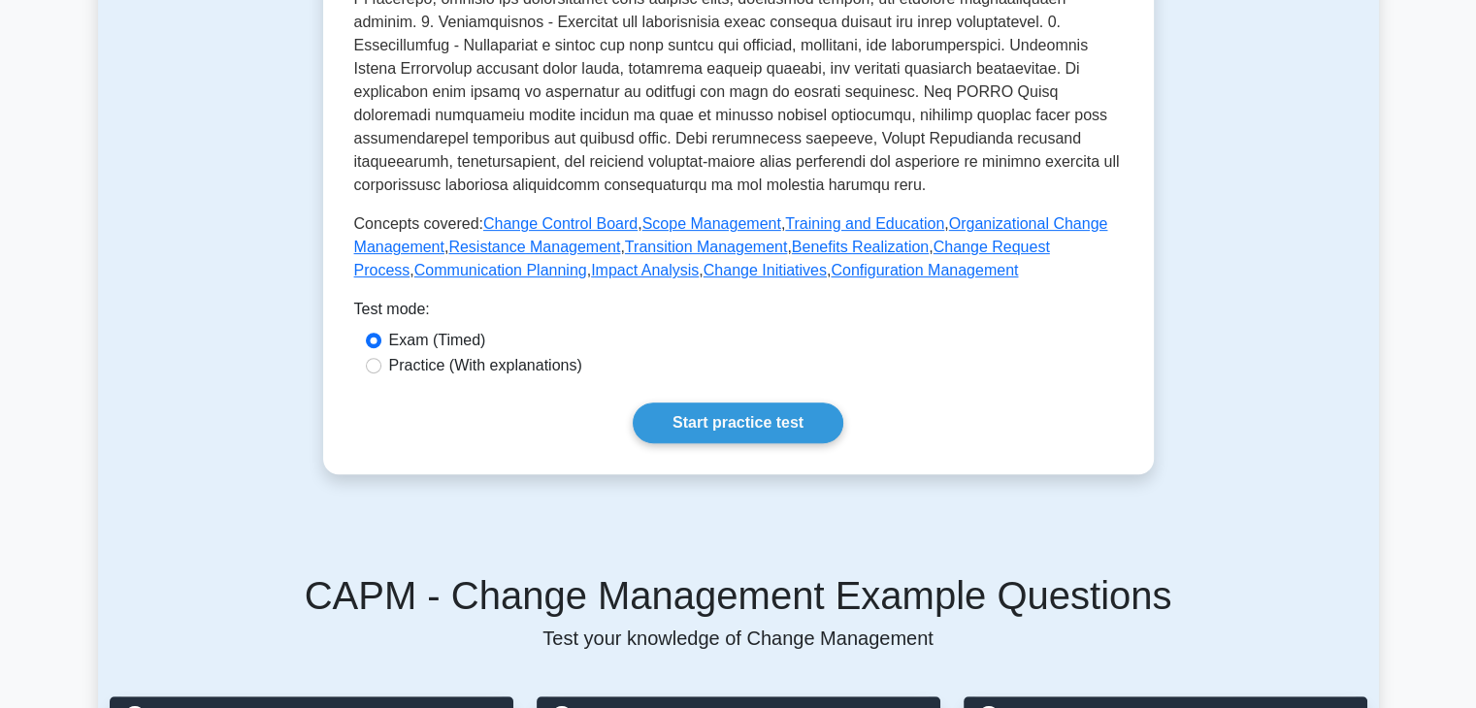
scroll to position [699, 0]
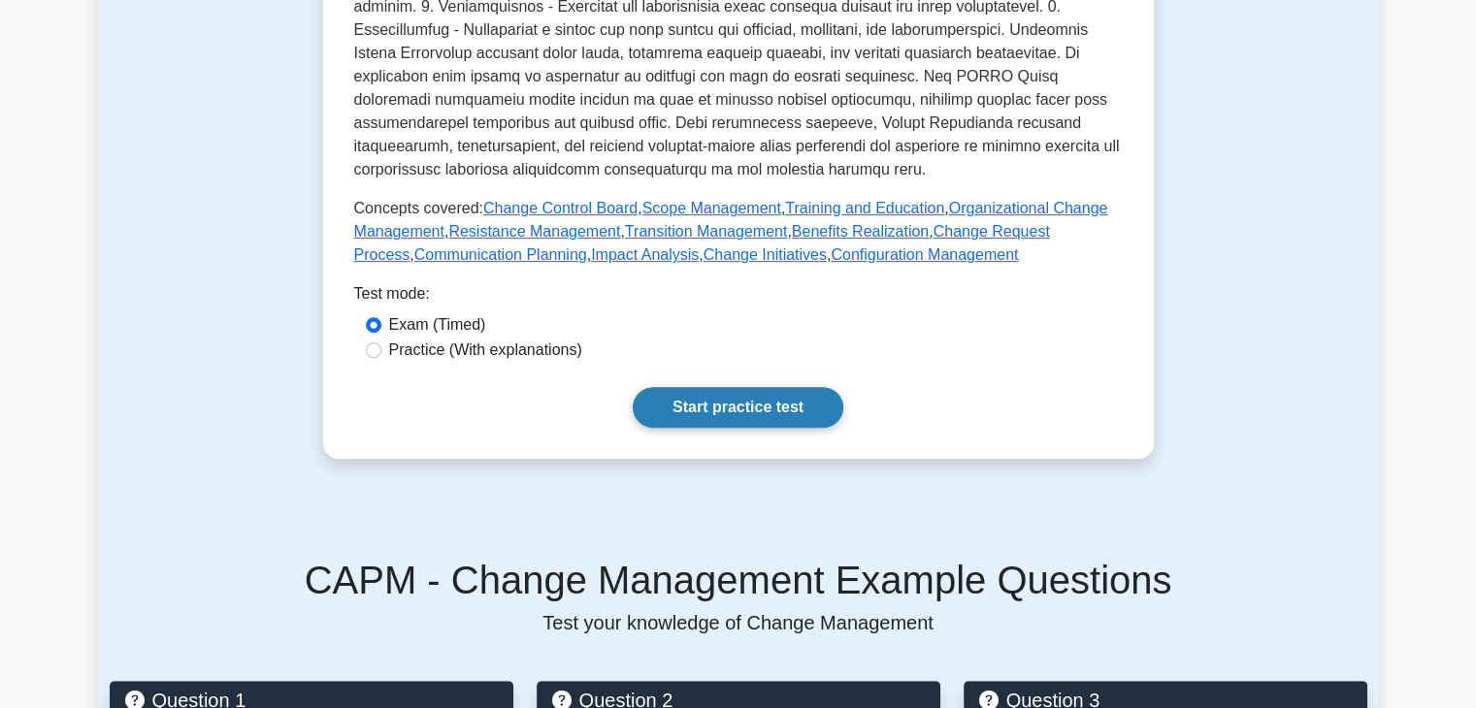
click at [765, 410] on link "Start practice test" at bounding box center [738, 407] width 211 height 41
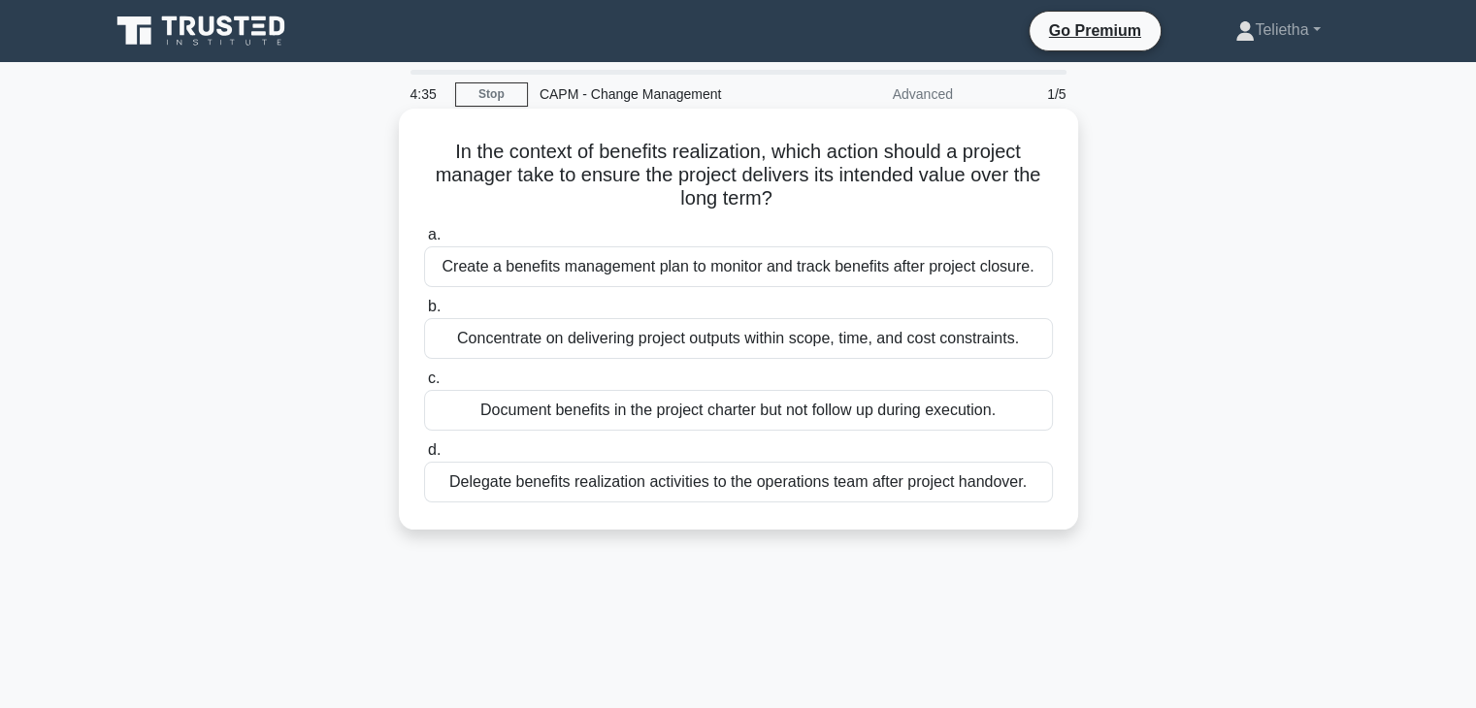
click at [969, 265] on div "Create a benefits management plan to monitor and track benefits after project c…" at bounding box center [738, 267] width 629 height 41
click at [424, 242] on input "a. Create a benefits management plan to monitor and track benefits after projec…" at bounding box center [424, 235] width 0 height 13
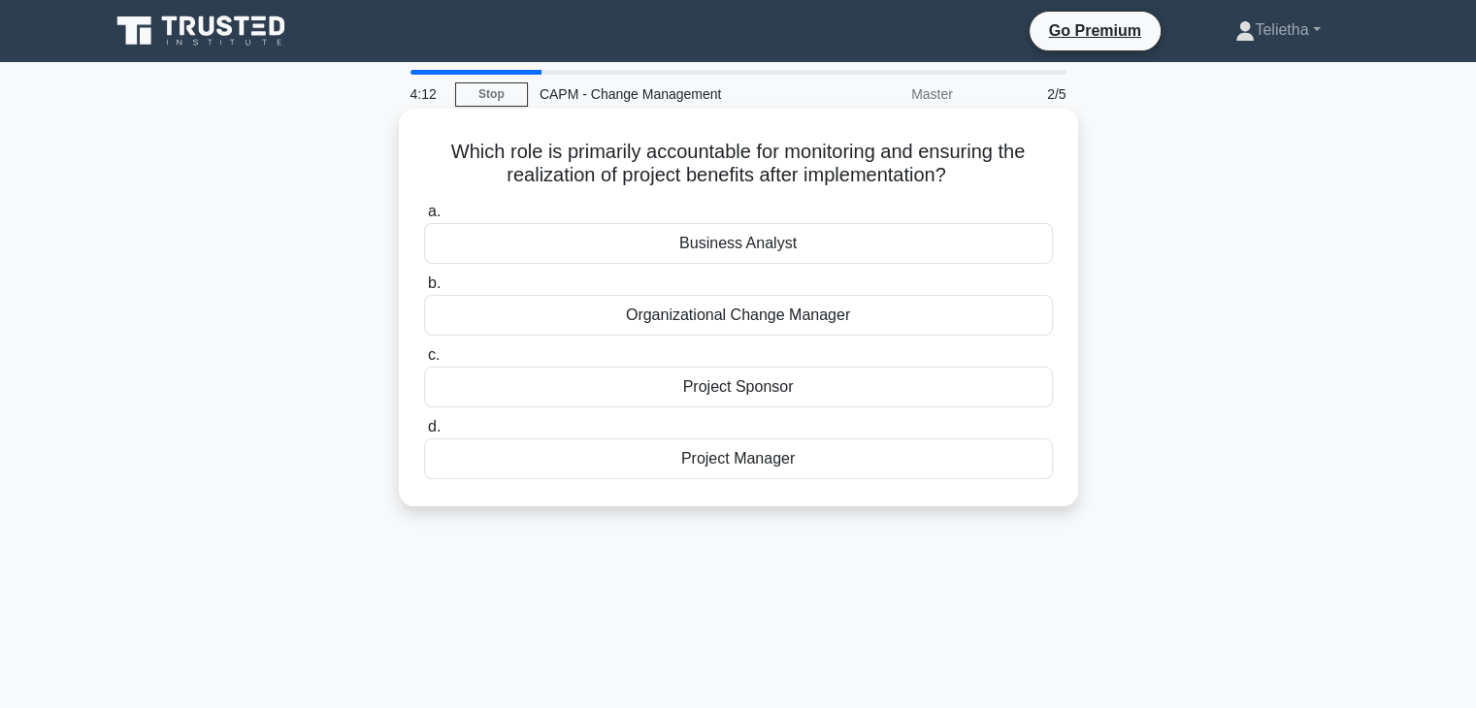
click at [766, 315] on div "Organizational Change Manager" at bounding box center [738, 315] width 629 height 41
click at [424, 290] on input "b. Organizational Change Manager" at bounding box center [424, 284] width 0 height 13
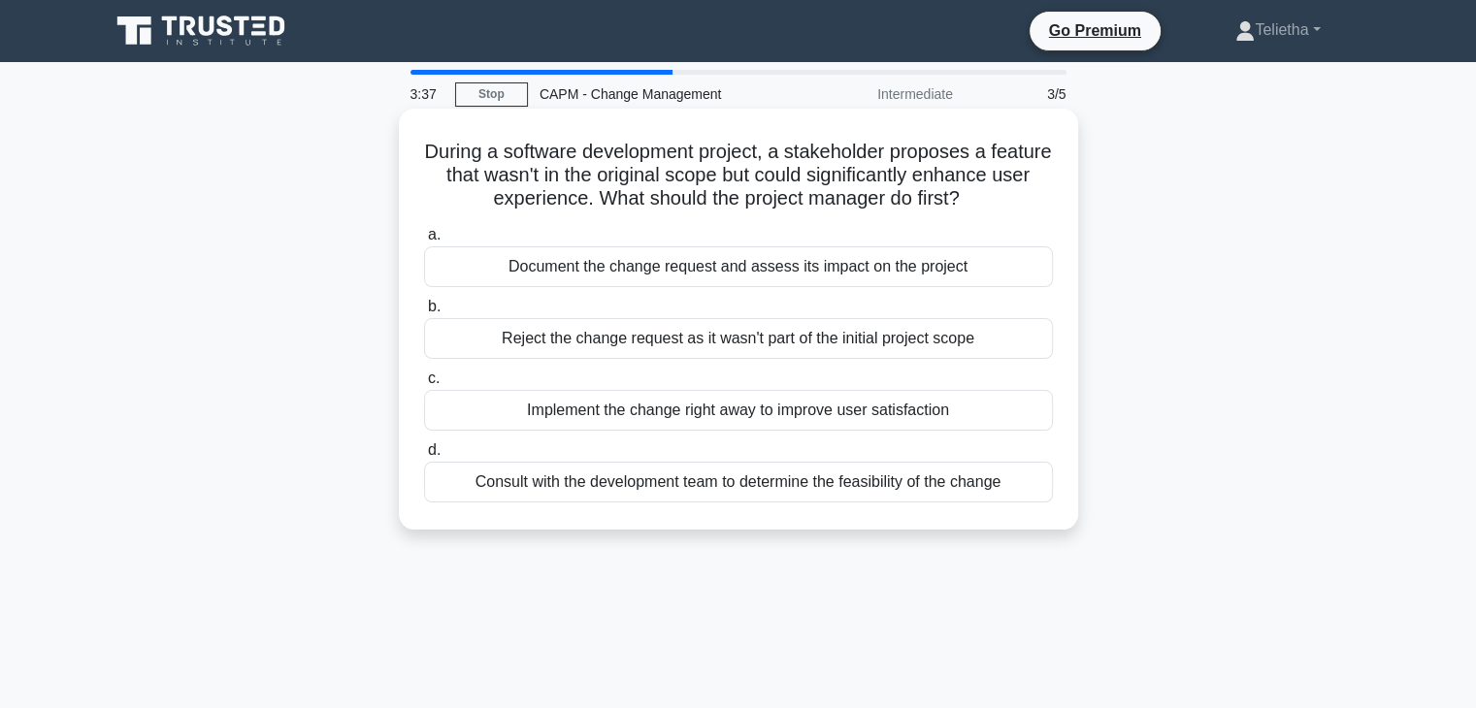
click at [743, 271] on div "Document the change request and assess its impact on the project" at bounding box center [738, 267] width 629 height 41
click at [424, 242] on input "a. Document the change request and assess its impact on the project" at bounding box center [424, 235] width 0 height 13
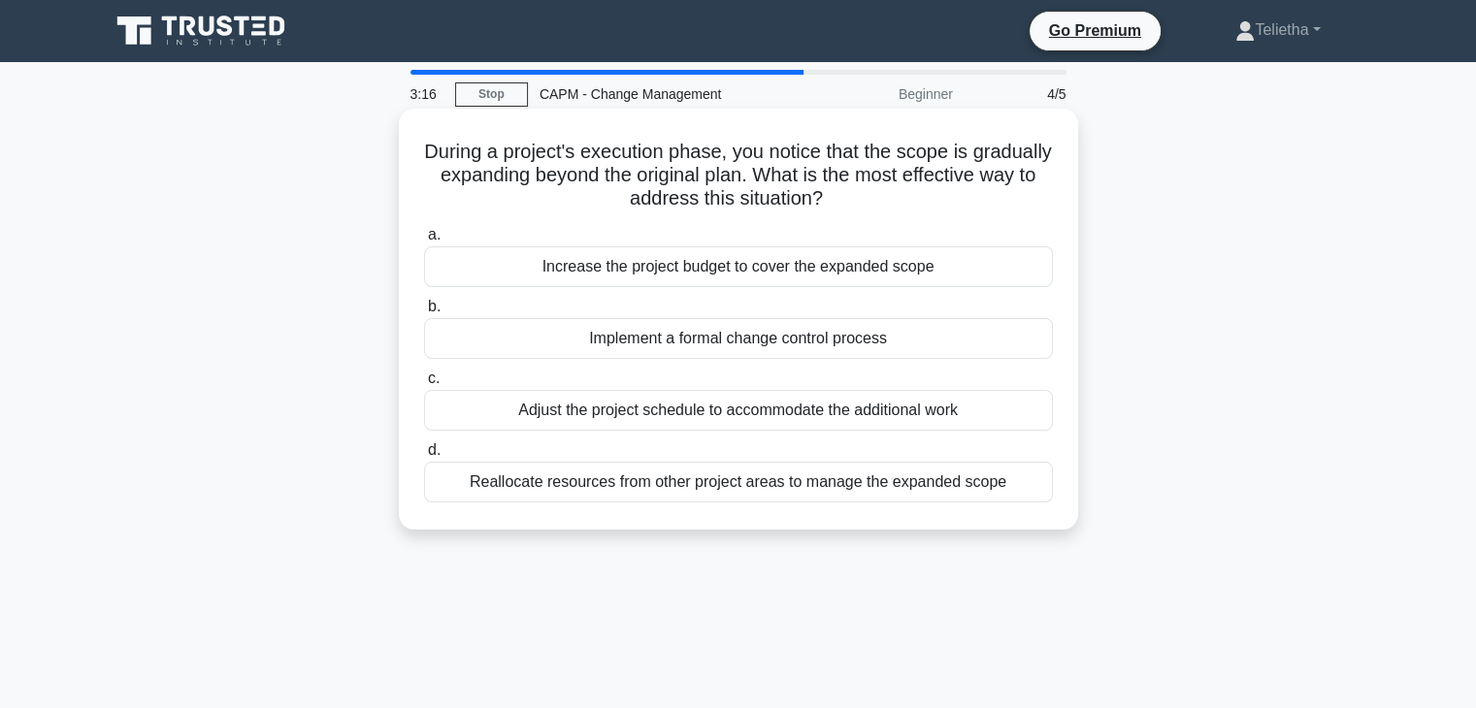
click at [801, 343] on div "Implement a formal change control process" at bounding box center [738, 338] width 629 height 41
click at [424, 313] on input "b. Implement a formal change control process" at bounding box center [424, 307] width 0 height 13
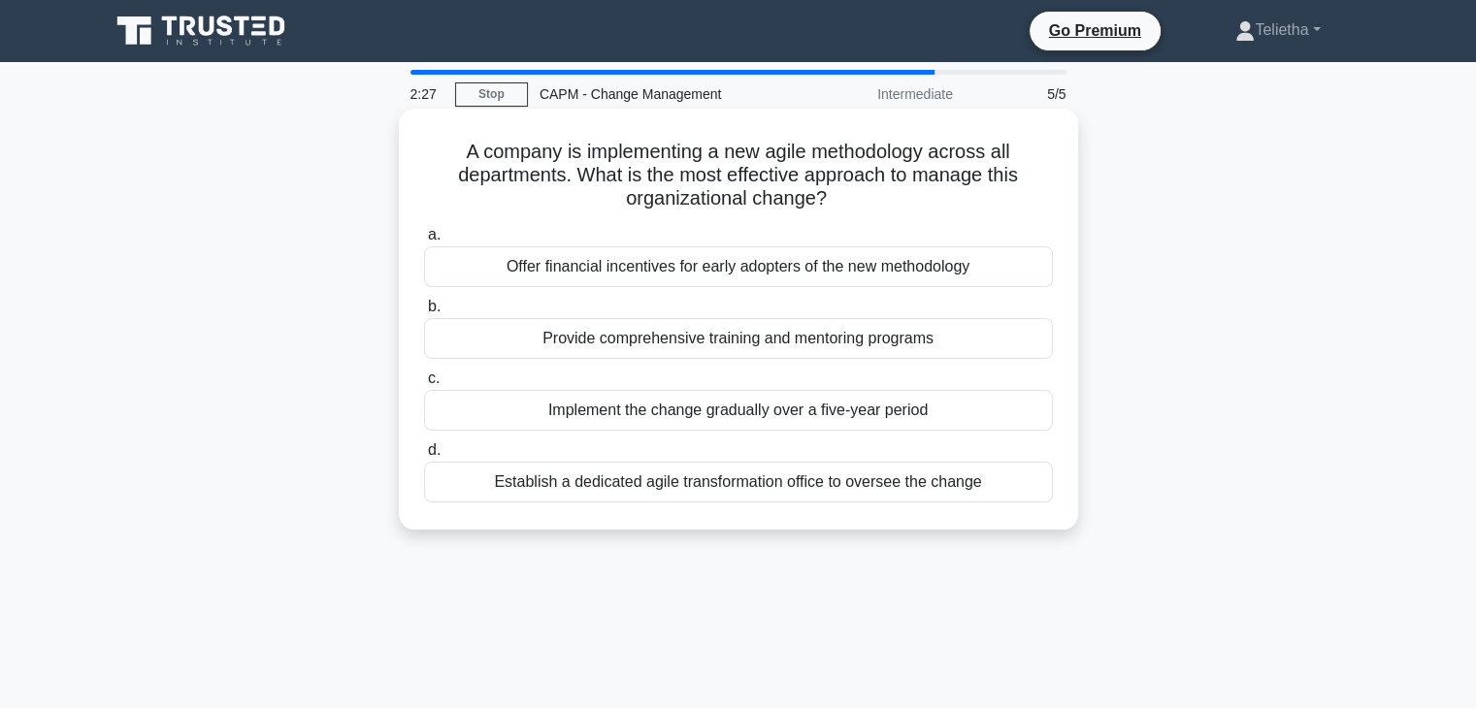
click at [797, 490] on div "Establish a dedicated agile transformation office to oversee the change" at bounding box center [738, 482] width 629 height 41
click at [424, 457] on input "d. Establish a dedicated agile transformation office to oversee the change" at bounding box center [424, 450] width 0 height 13
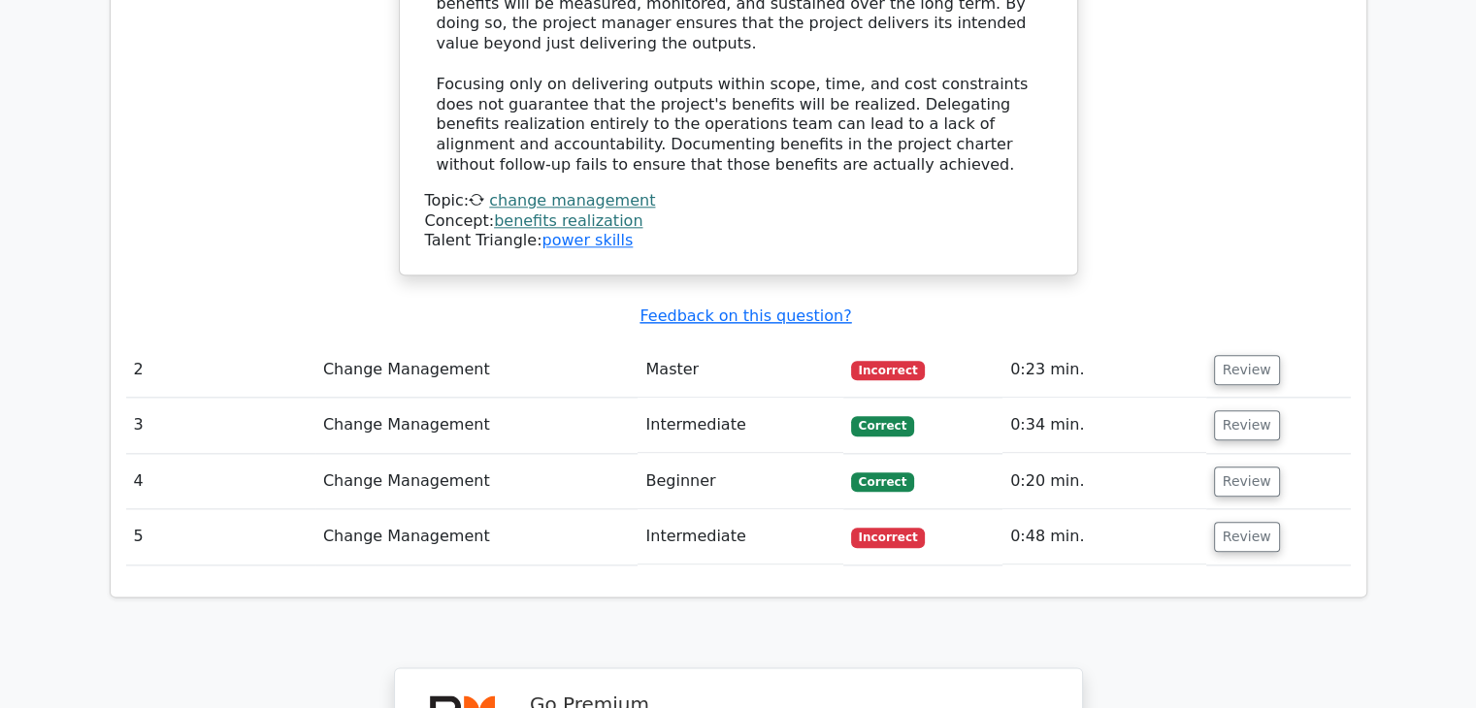
scroll to position [2174, 0]
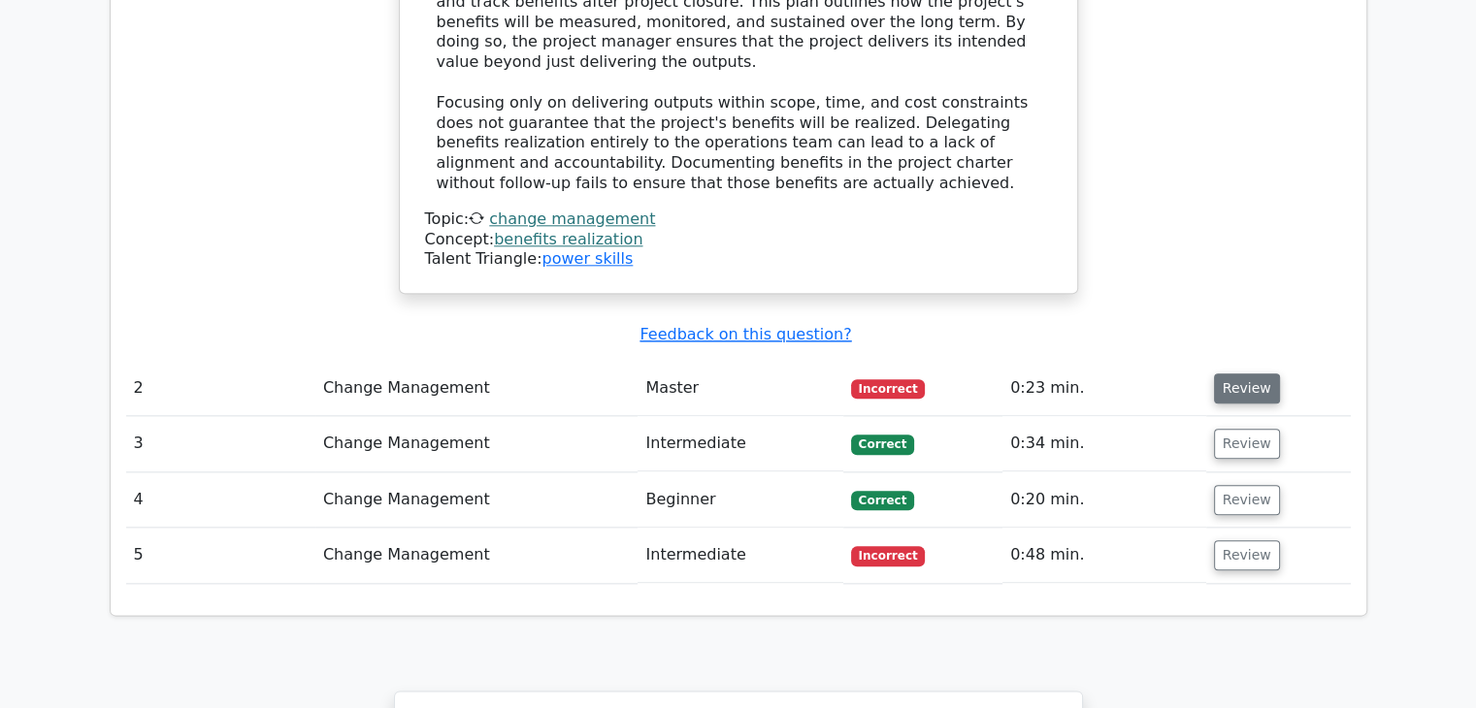
click at [1246, 374] on button "Review" at bounding box center [1247, 389] width 66 height 30
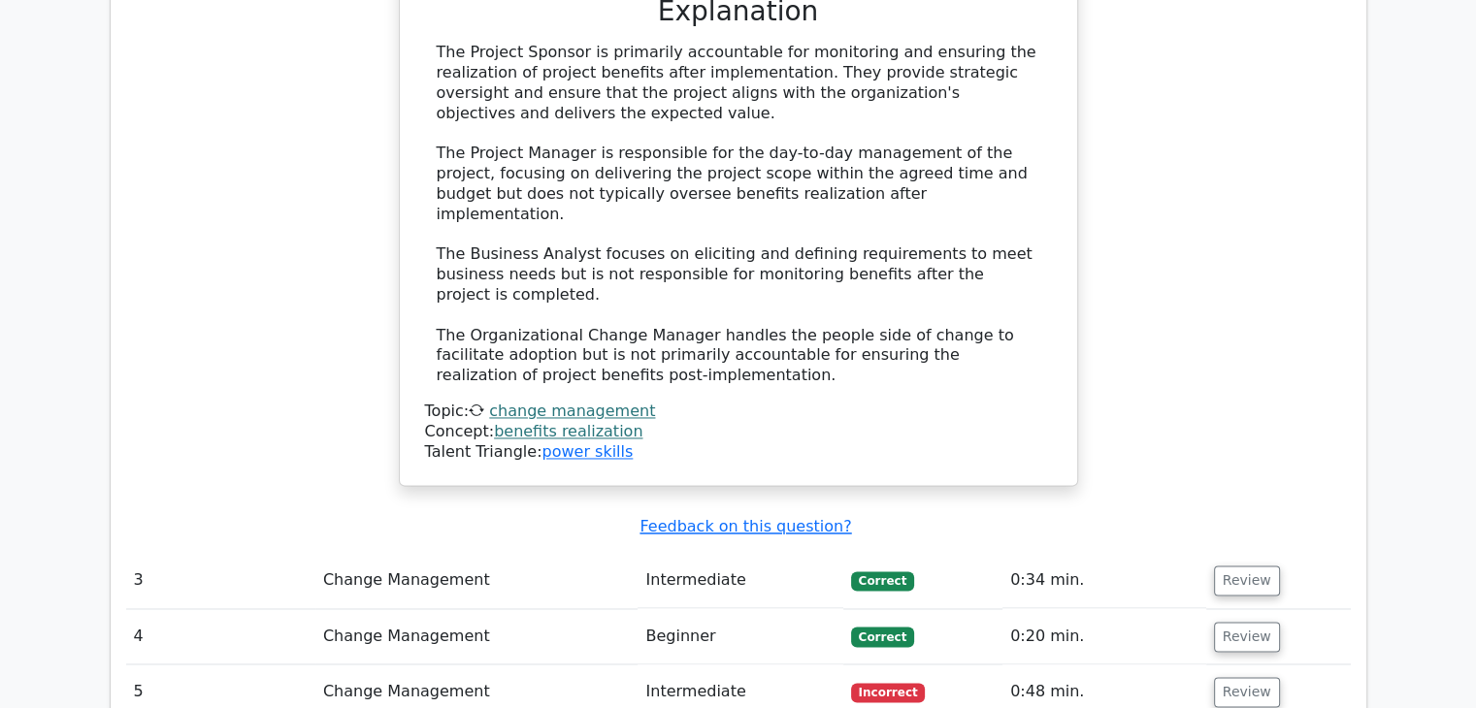
scroll to position [3023, 0]
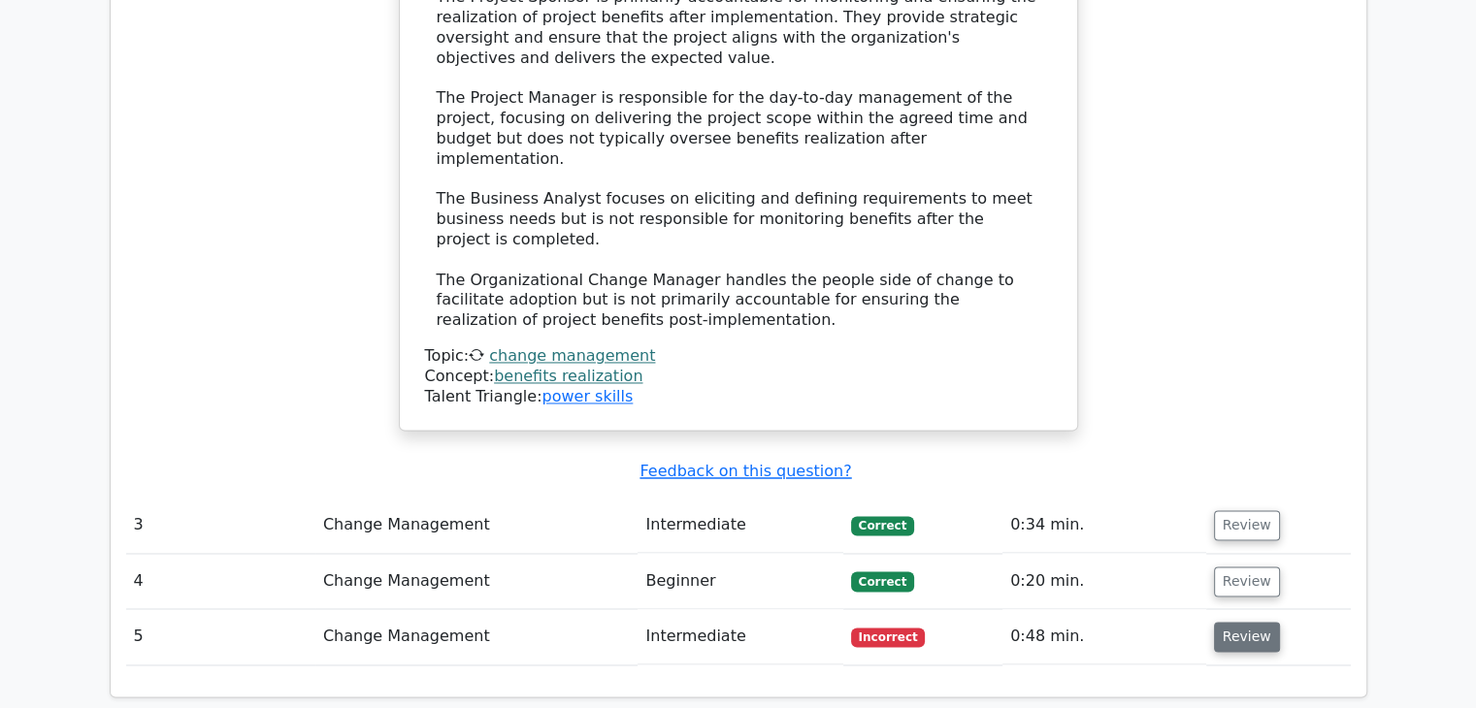
click at [1257, 622] on button "Review" at bounding box center [1247, 637] width 66 height 30
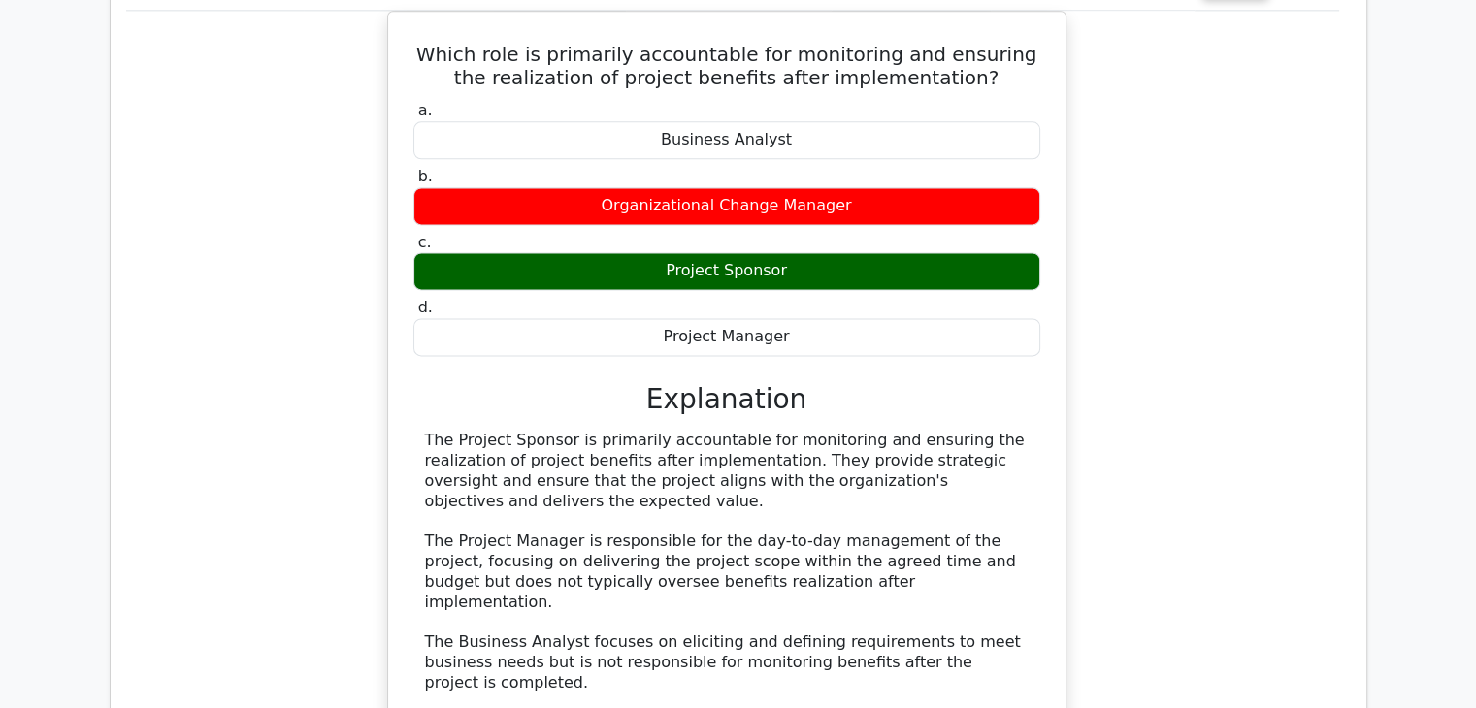
scroll to position [2254, 0]
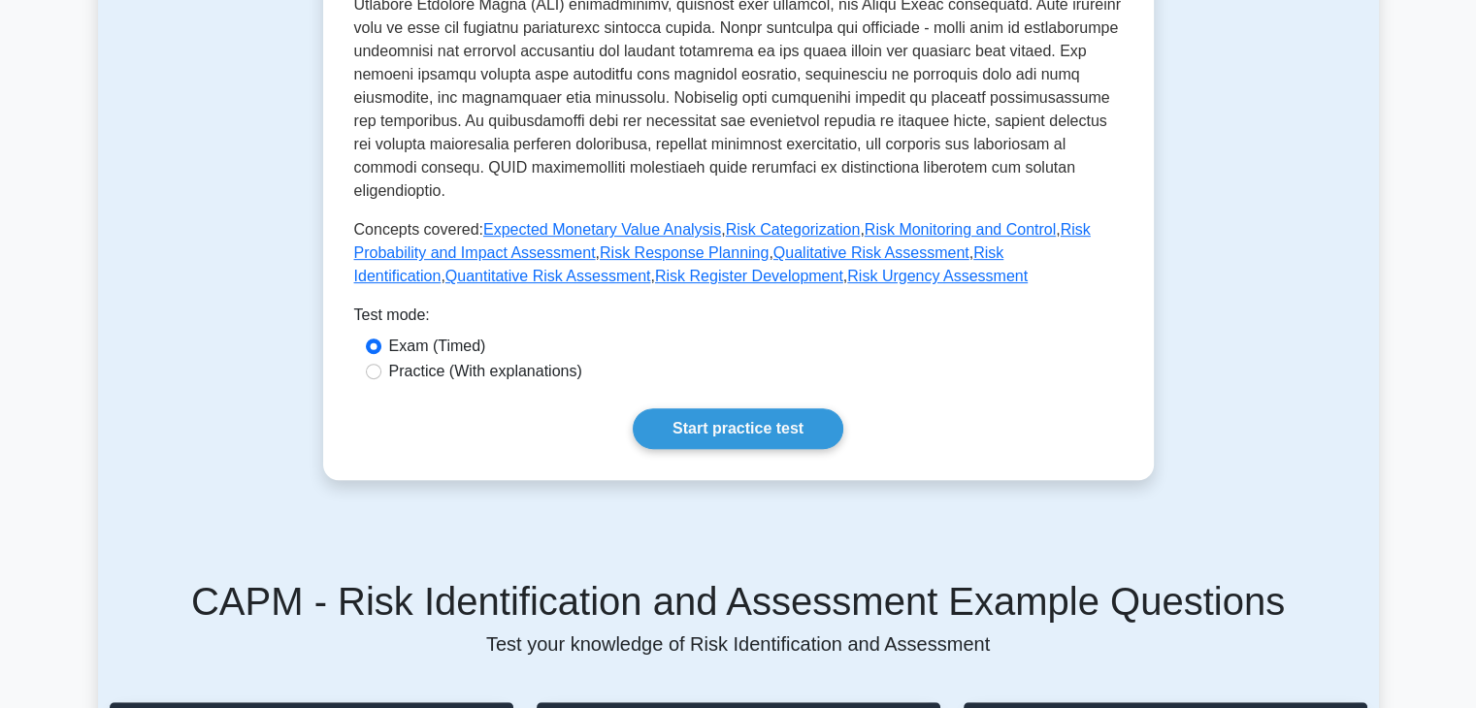
scroll to position [763, 0]
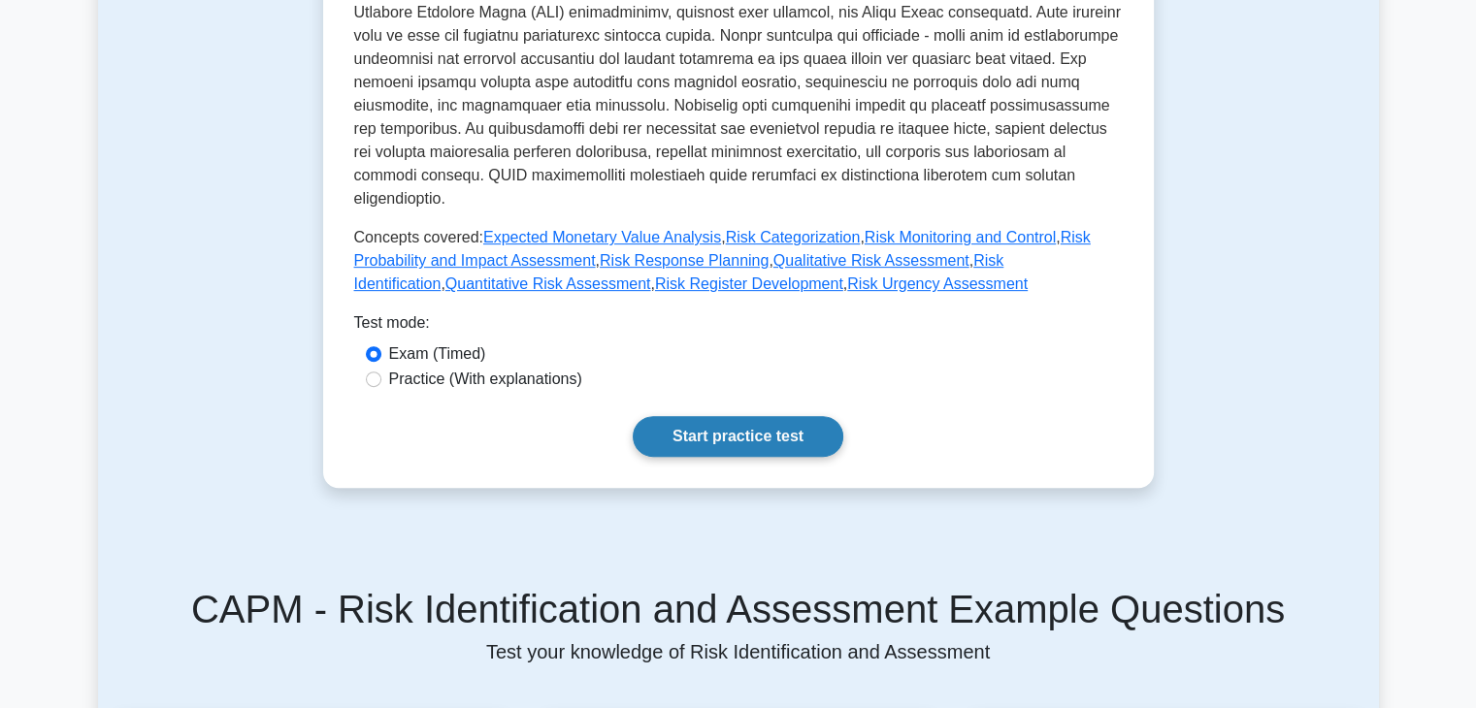
click at [725, 416] on link "Start practice test" at bounding box center [738, 436] width 211 height 41
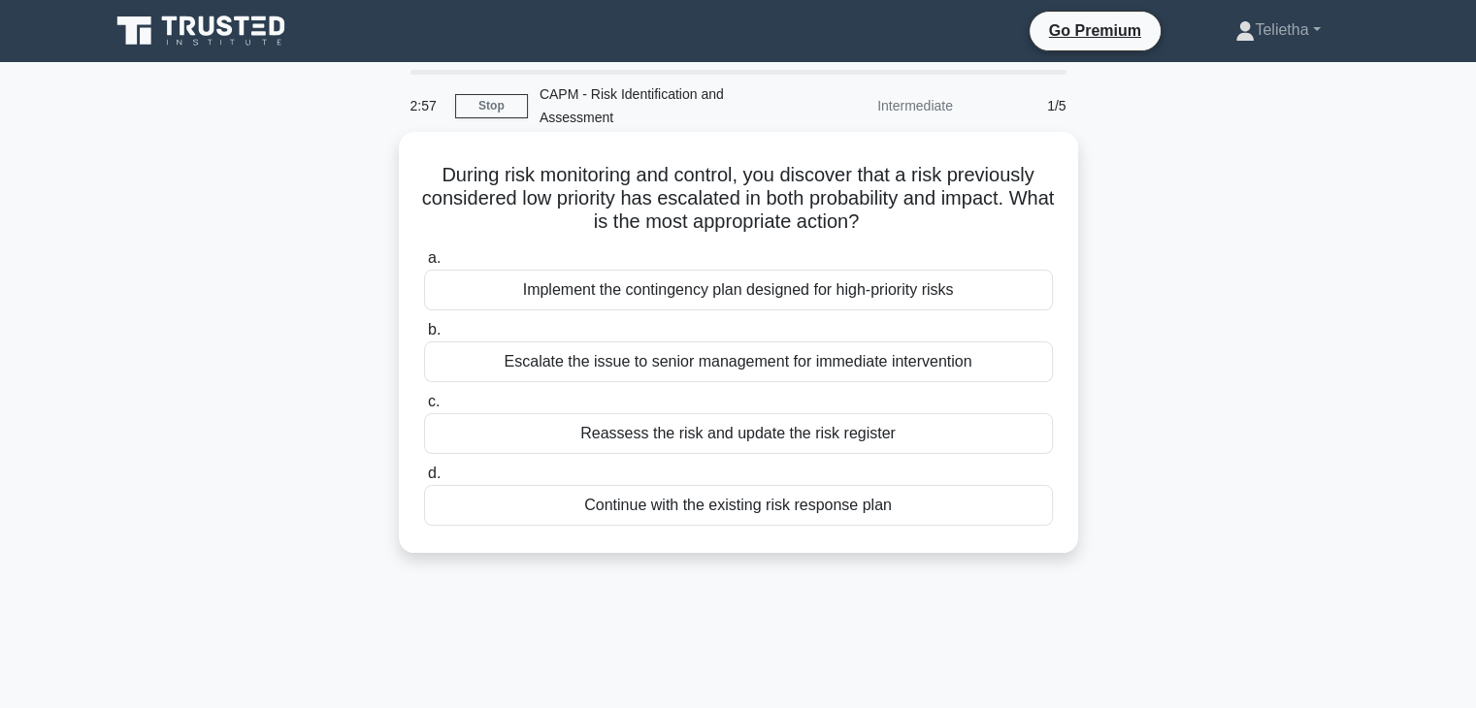
click at [968, 296] on div "Implement the contingency plan designed for high-priority risks" at bounding box center [738, 290] width 629 height 41
click at [424, 265] on input "a. Implement the contingency plan designed for high-priority risks" at bounding box center [424, 258] width 0 height 13
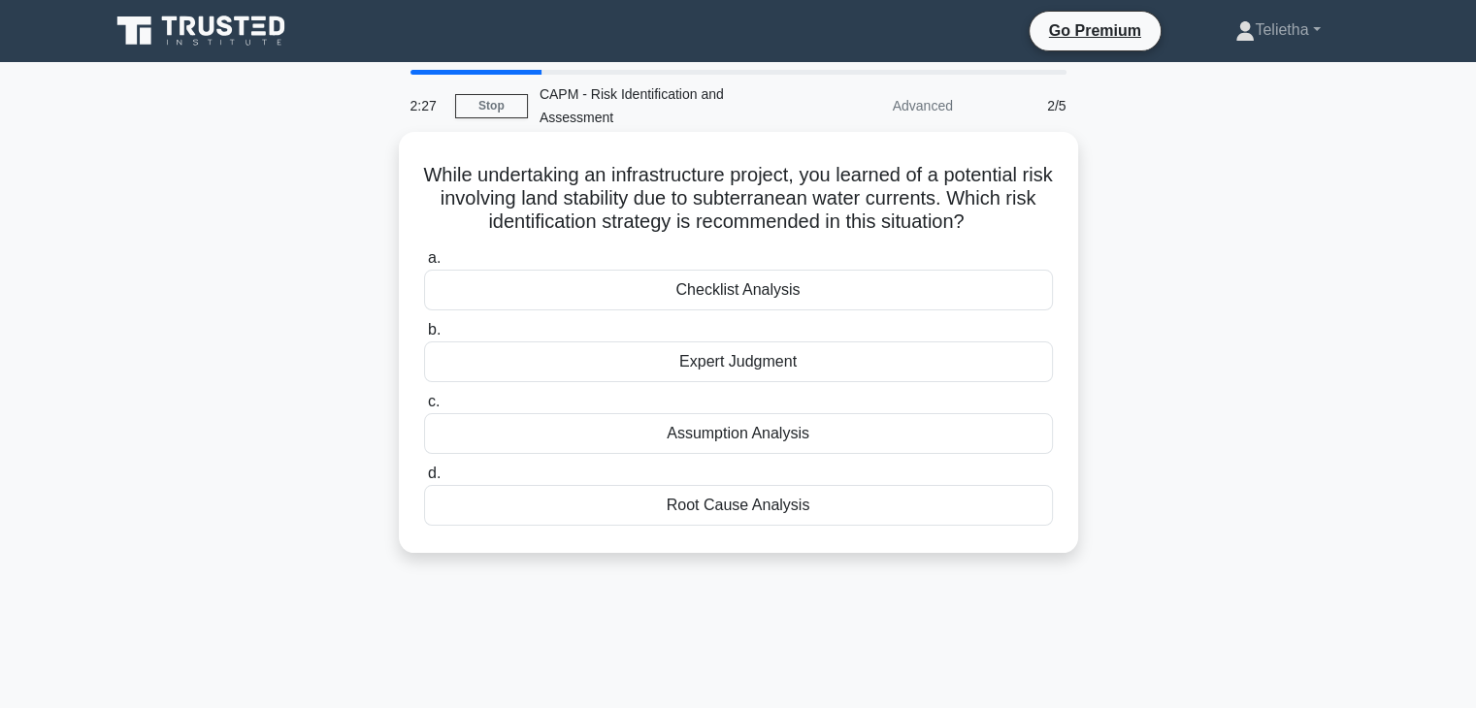
click at [759, 504] on div "Root Cause Analysis" at bounding box center [738, 505] width 629 height 41
click at [424, 480] on input "d. Root Cause Analysis" at bounding box center [424, 474] width 0 height 13
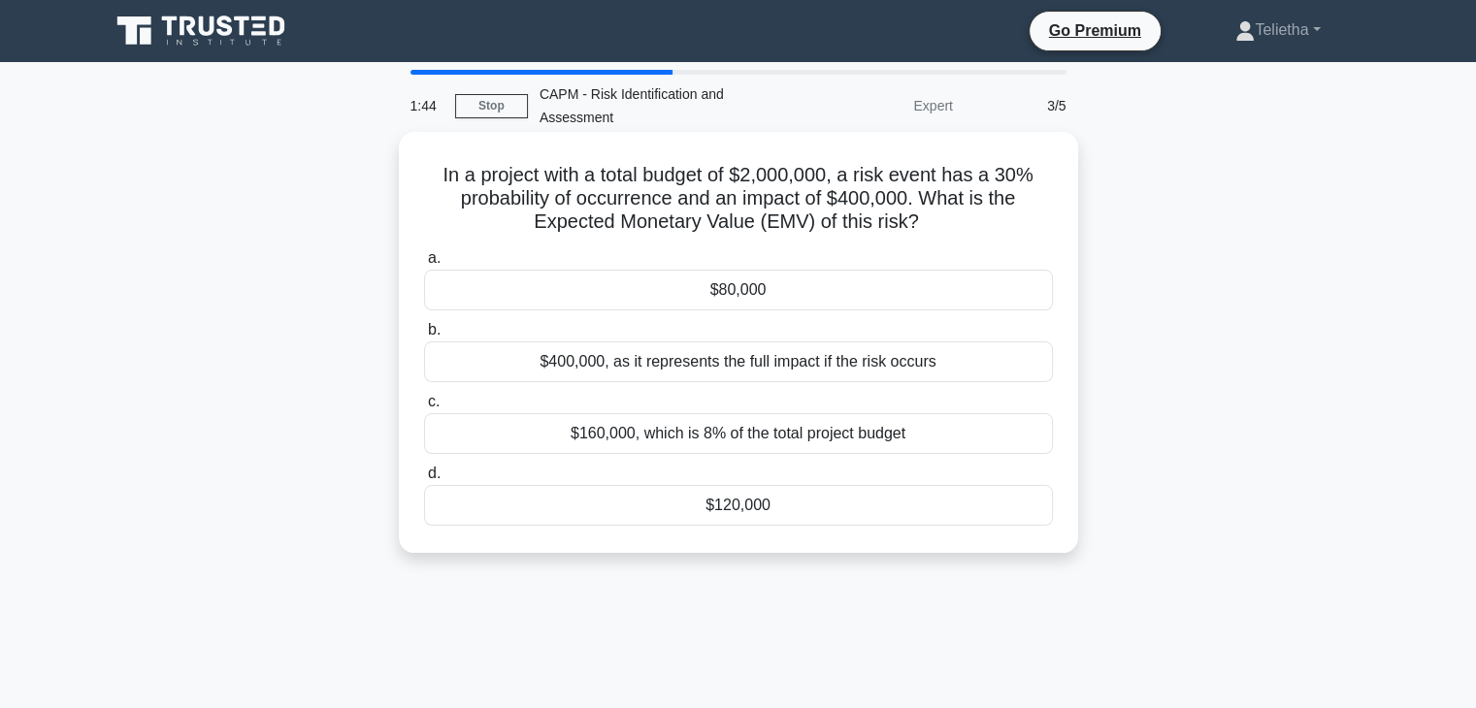
click at [773, 359] on div "$400,000, as it represents the full impact if the risk occurs" at bounding box center [738, 362] width 629 height 41
click at [424, 337] on input "b. $400,000, as it represents the full impact if the risk occurs" at bounding box center [424, 330] width 0 height 13
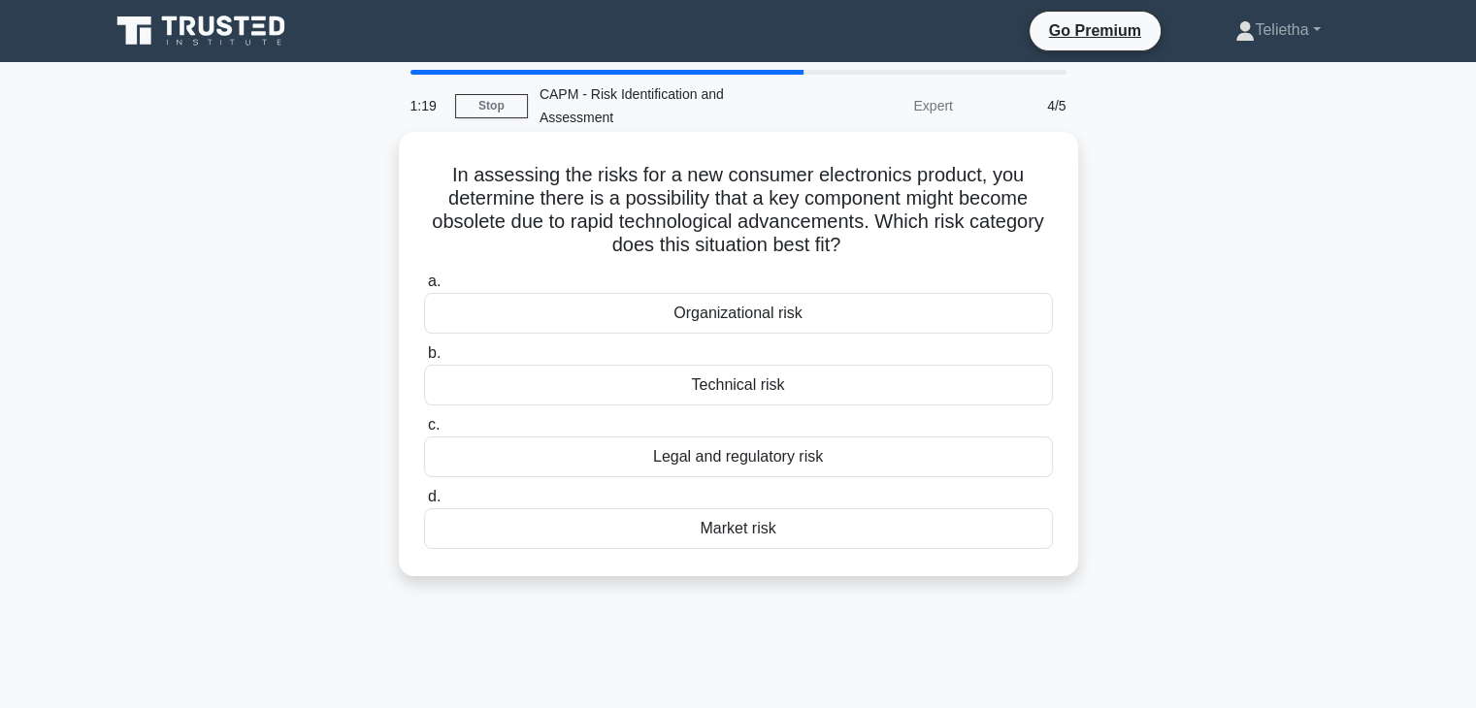
click at [808, 385] on div "Technical risk" at bounding box center [738, 385] width 629 height 41
click at [424, 360] on input "b. Technical risk" at bounding box center [424, 353] width 0 height 13
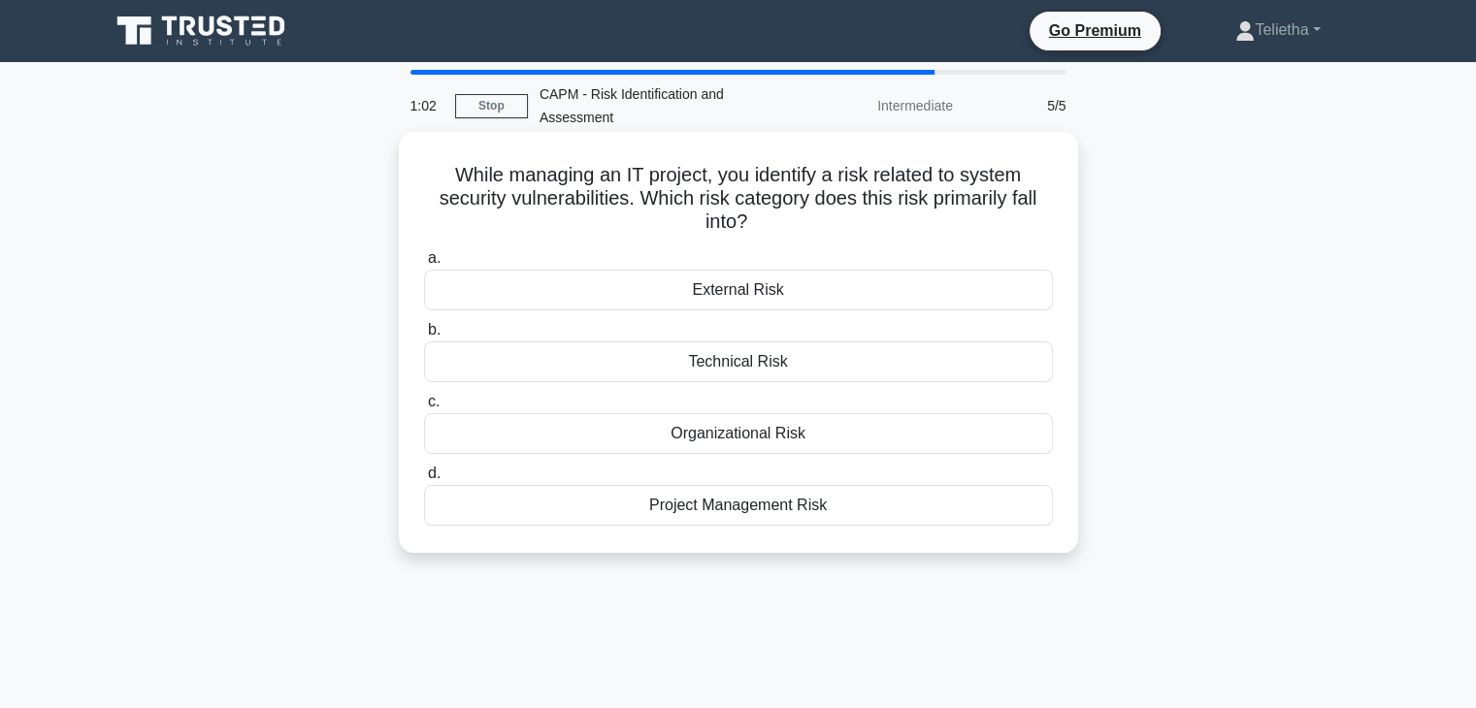
click at [857, 428] on div "Organizational Risk" at bounding box center [738, 433] width 629 height 41
click at [424, 409] on input "c. Organizational Risk" at bounding box center [424, 402] width 0 height 13
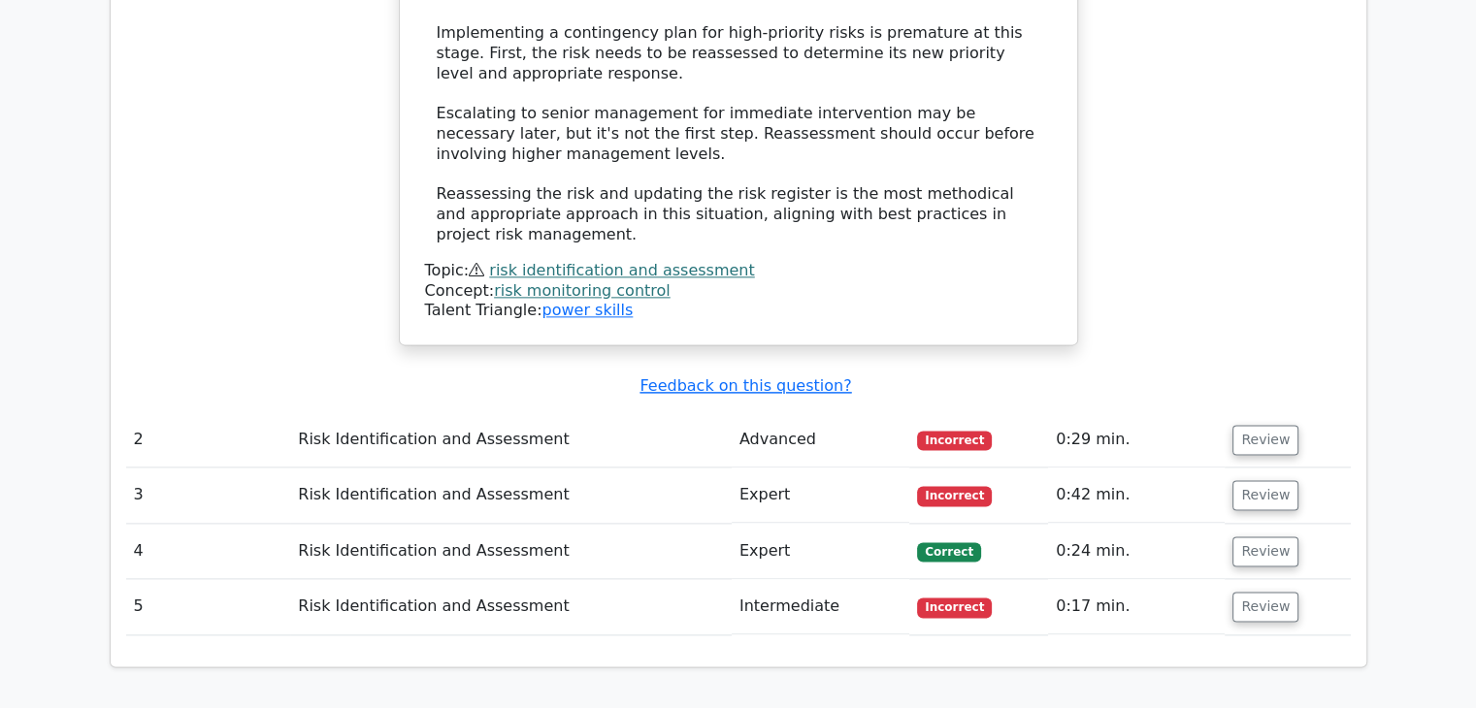
scroll to position [2432, 0]
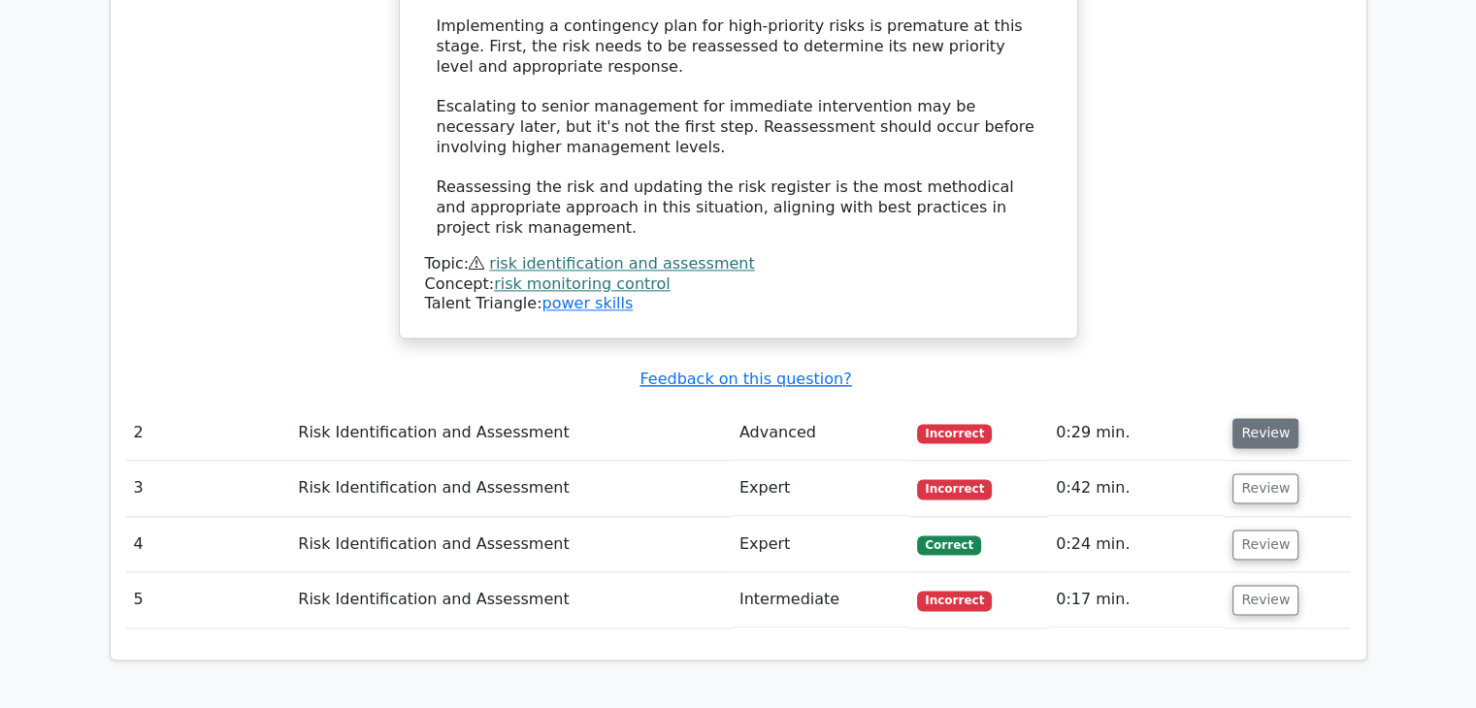
click at [1275, 418] on button "Review" at bounding box center [1266, 433] width 66 height 30
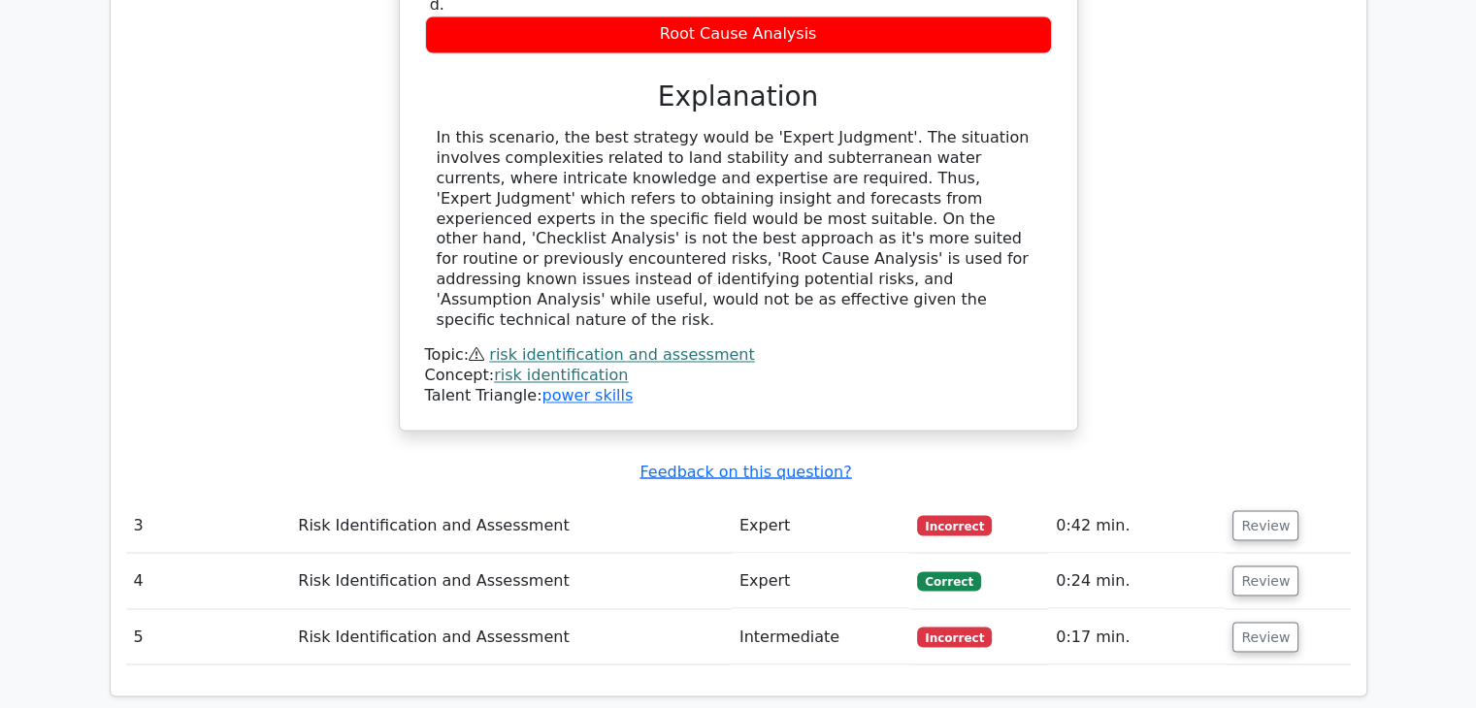
scroll to position [3233, 0]
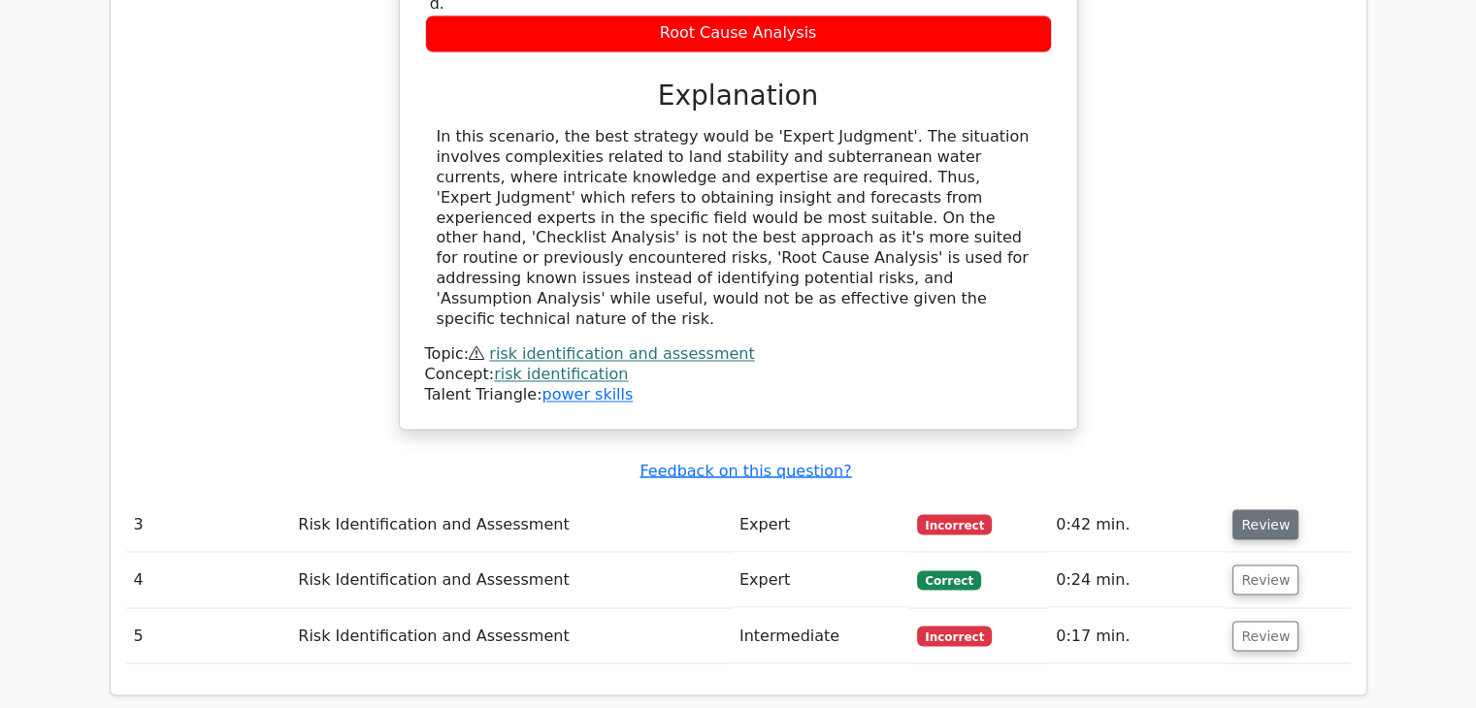
click at [1267, 510] on button "Review" at bounding box center [1266, 525] width 66 height 30
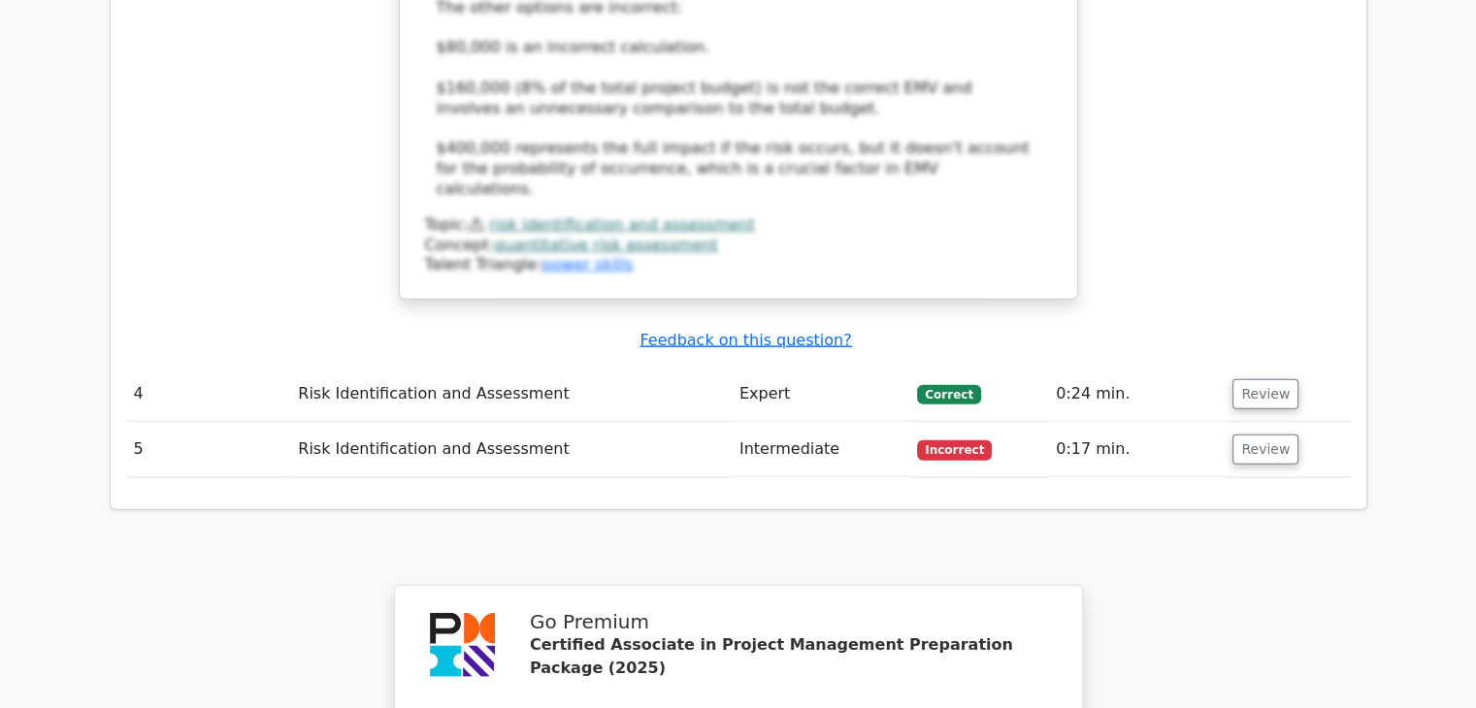
scroll to position [4521, 0]
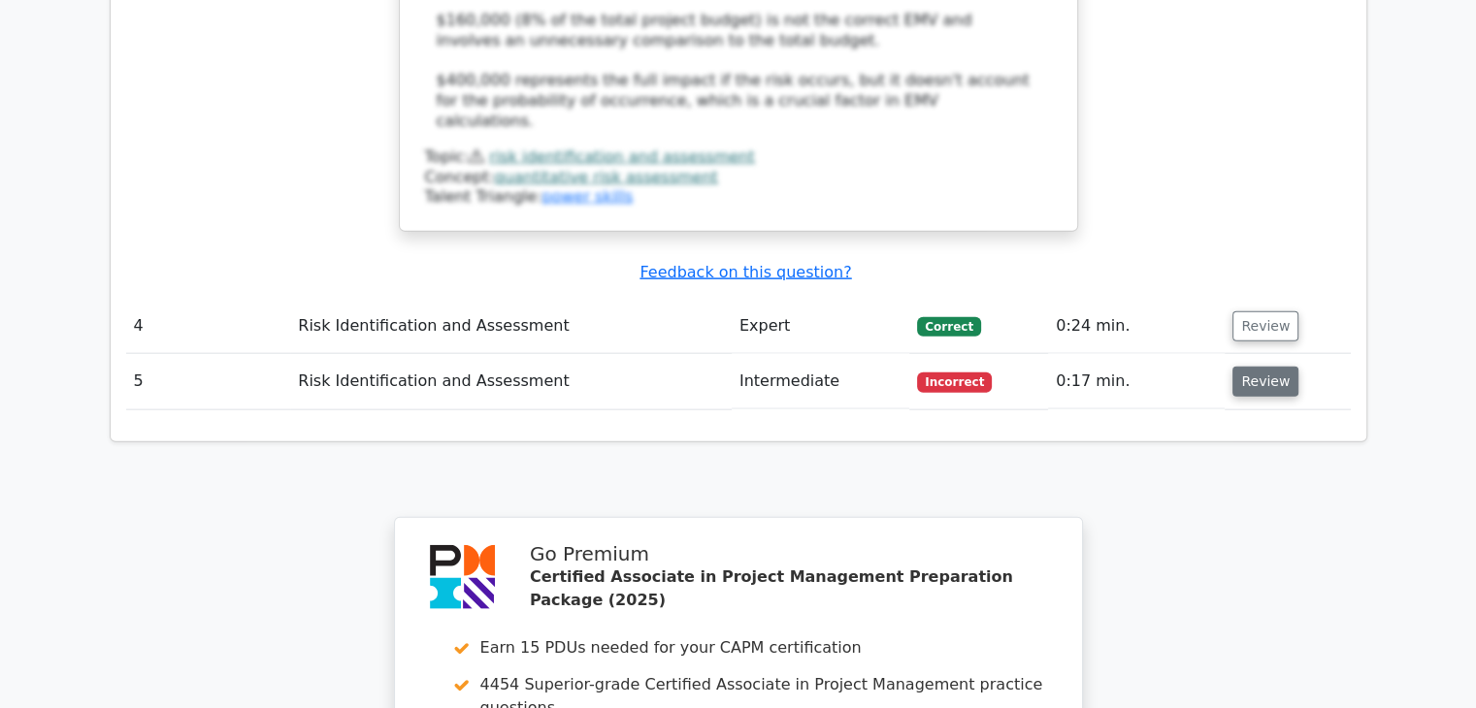
click at [1235, 367] on button "Review" at bounding box center [1266, 382] width 66 height 30
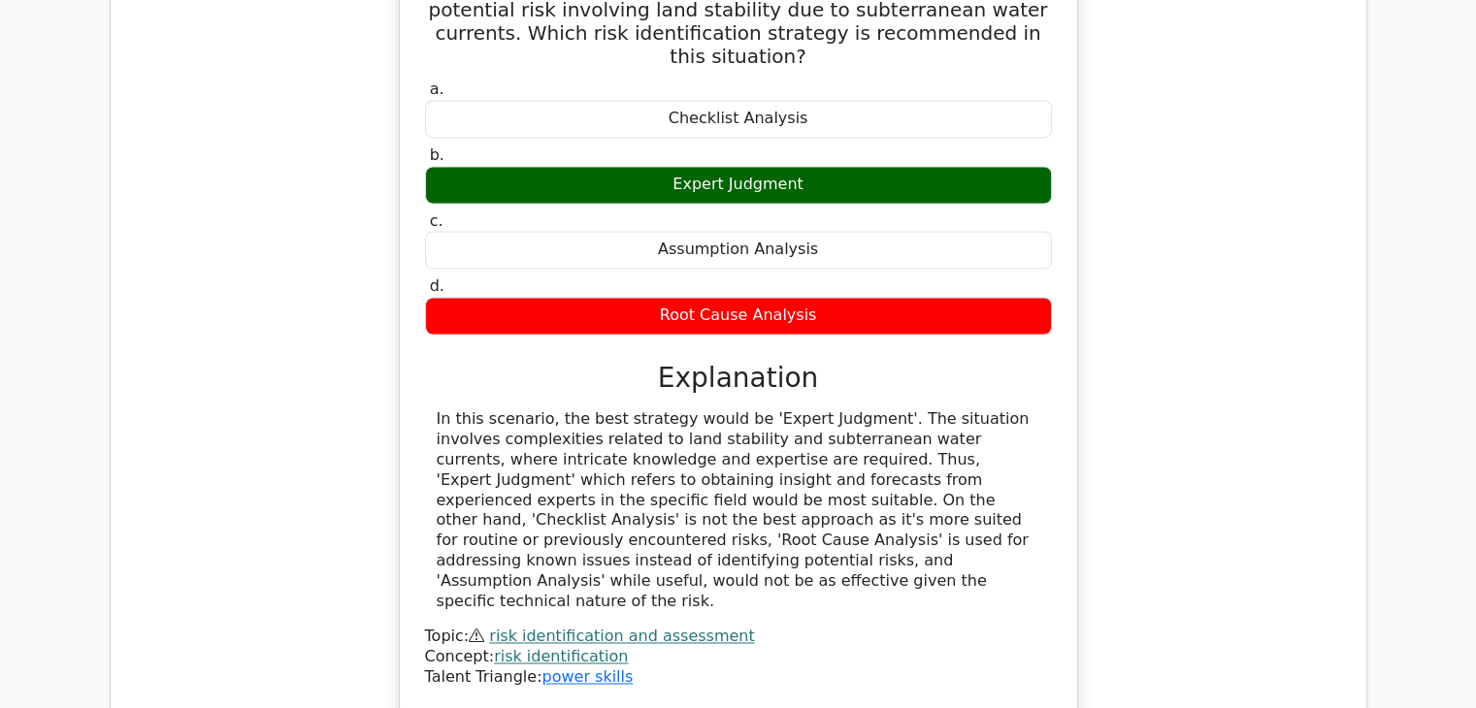
scroll to position [2923, 0]
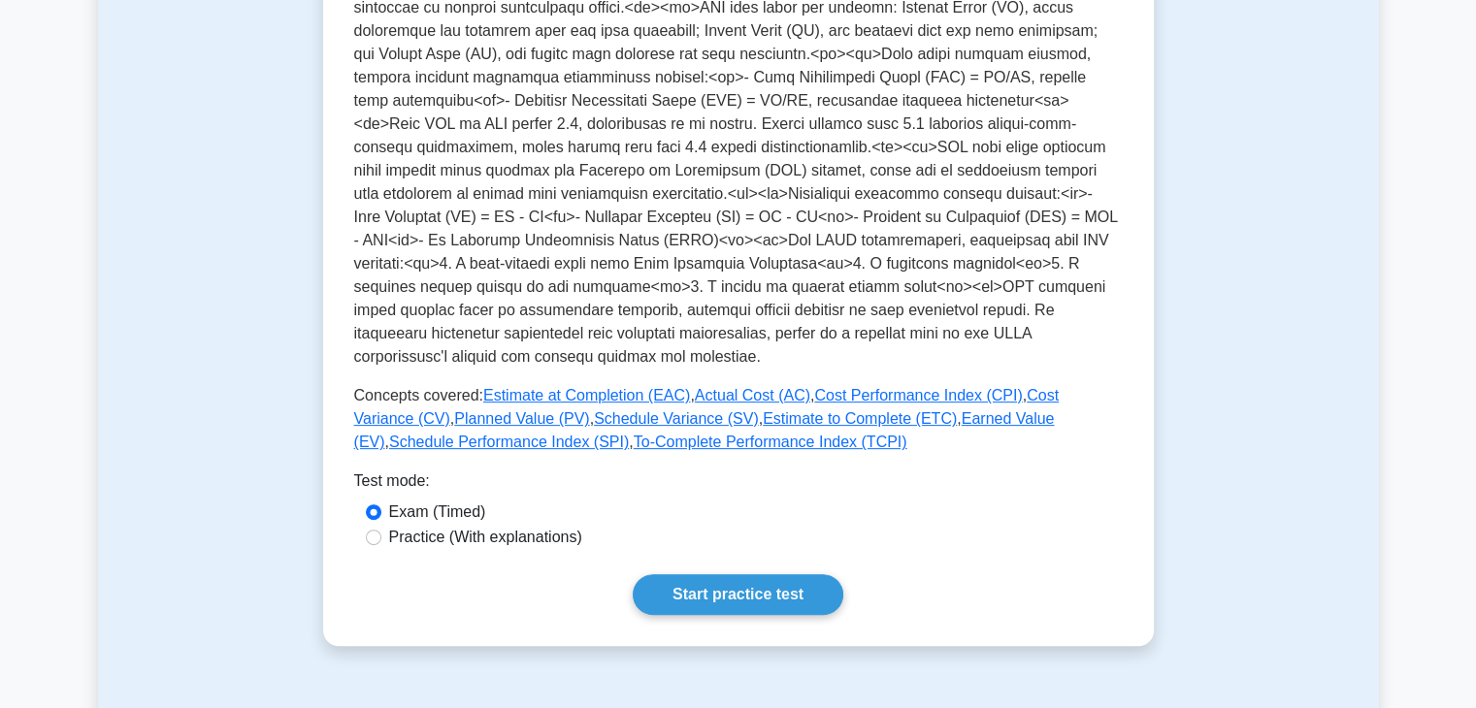
scroll to position [582, 0]
click at [780, 574] on link "Start practice test" at bounding box center [738, 594] width 211 height 41
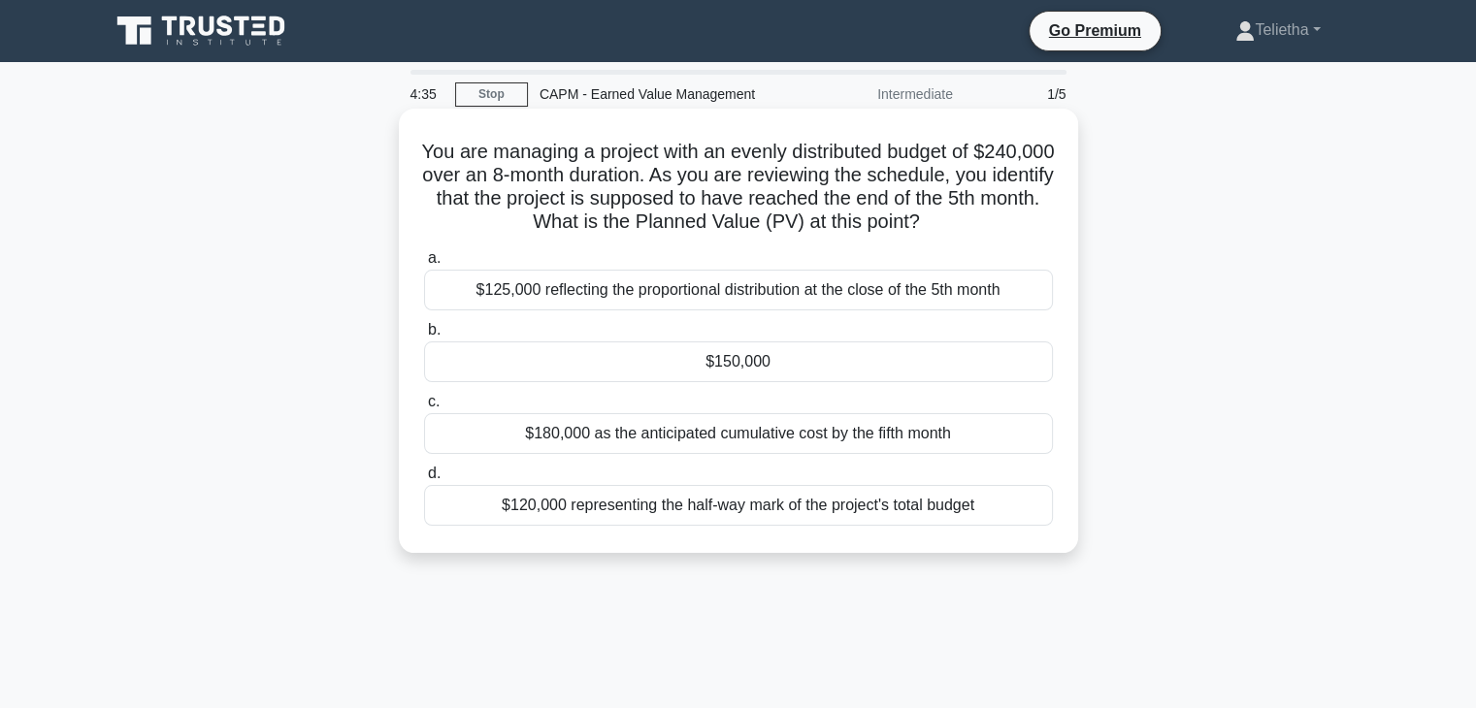
click at [776, 370] on div "$150,000" at bounding box center [738, 362] width 629 height 41
click at [424, 337] on input "b. $150,000" at bounding box center [424, 330] width 0 height 13
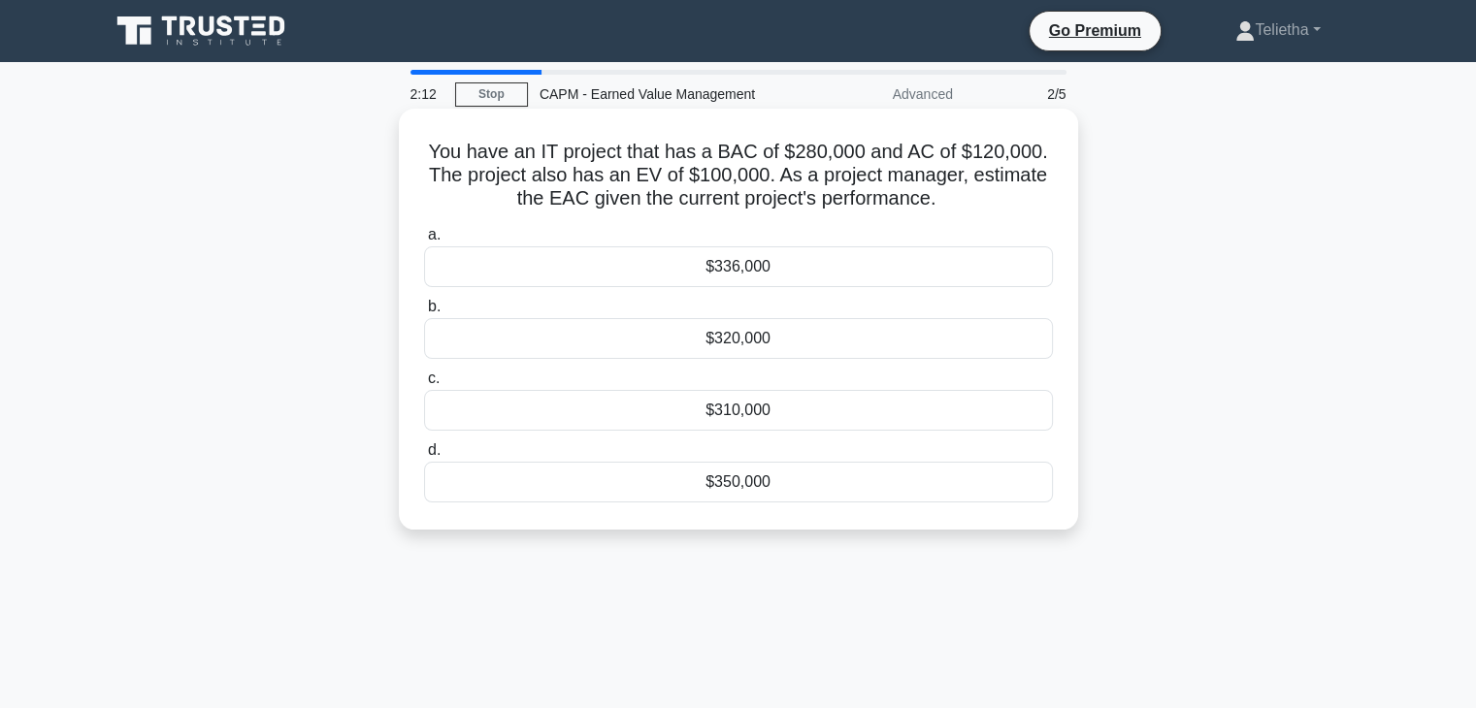
click at [758, 274] on div "$336,000" at bounding box center [738, 267] width 629 height 41
click at [424, 242] on input "a. $336,000" at bounding box center [424, 235] width 0 height 13
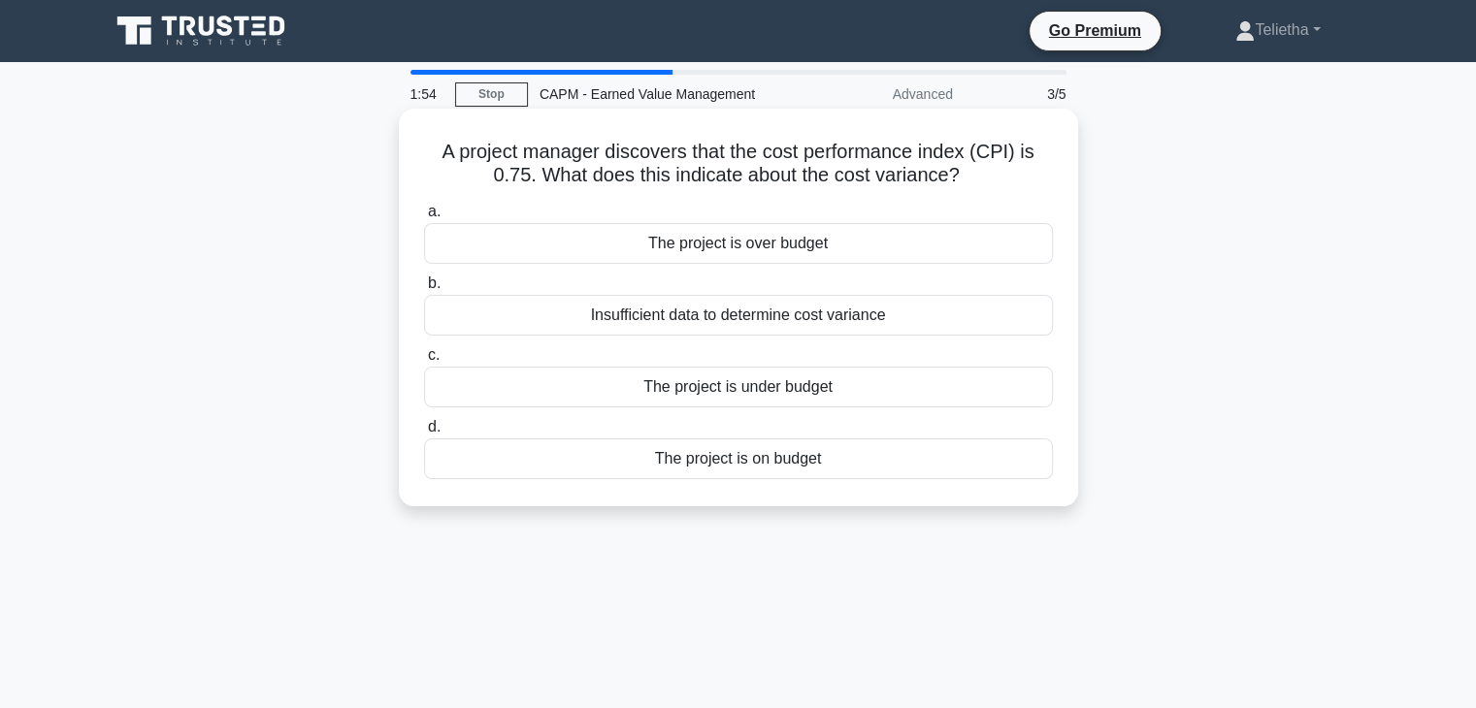
click at [757, 394] on div "The project is under budget" at bounding box center [738, 387] width 629 height 41
click at [424, 362] on input "c. The project is under budget" at bounding box center [424, 355] width 0 height 13
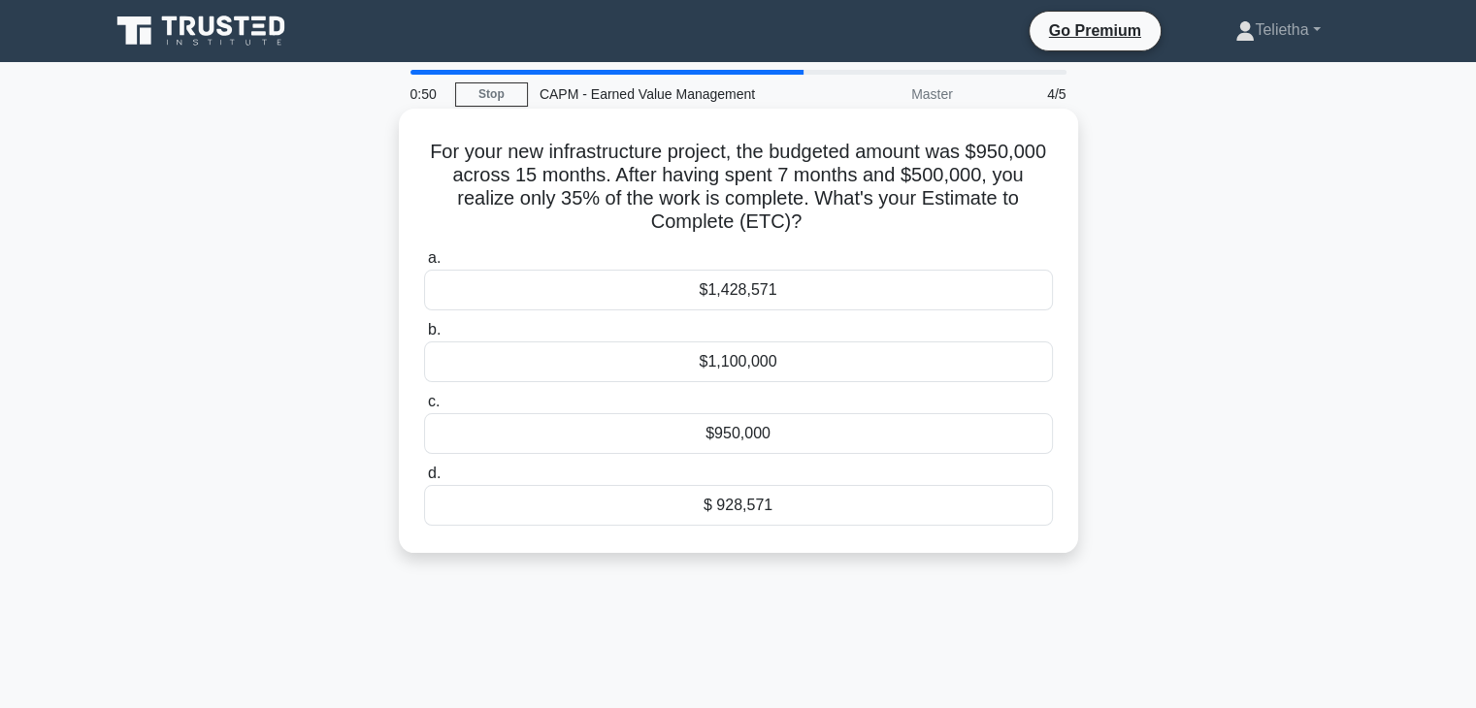
click at [753, 291] on div "$1,428,571" at bounding box center [738, 290] width 629 height 41
click at [424, 265] on input "a. $1,428,571" at bounding box center [424, 258] width 0 height 13
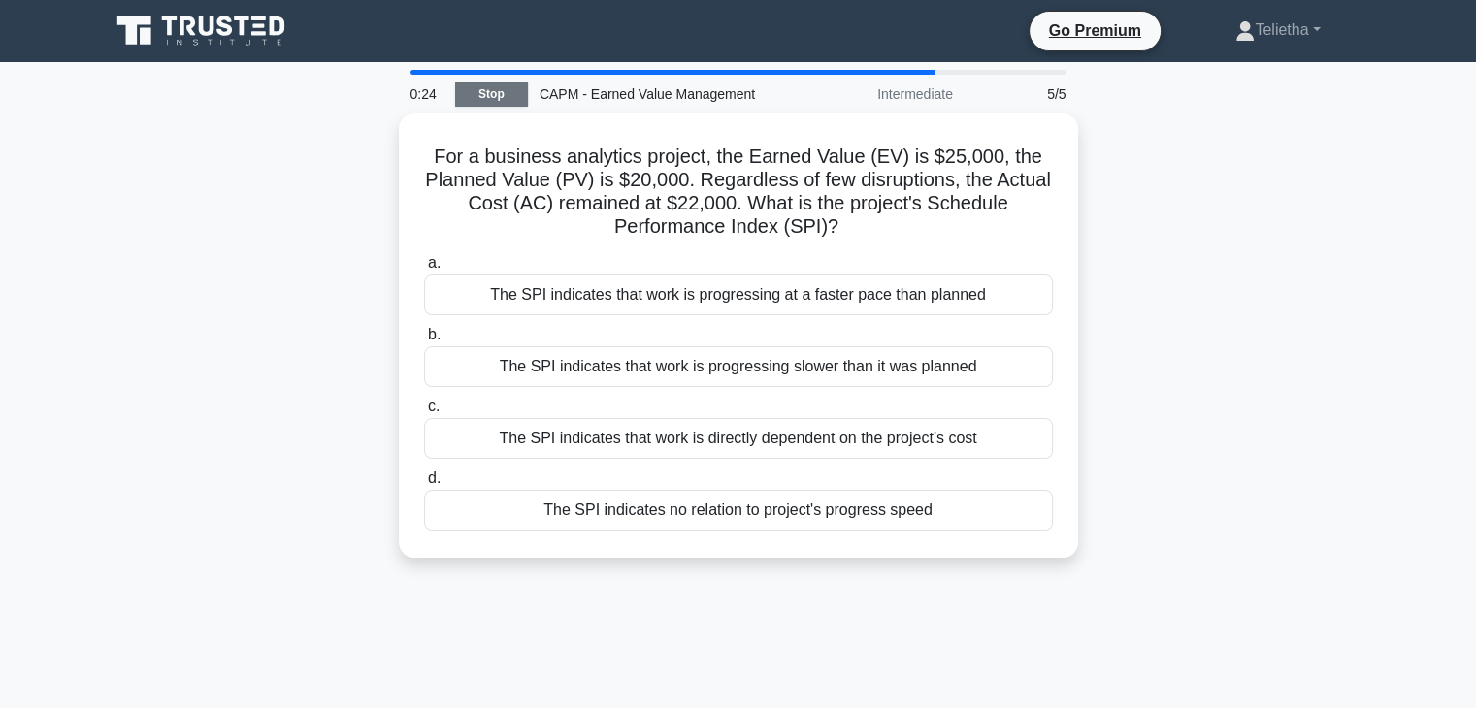
click at [493, 88] on link "Stop" at bounding box center [491, 94] width 73 height 24
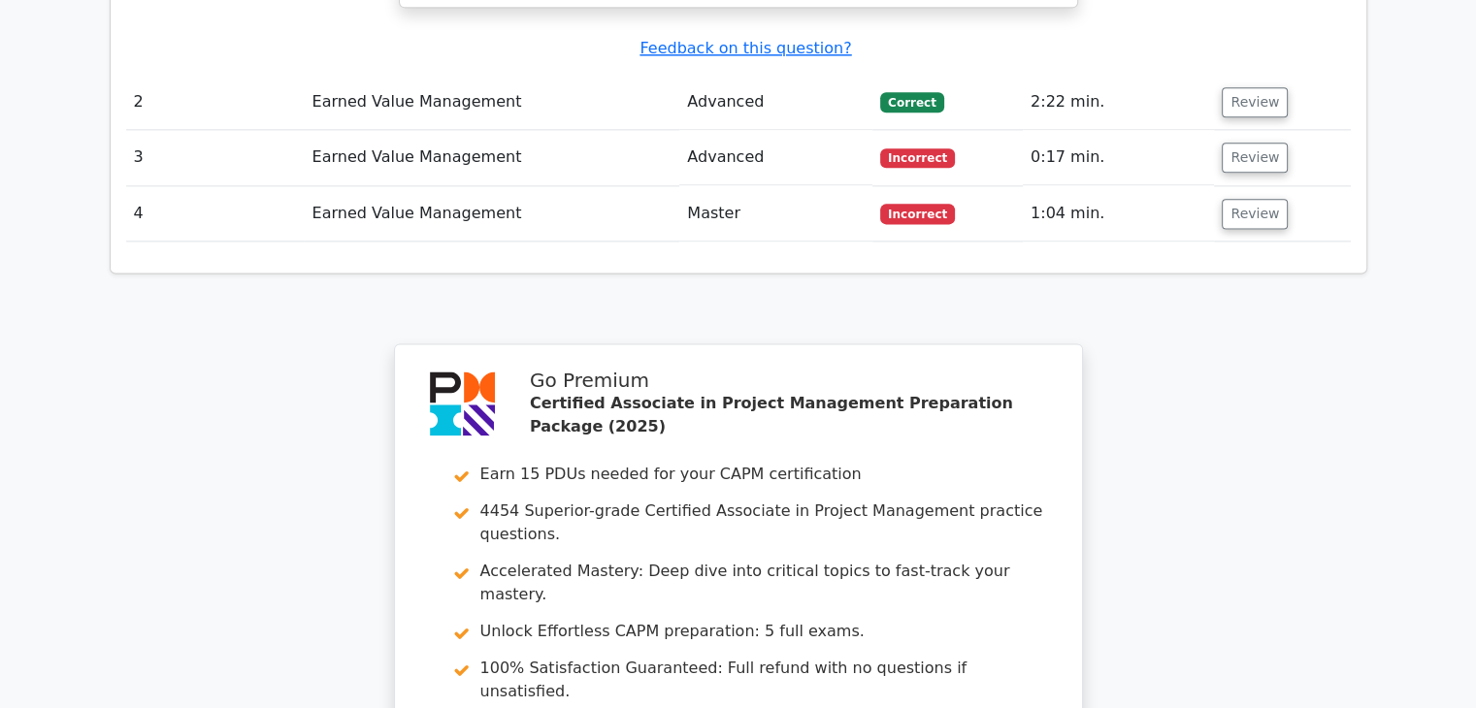
scroll to position [2398, 0]
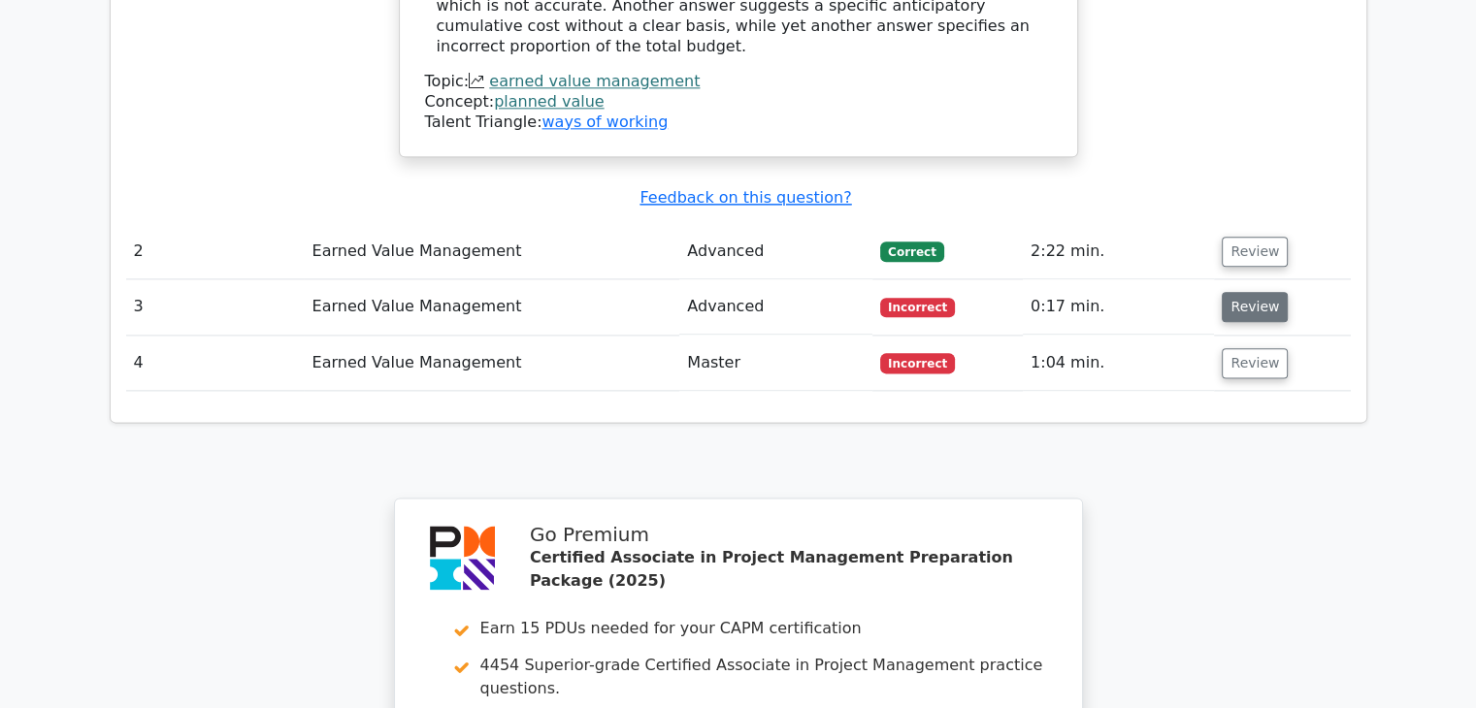
click at [1249, 292] on button "Review" at bounding box center [1255, 307] width 66 height 30
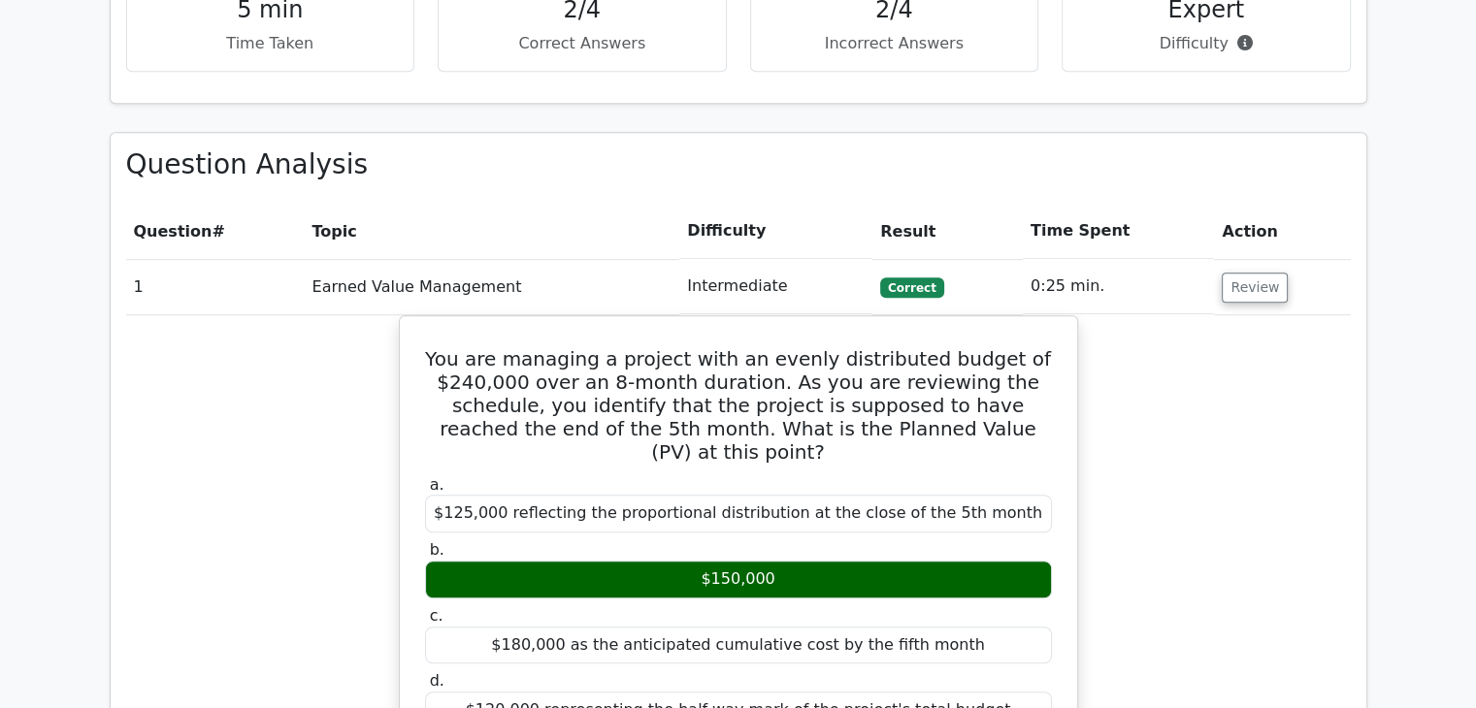
scroll to position [1231, 0]
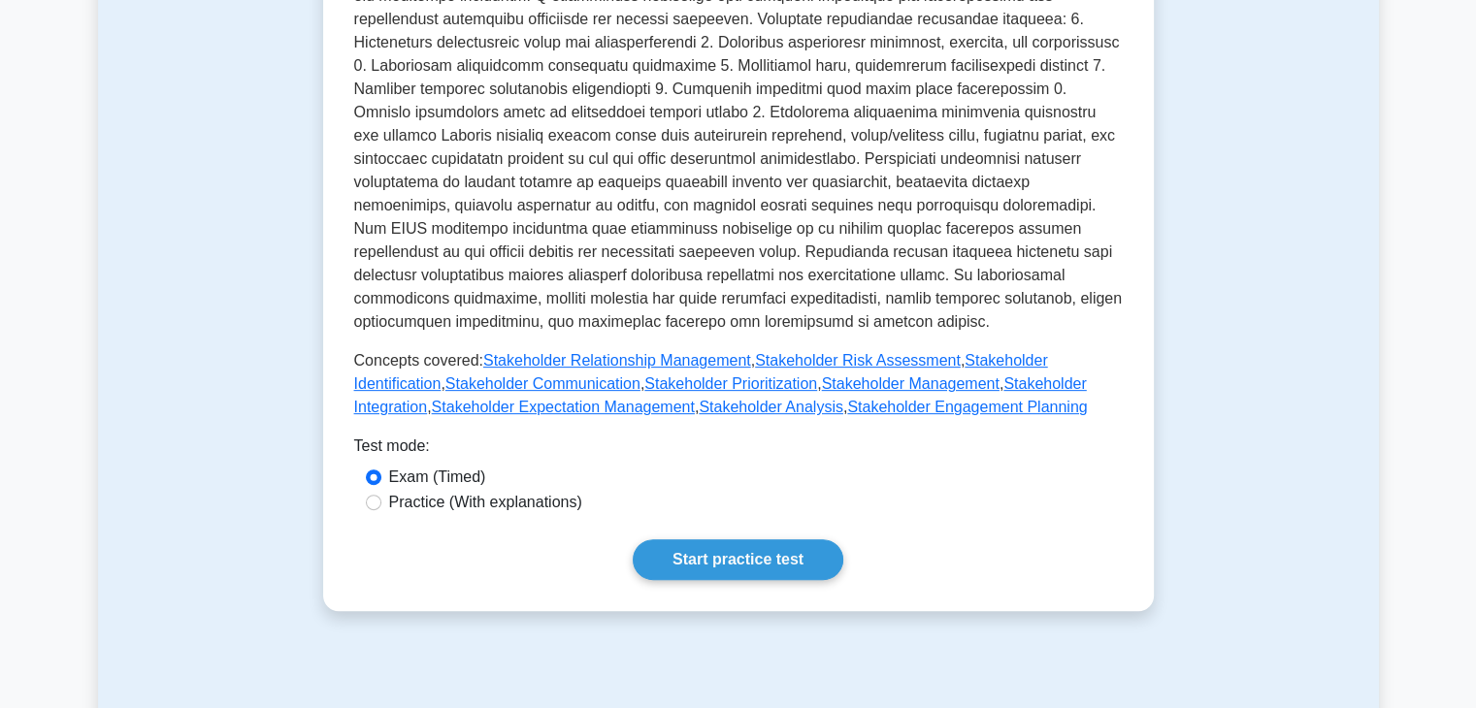
scroll to position [668, 0]
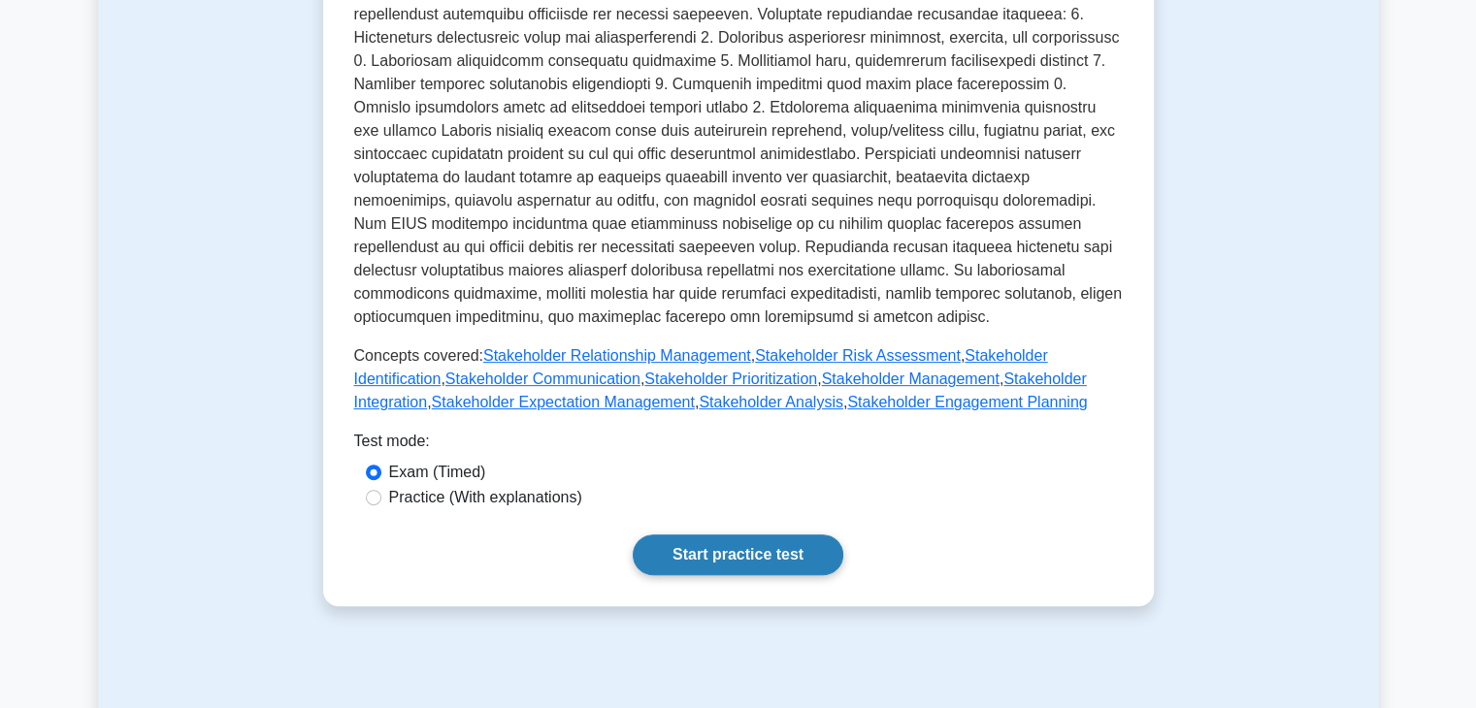
click at [722, 554] on link "Start practice test" at bounding box center [738, 555] width 211 height 41
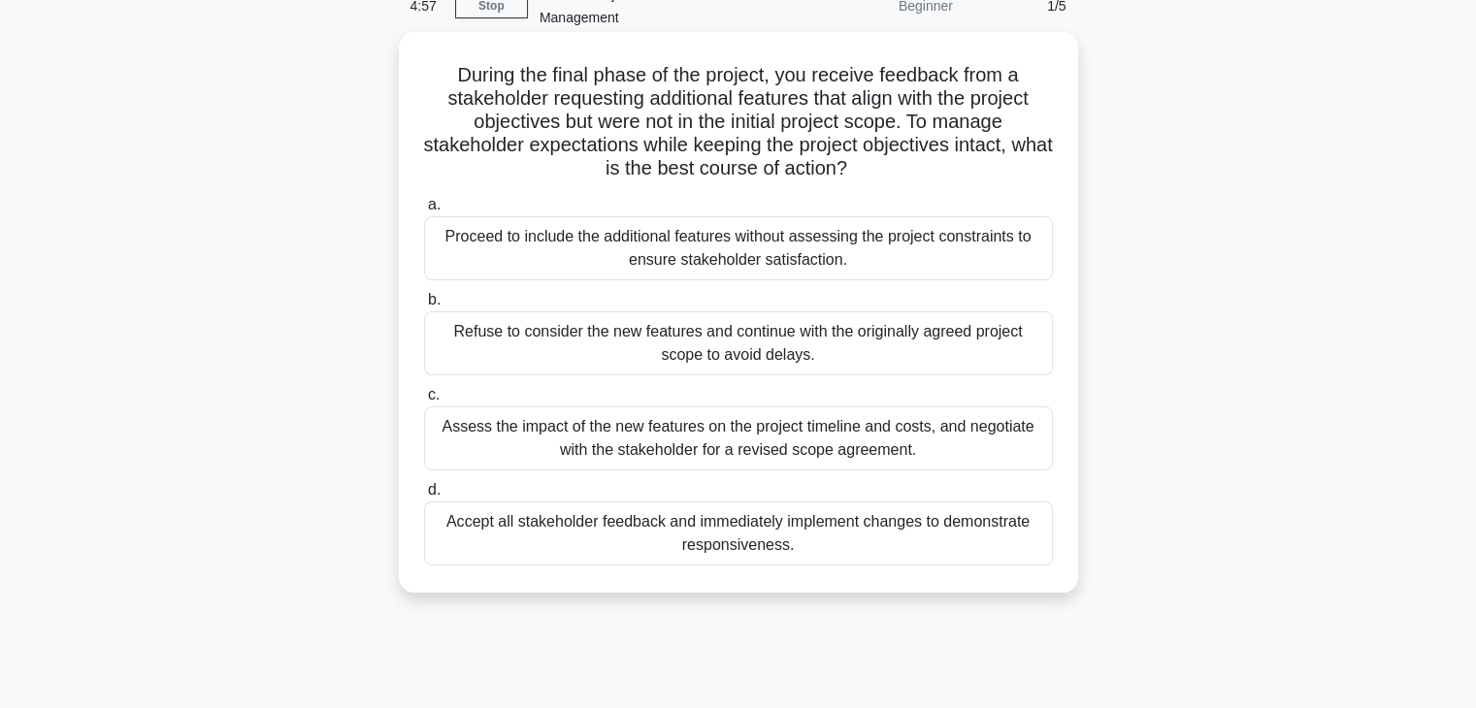
scroll to position [82, 0]
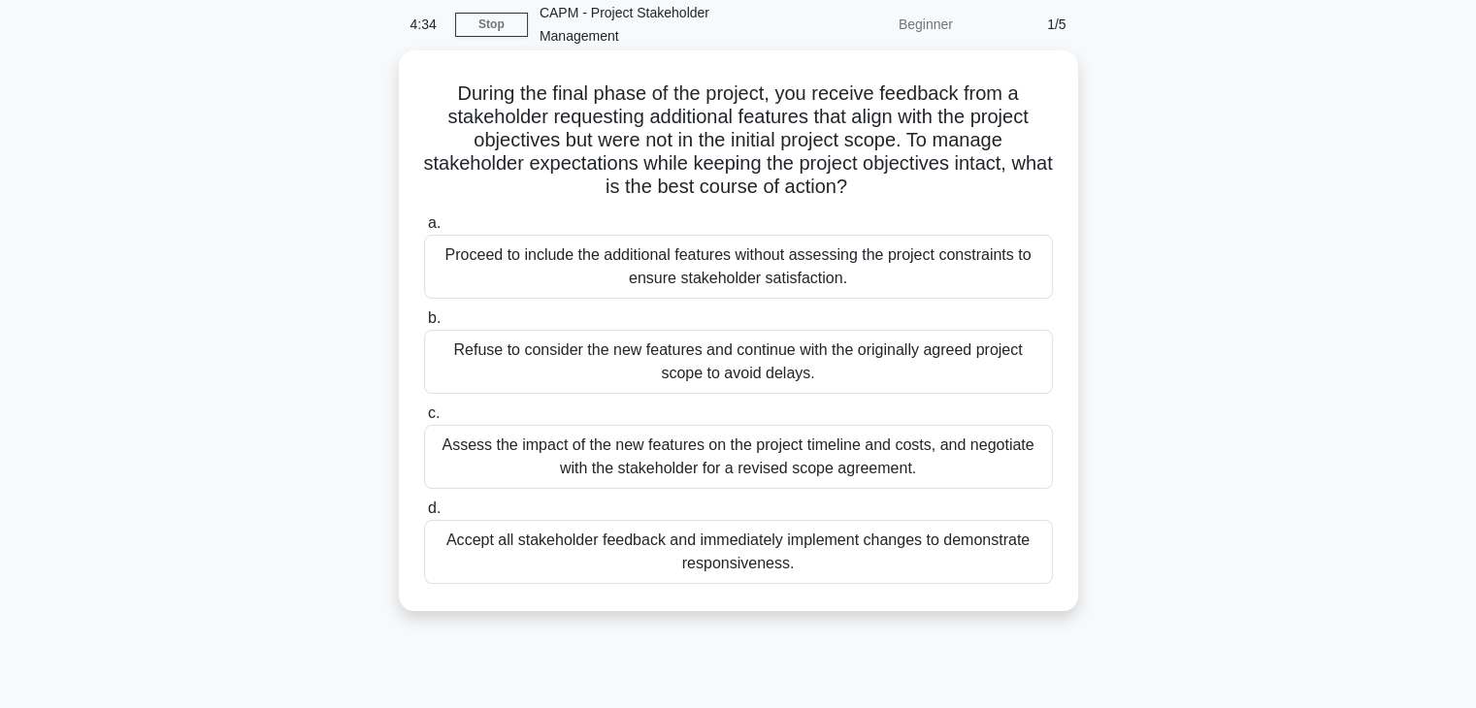
click at [902, 459] on div "Assess the impact of the new features on the project timeline and costs, and ne…" at bounding box center [738, 457] width 629 height 64
click at [424, 420] on input "c. Assess the impact of the new features on the project timeline and costs, and…" at bounding box center [424, 414] width 0 height 13
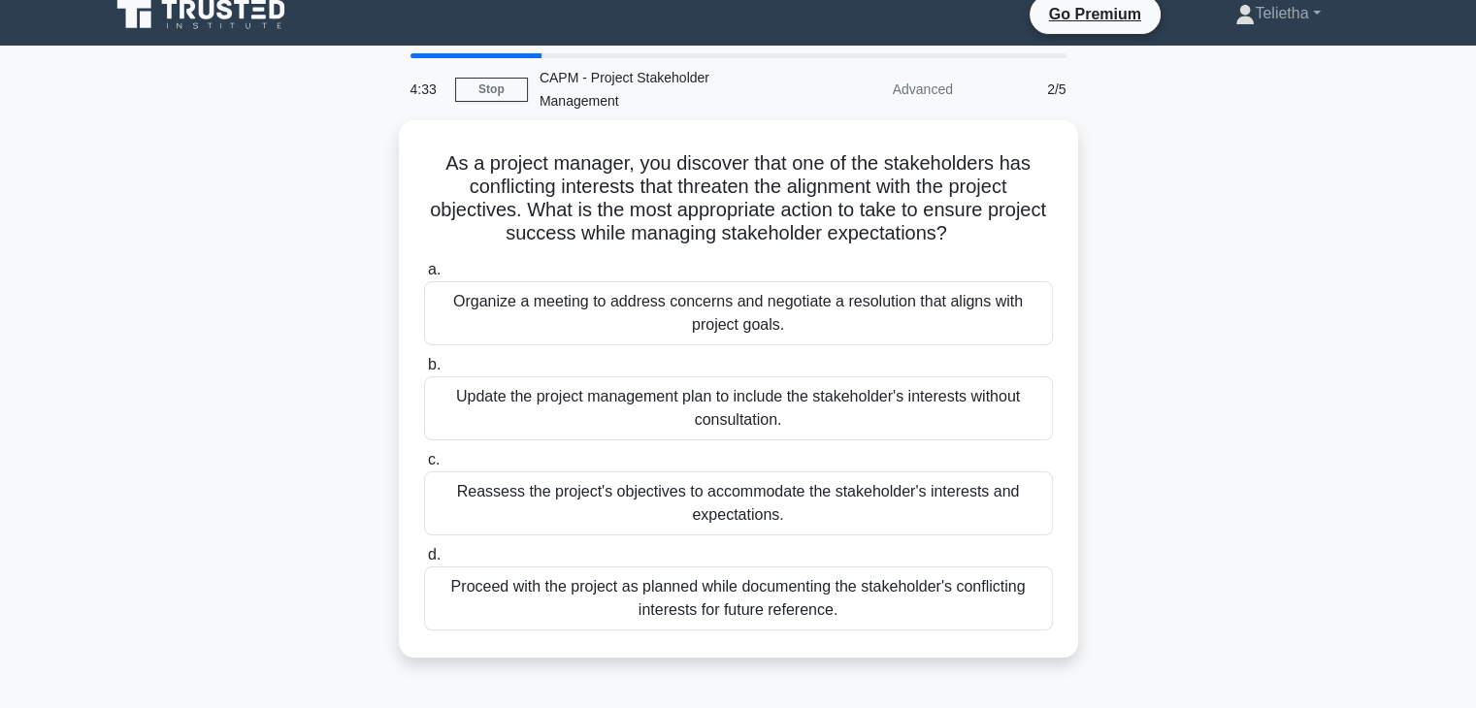
scroll to position [0, 0]
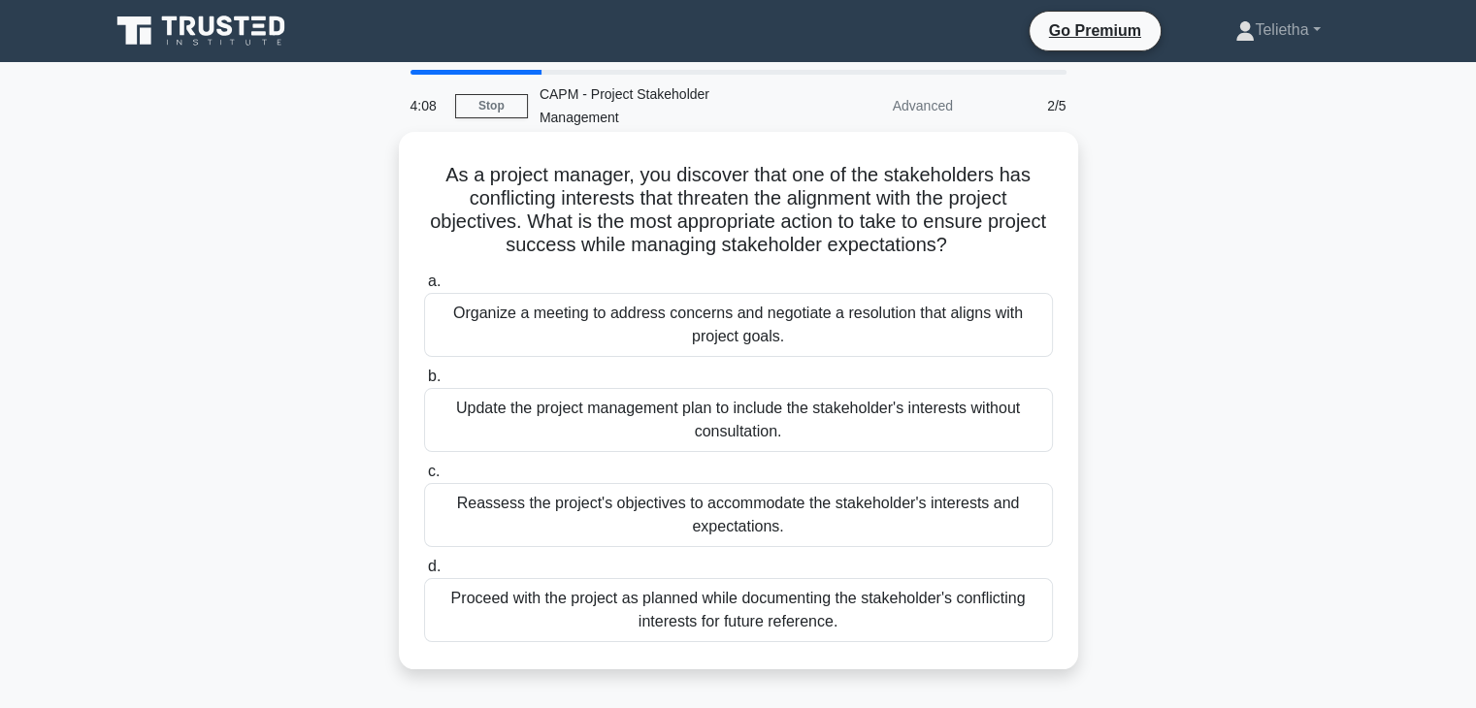
click at [905, 339] on div "Organize a meeting to address concerns and negotiate a resolution that aligns w…" at bounding box center [738, 325] width 629 height 64
click at [424, 288] on input "a. Organize a meeting to address concerns and negotiate a resolution that align…" at bounding box center [424, 282] width 0 height 13
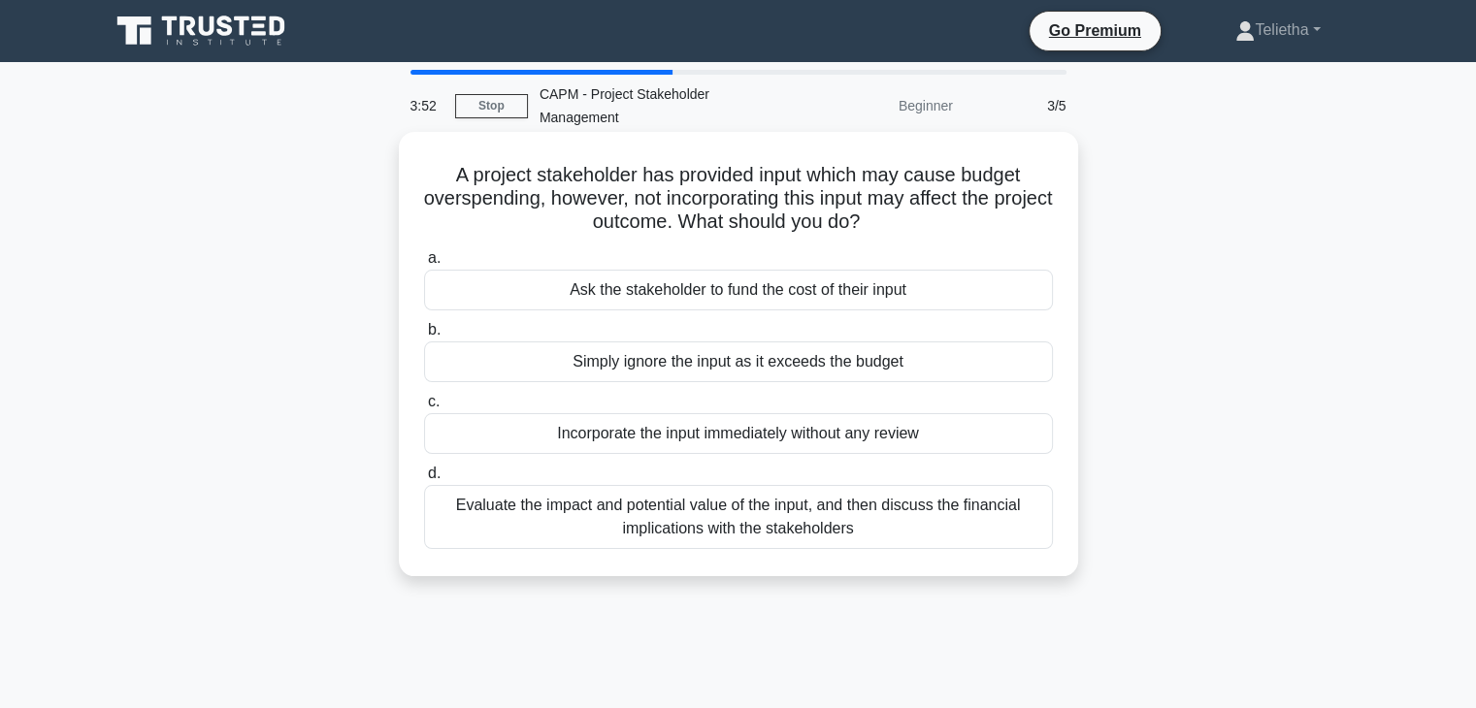
click at [785, 527] on div "Evaluate the impact and potential value of the input, and then discuss the fina…" at bounding box center [738, 517] width 629 height 64
click at [424, 480] on input "d. Evaluate the impact and potential value of the input, and then discuss the f…" at bounding box center [424, 474] width 0 height 13
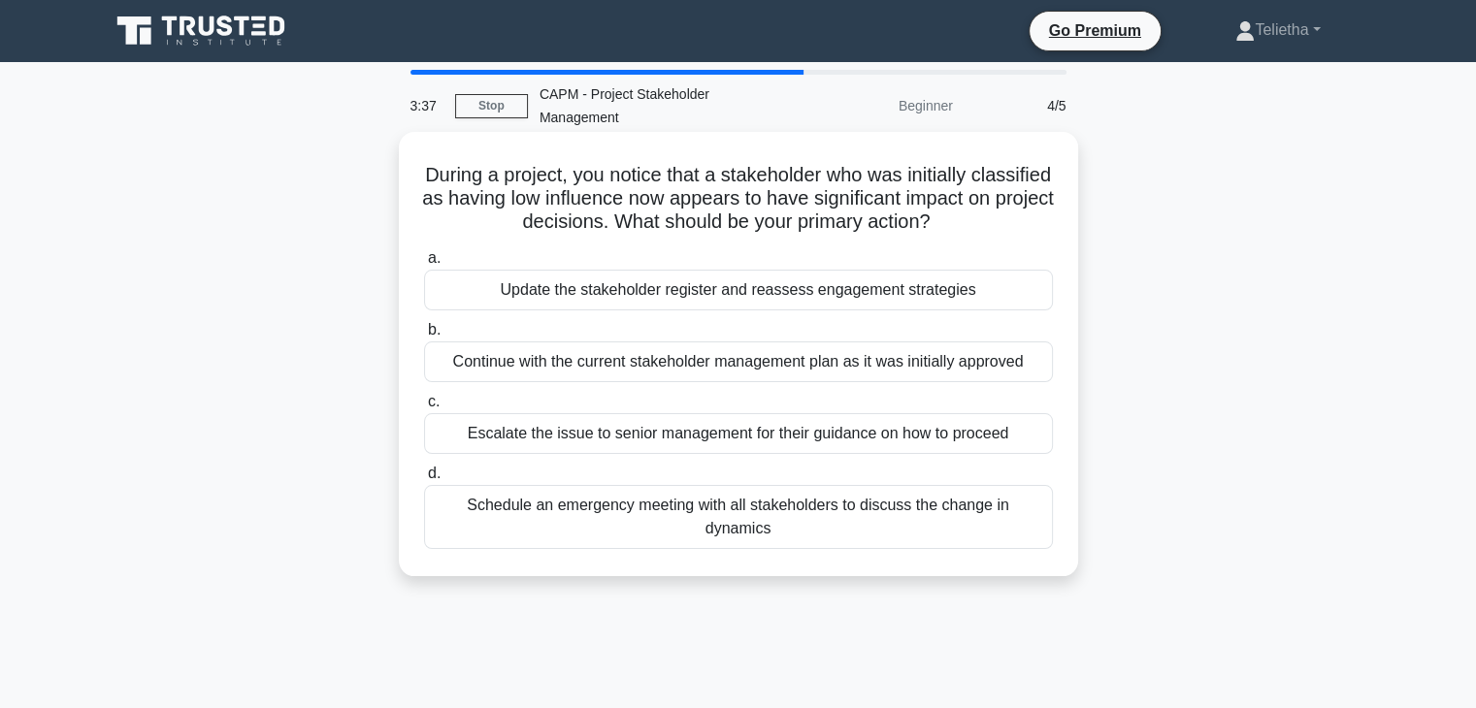
click at [903, 308] on div "Update the stakeholder register and reassess engagement strategies" at bounding box center [738, 290] width 629 height 41
click at [424, 265] on input "a. Update the stakeholder register and reassess engagement strategies" at bounding box center [424, 258] width 0 height 13
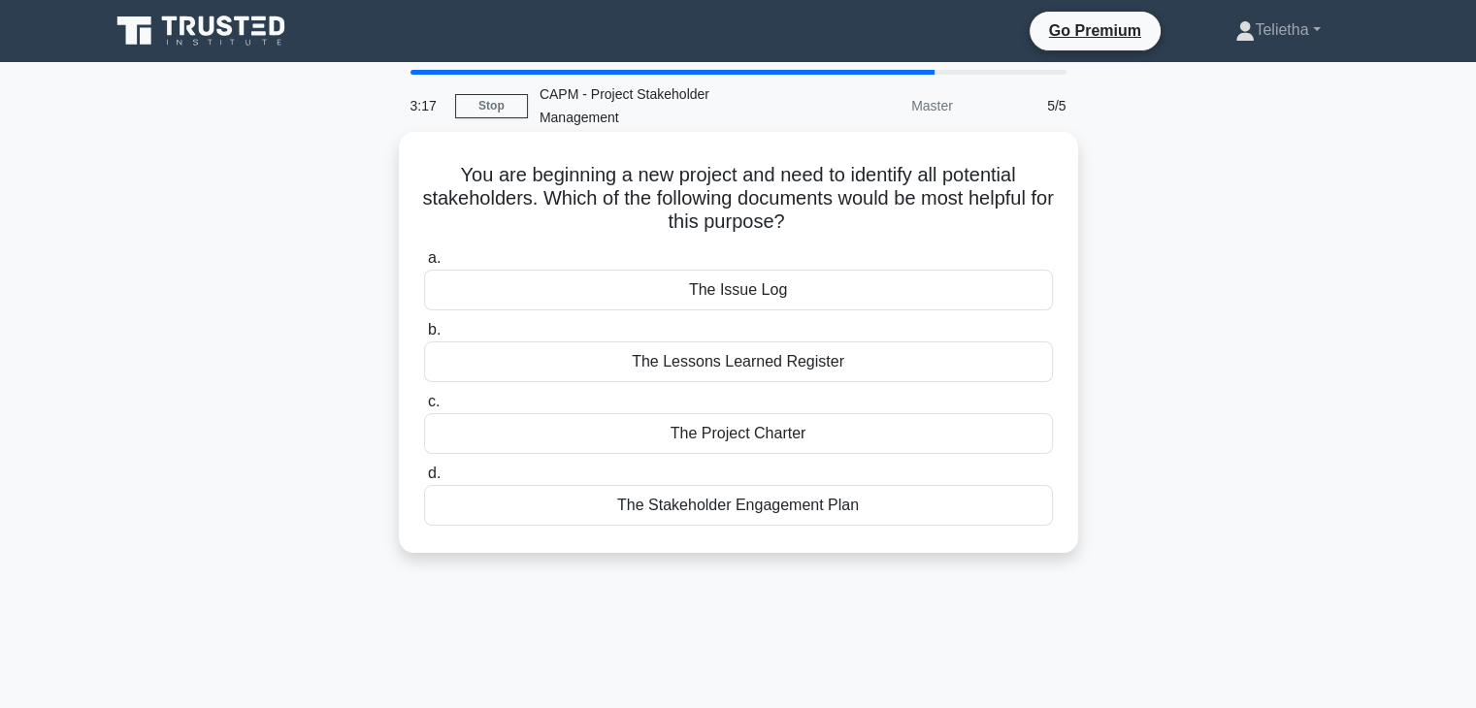
click at [769, 428] on div "The Project Charter" at bounding box center [738, 433] width 629 height 41
click at [424, 409] on input "c. The Project Charter" at bounding box center [424, 402] width 0 height 13
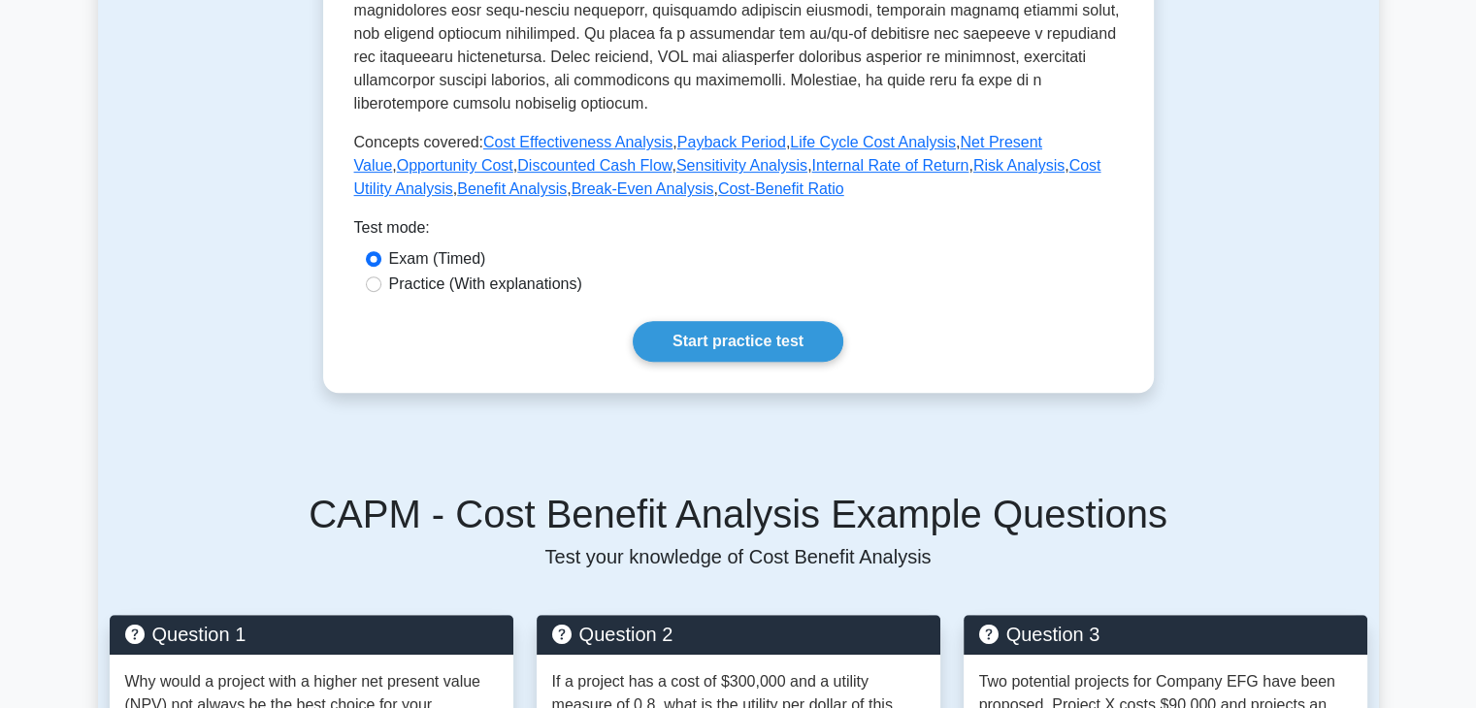
scroll to position [788, 0]
click at [759, 321] on link "Start practice test" at bounding box center [738, 341] width 211 height 41
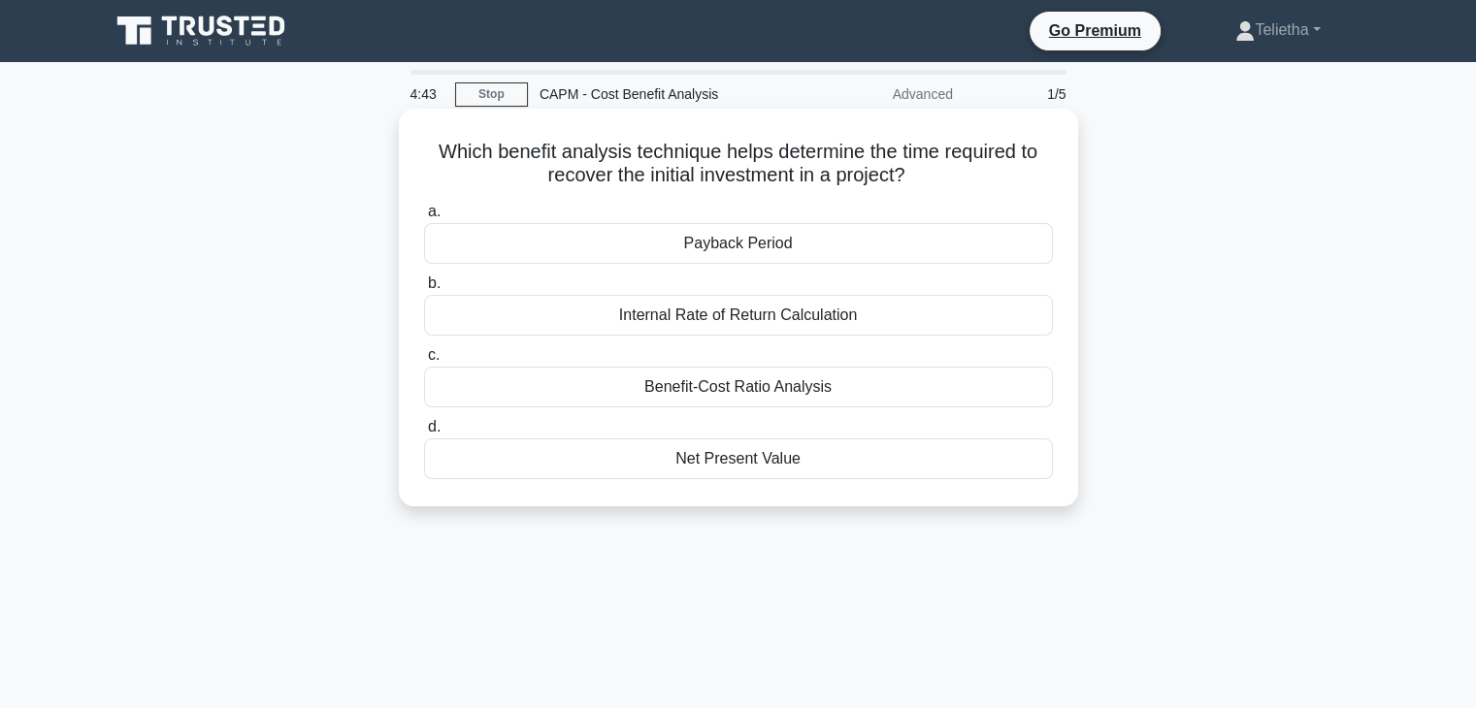
click at [754, 315] on div "Internal Rate of Return Calculation" at bounding box center [738, 315] width 629 height 41
click at [424, 290] on input "b. Internal Rate of Return Calculation" at bounding box center [424, 284] width 0 height 13
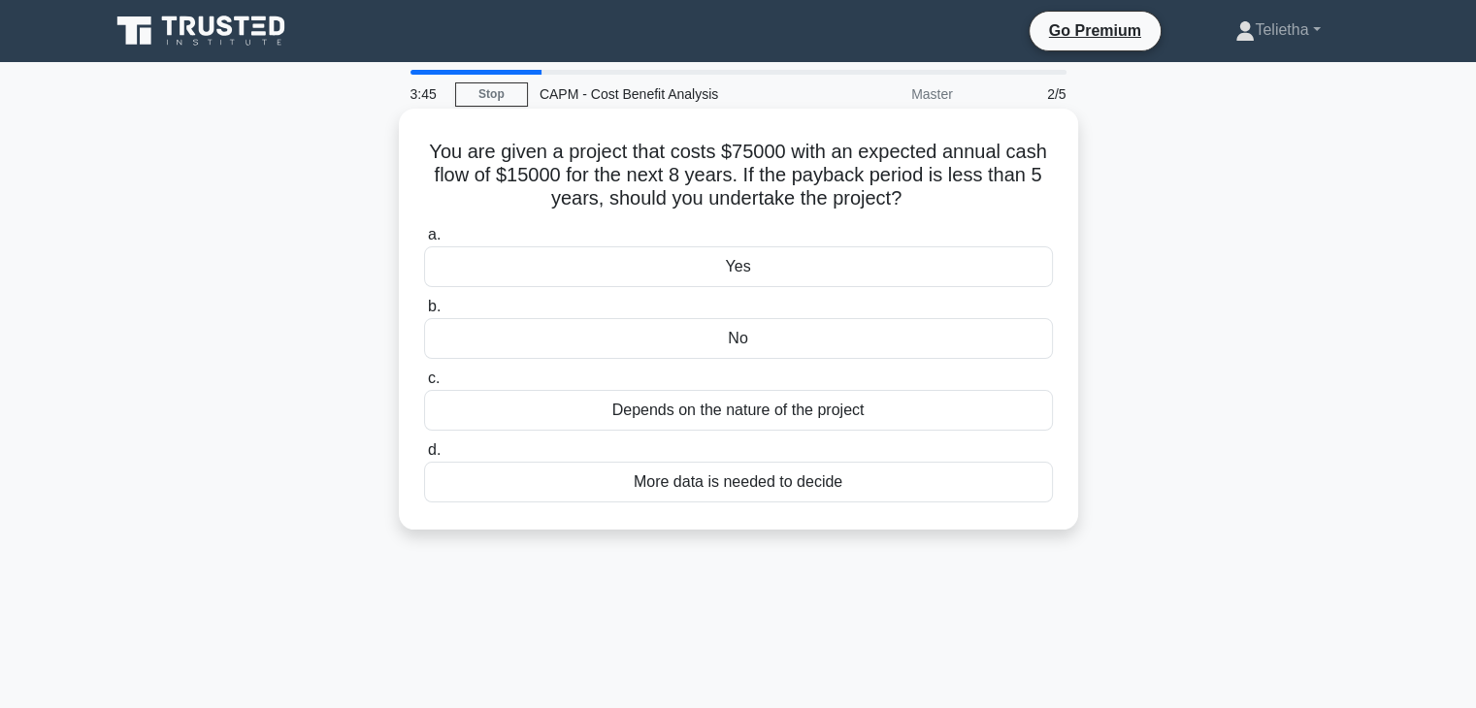
click at [760, 475] on div "More data is needed to decide" at bounding box center [738, 482] width 629 height 41
click at [424, 457] on input "d. More data is needed to decide" at bounding box center [424, 450] width 0 height 13
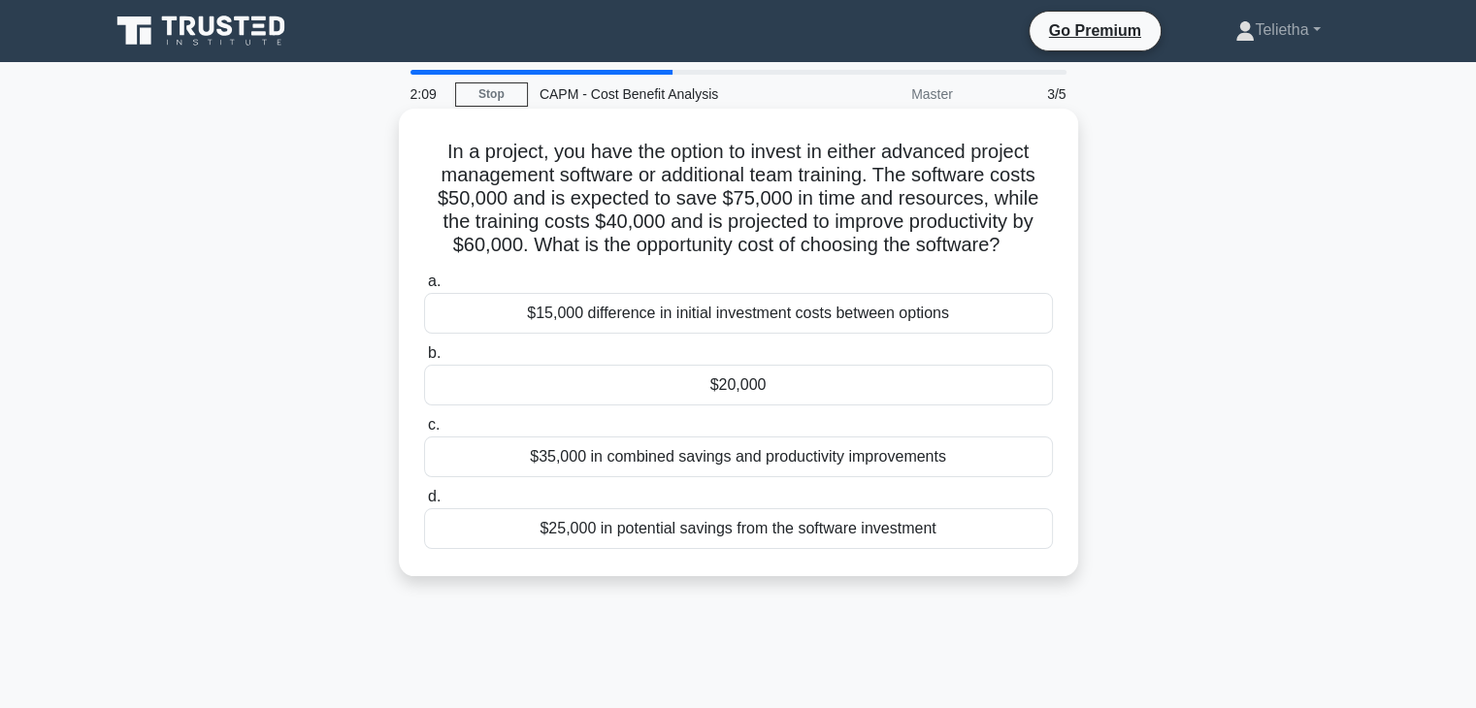
click at [776, 533] on div "$25,000 in potential savings from the software investment" at bounding box center [738, 529] width 629 height 41
click at [424, 504] on input "d. $25,000 in potential savings from the software investment" at bounding box center [424, 497] width 0 height 13
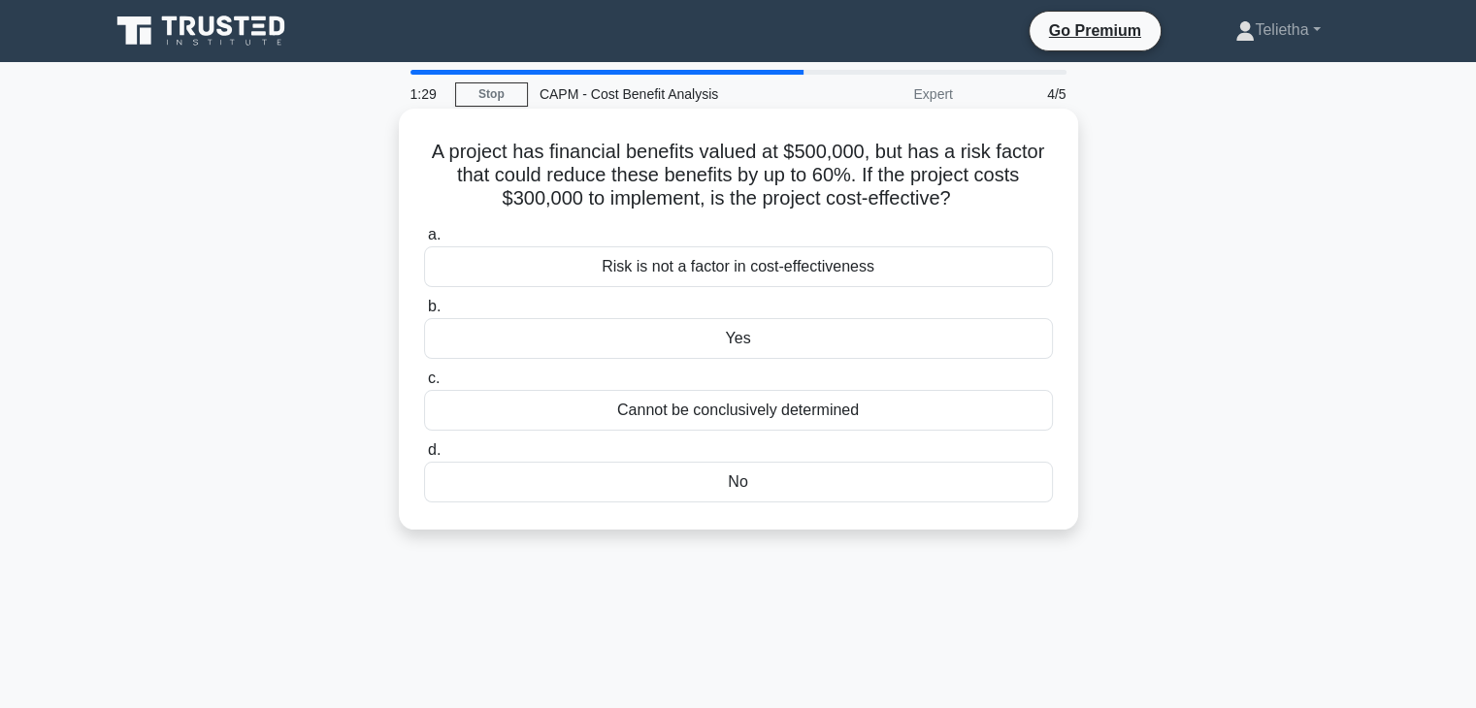
click at [736, 479] on div "No" at bounding box center [738, 482] width 629 height 41
click at [424, 457] on input "d. No" at bounding box center [424, 450] width 0 height 13
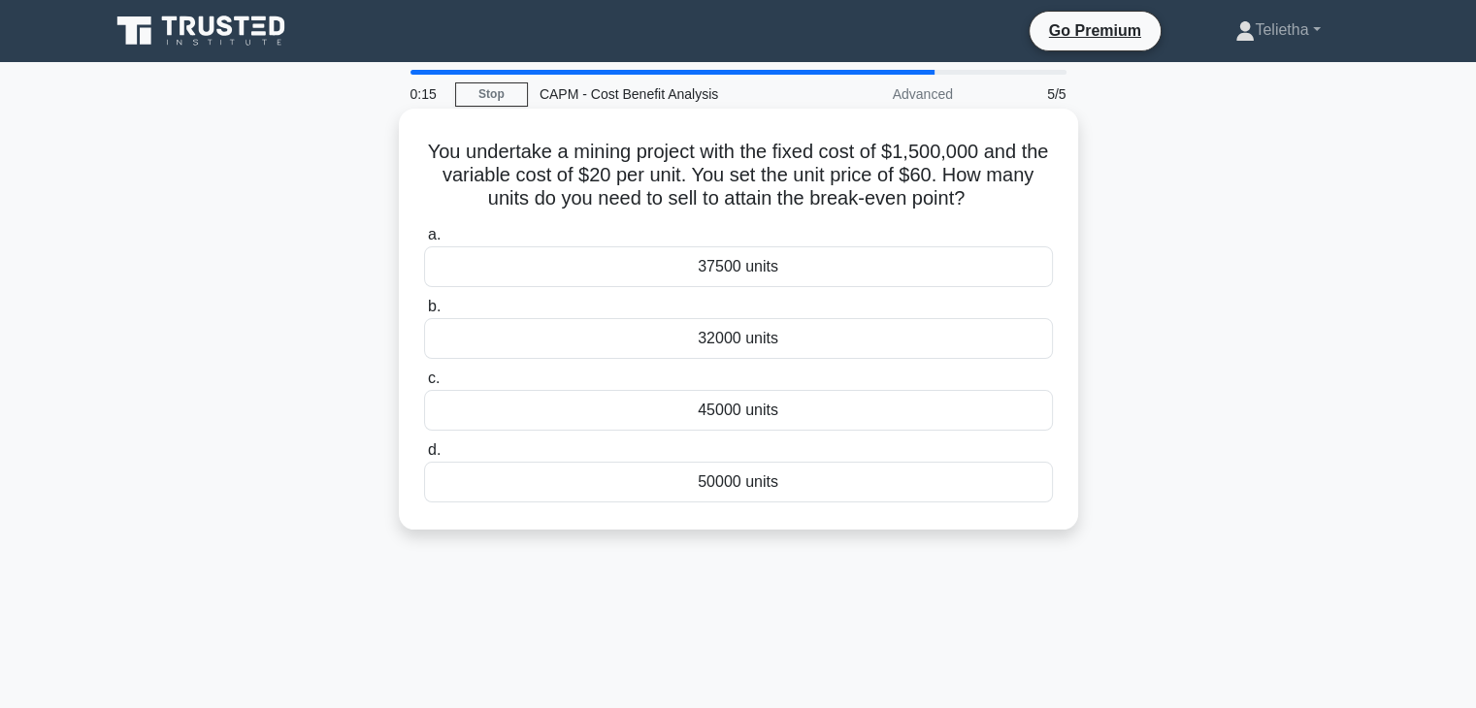
click at [751, 479] on div "50000 units" at bounding box center [738, 482] width 629 height 41
click at [424, 457] on input "d. 50000 units" at bounding box center [424, 450] width 0 height 13
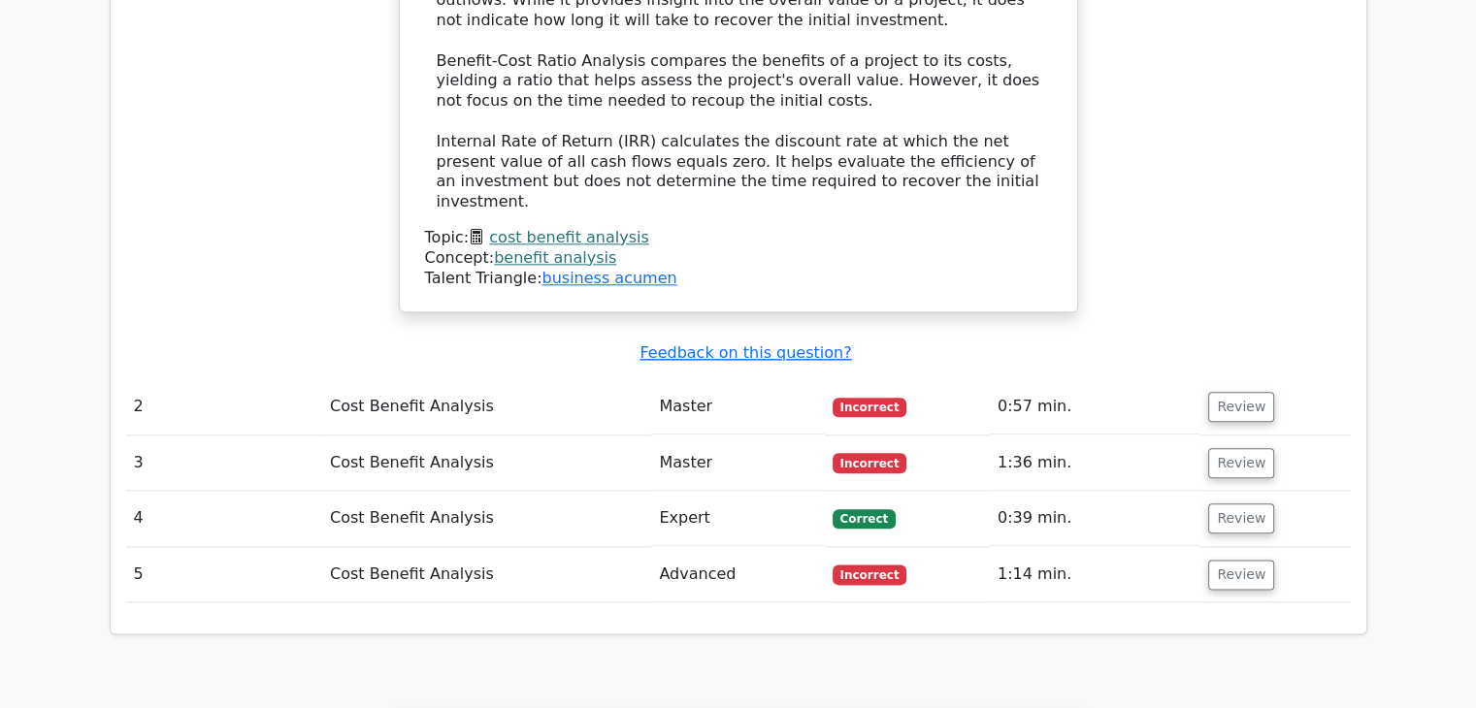
scroll to position [2212, 0]
click at [1244, 393] on button "Review" at bounding box center [1241, 408] width 66 height 30
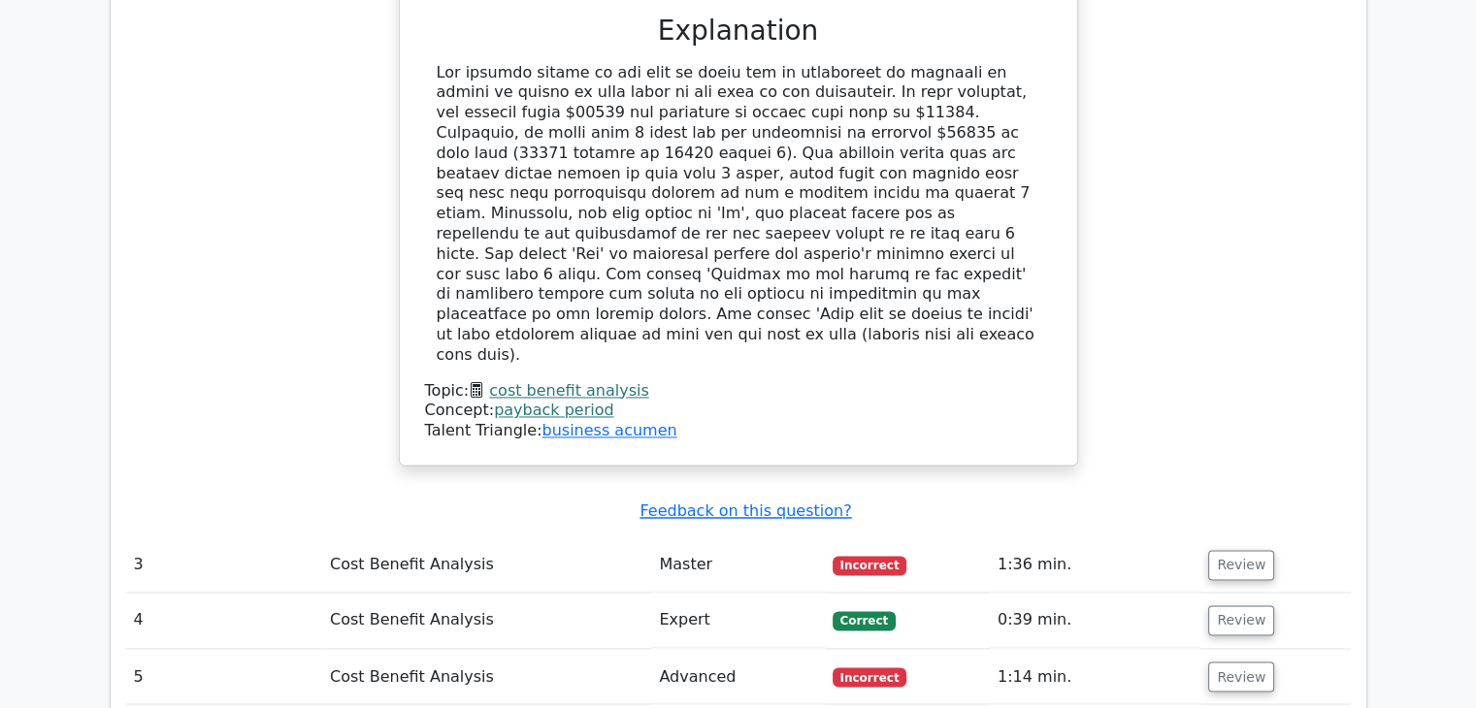
scroll to position [3040, 0]
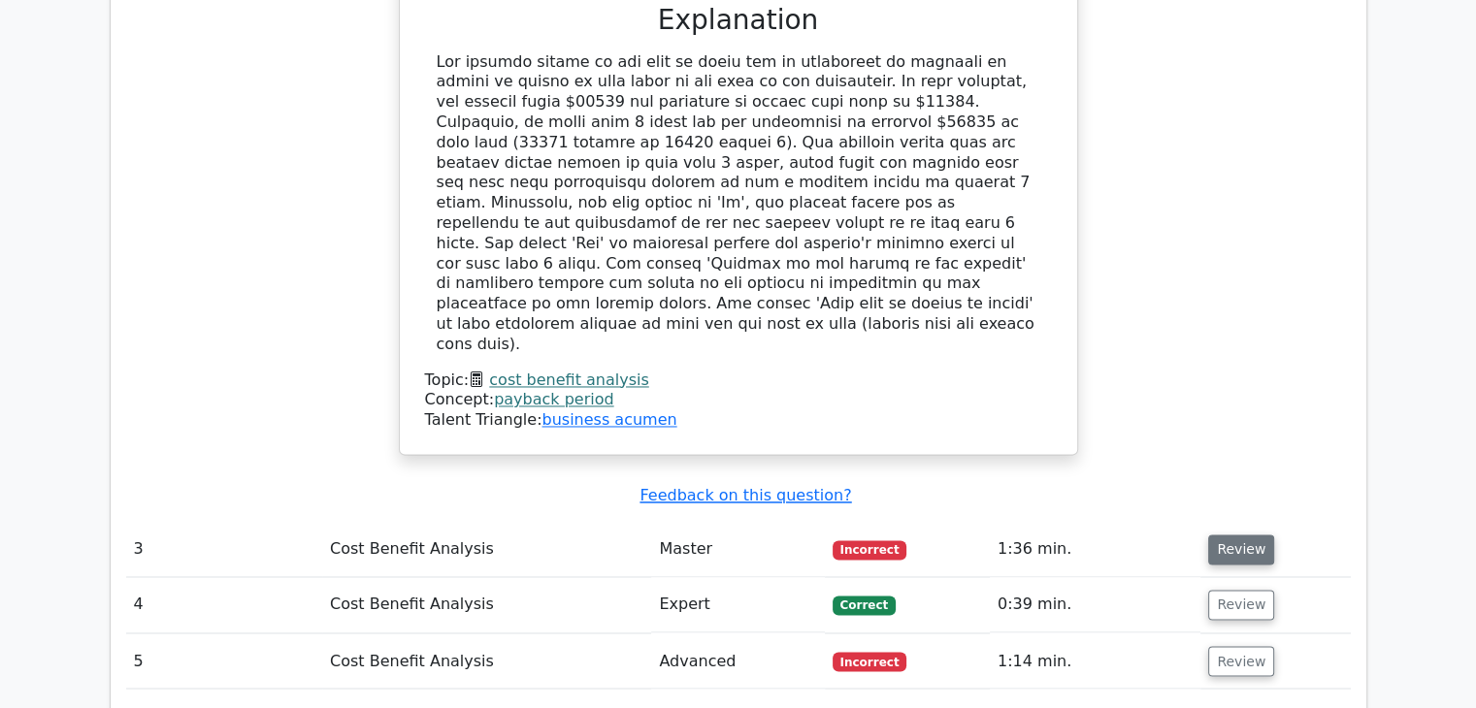
click at [1231, 535] on button "Review" at bounding box center [1241, 550] width 66 height 30
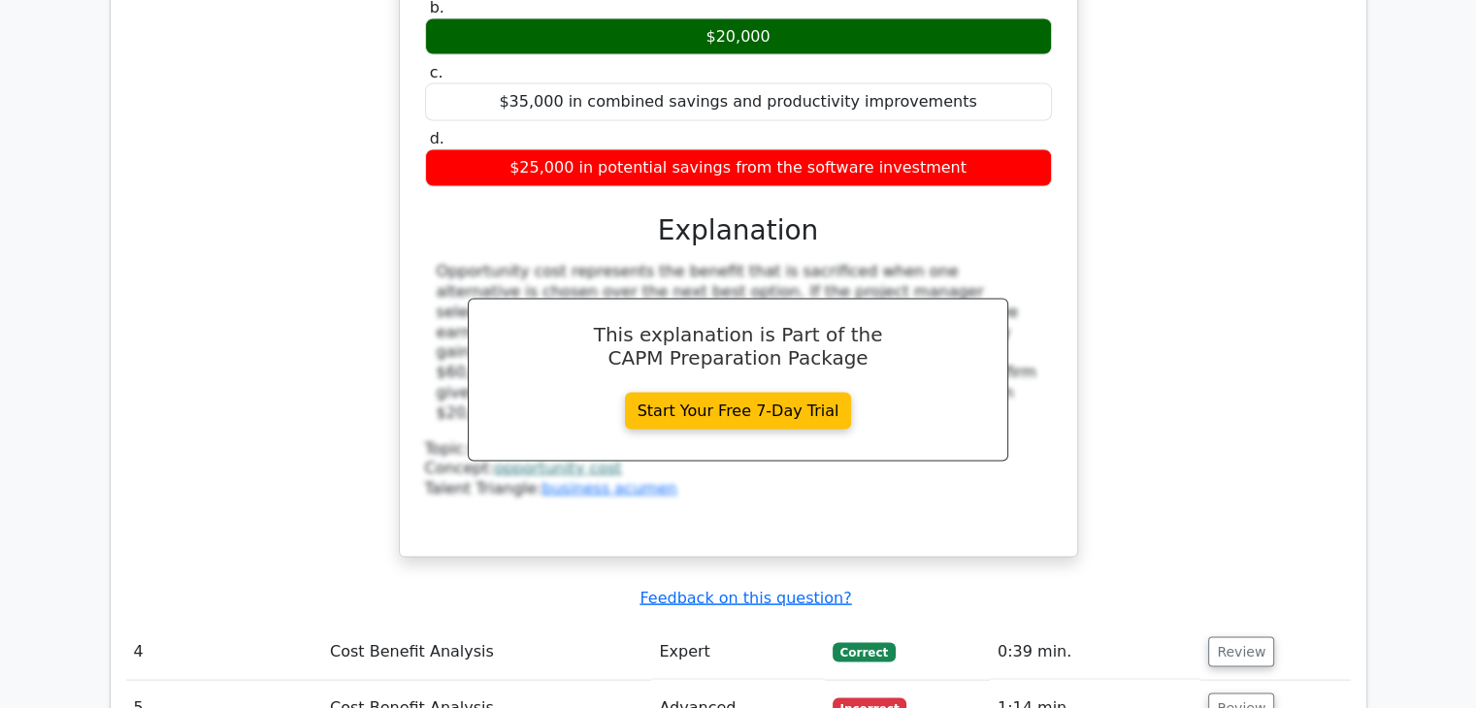
scroll to position [4115, 0]
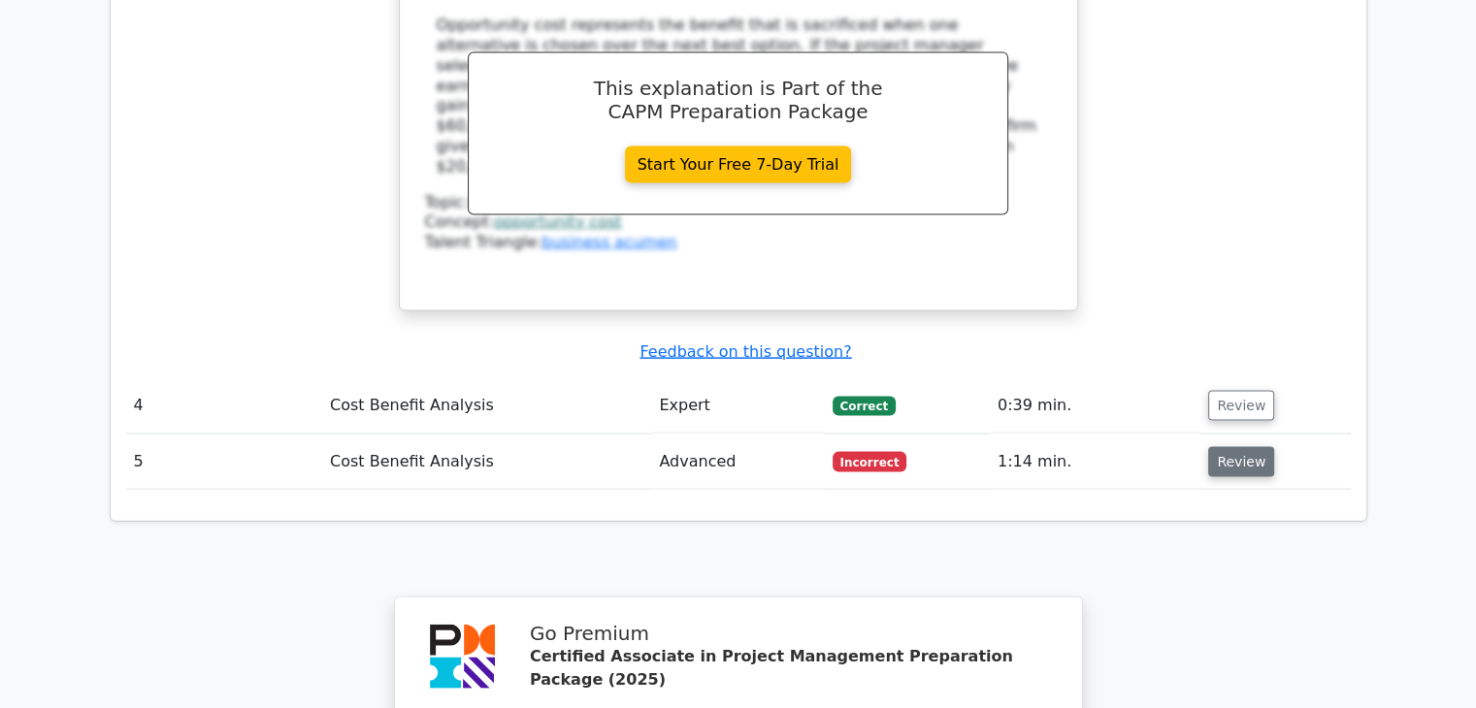
click at [1233, 447] on button "Review" at bounding box center [1241, 462] width 66 height 30
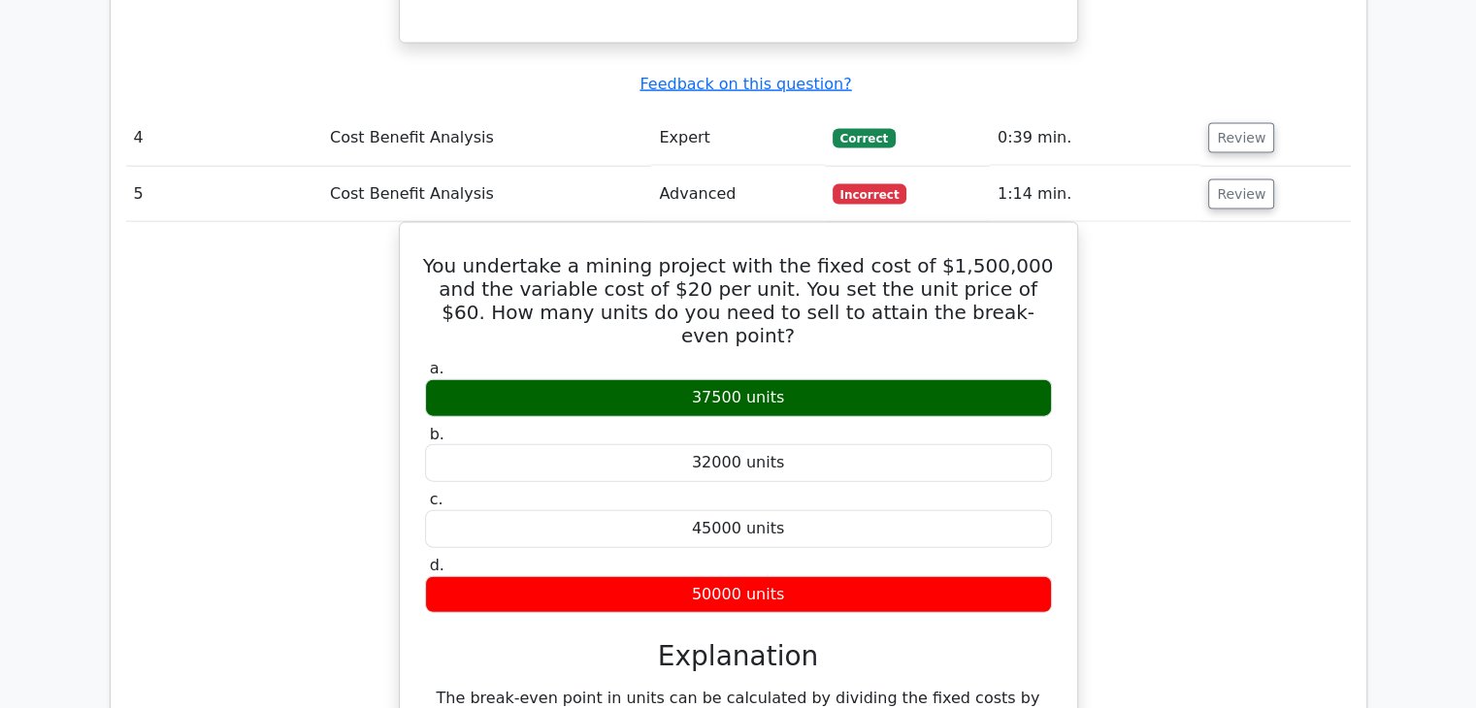
scroll to position [4385, 0]
